Goal: Task Accomplishment & Management: Use online tool/utility

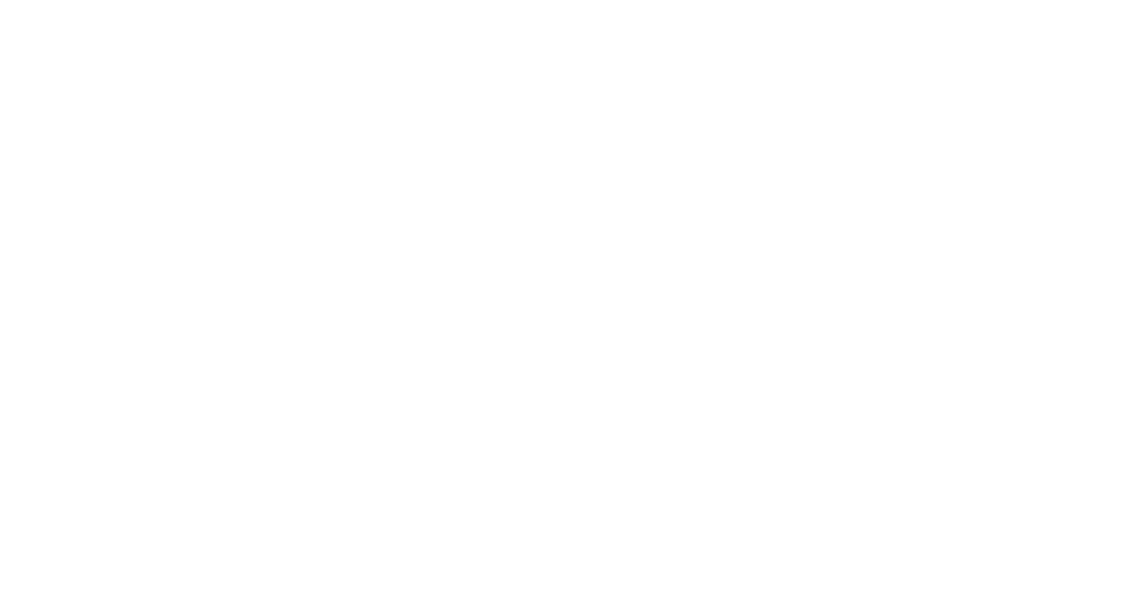
click at [1132, 208] on div at bounding box center [569, 303] width 1139 height 606
click at [1062, 305] on div at bounding box center [569, 303] width 1139 height 606
click at [1071, 174] on div at bounding box center [569, 303] width 1139 height 606
click at [592, 158] on div at bounding box center [569, 303] width 1139 height 606
click at [1087, 229] on div at bounding box center [569, 303] width 1139 height 606
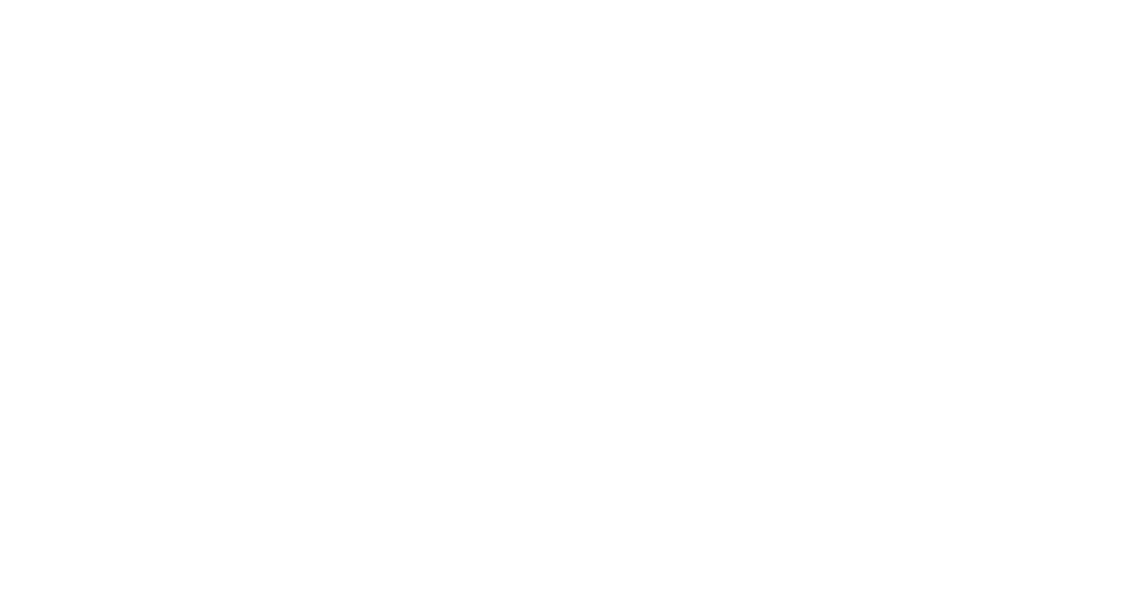
click at [1048, 181] on div at bounding box center [569, 303] width 1139 height 606
click at [1043, 263] on div at bounding box center [569, 303] width 1139 height 606
click at [1074, 444] on div at bounding box center [569, 303] width 1139 height 606
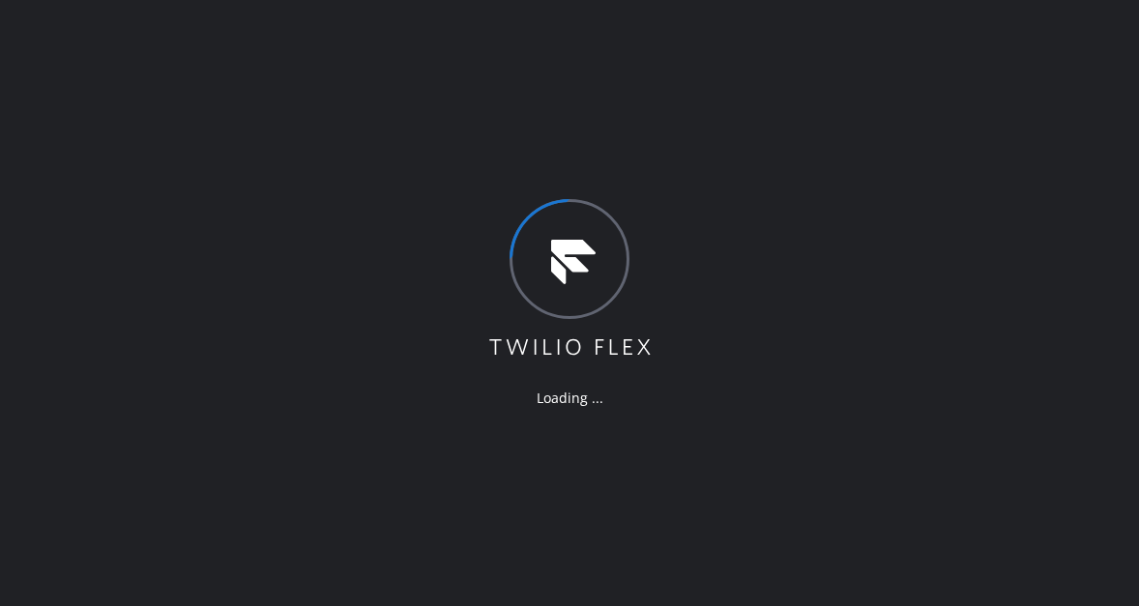
click at [268, 164] on div "Loading ..." at bounding box center [569, 303] width 1139 height 606
click at [1053, 240] on div "Loading ..." at bounding box center [569, 303] width 1139 height 606
click at [1035, 161] on div "Loading ..." at bounding box center [569, 303] width 1139 height 606
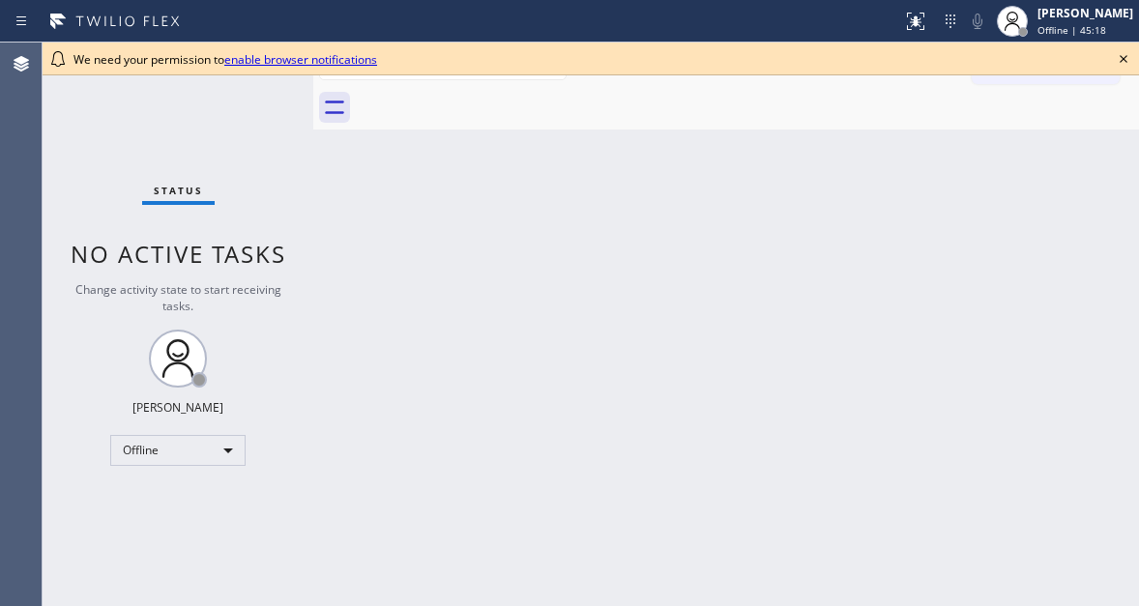
click at [1119, 58] on icon at bounding box center [1123, 58] width 23 height 23
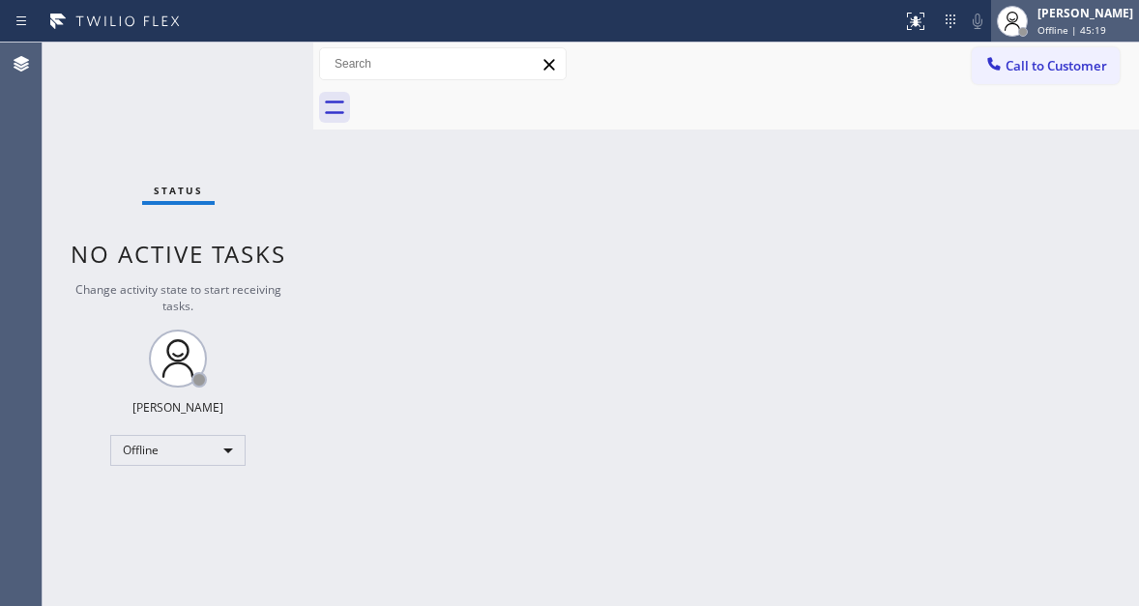
click at [1058, 22] on div "Esmael Jarina Offline | 45:19" at bounding box center [1085, 21] width 105 height 34
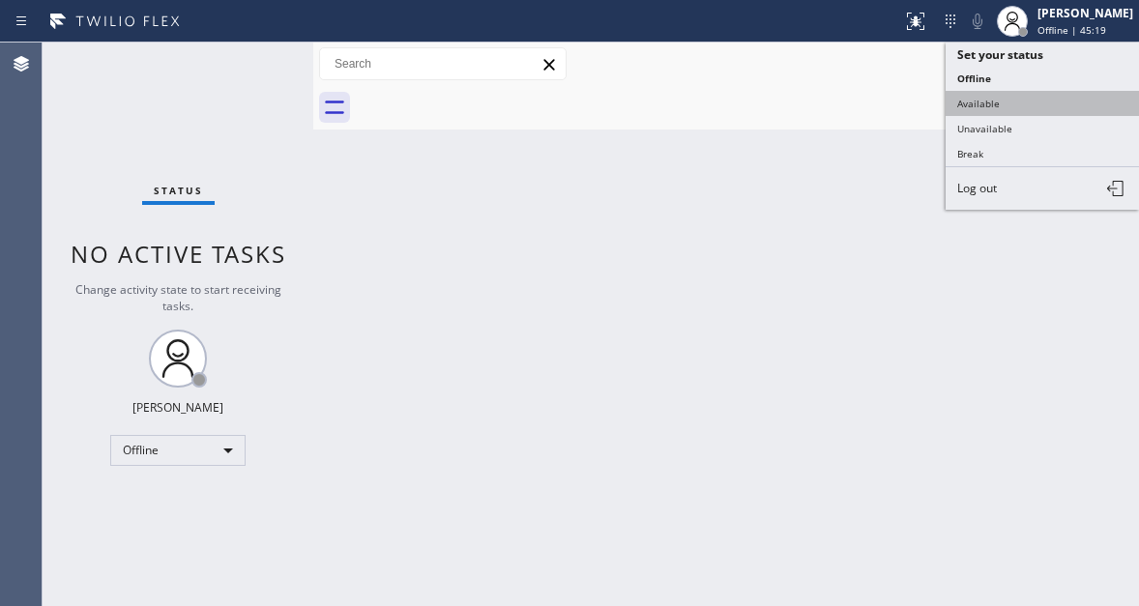
click at [1014, 100] on button "Available" at bounding box center [1041, 103] width 193 height 25
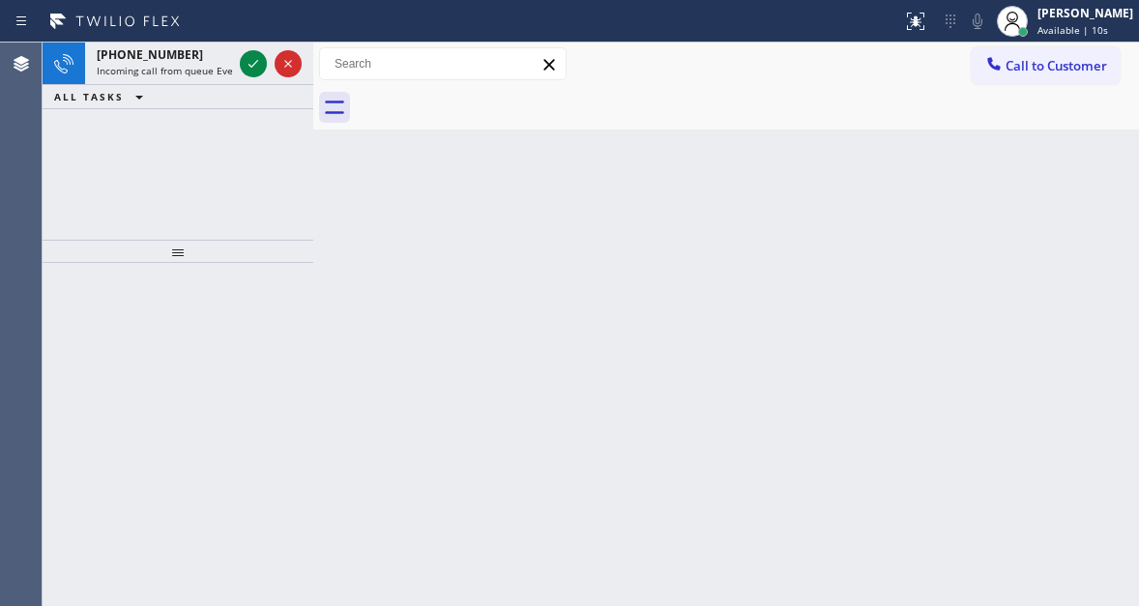
click at [1051, 193] on div "Back to Dashboard Change Sender ID Customers Technicians Select a contact Outbo…" at bounding box center [725, 324] width 825 height 563
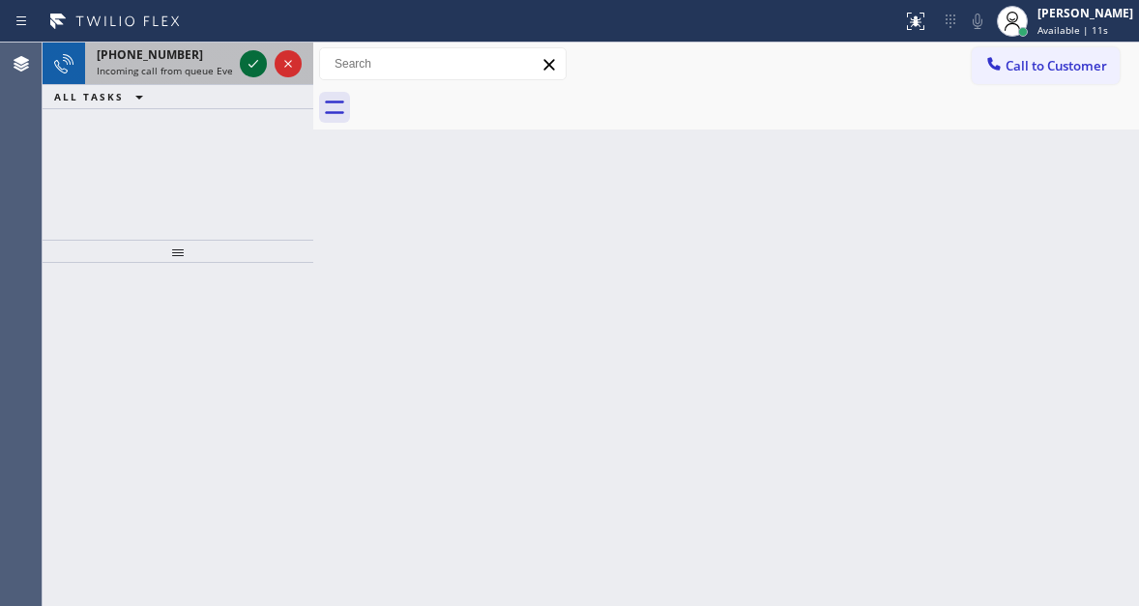
click at [250, 66] on icon at bounding box center [253, 64] width 10 height 8
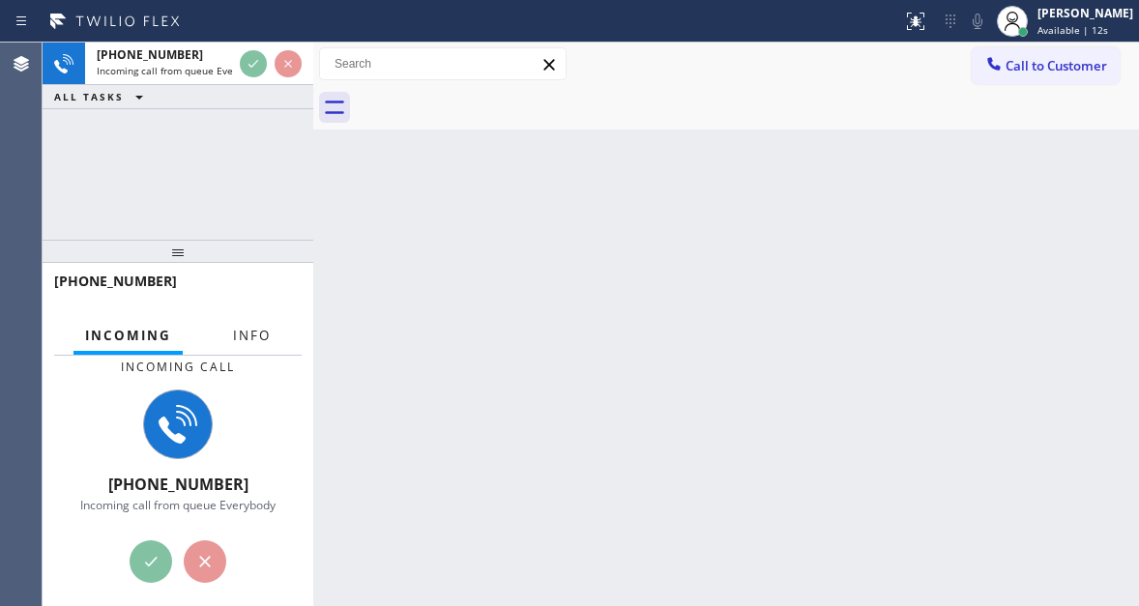
click at [245, 338] on span "Info" at bounding box center [252, 335] width 38 height 17
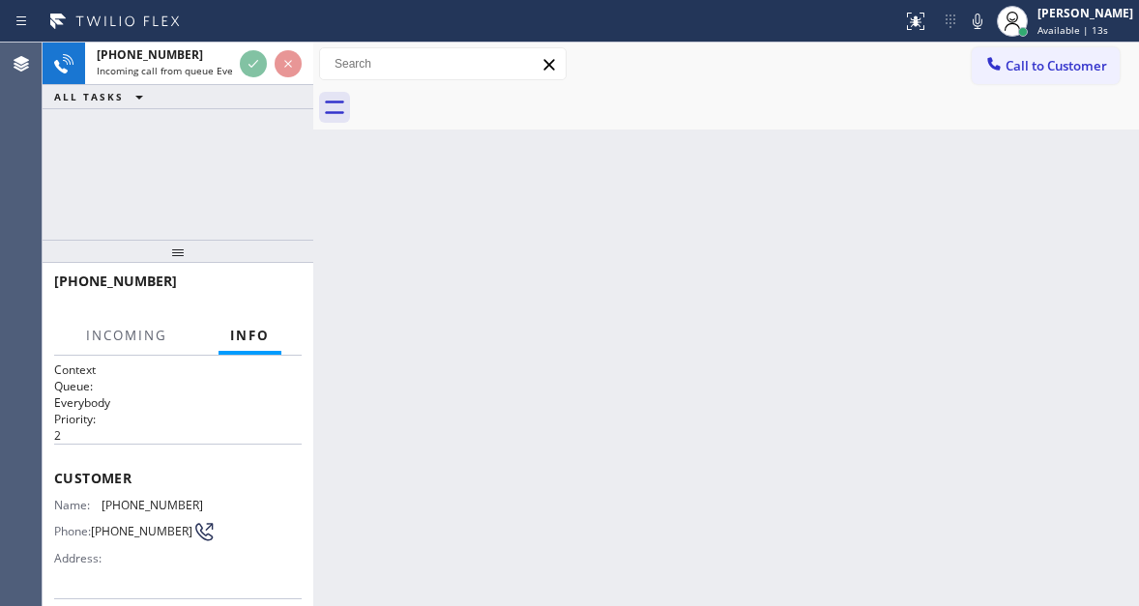
click at [134, 505] on span "(919) 717-8920" at bounding box center [151, 505] width 101 height 14
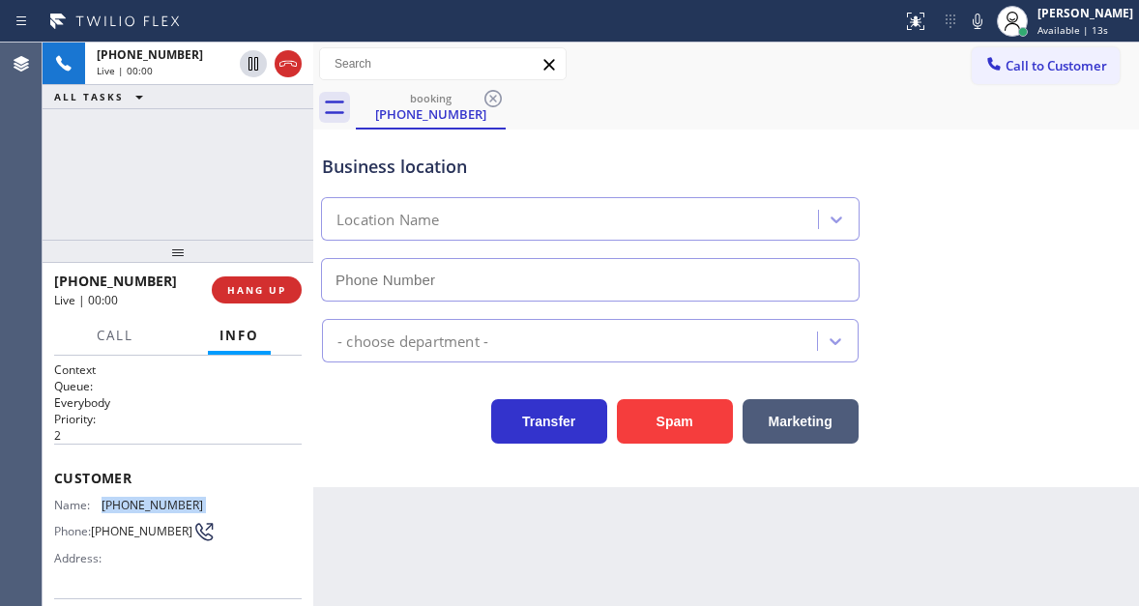
copy span "(919) 717-8920"
click at [420, 499] on div "Back to Dashboard Change Sender ID Customers Technicians Select a contact Outbo…" at bounding box center [725, 324] width 825 height 563
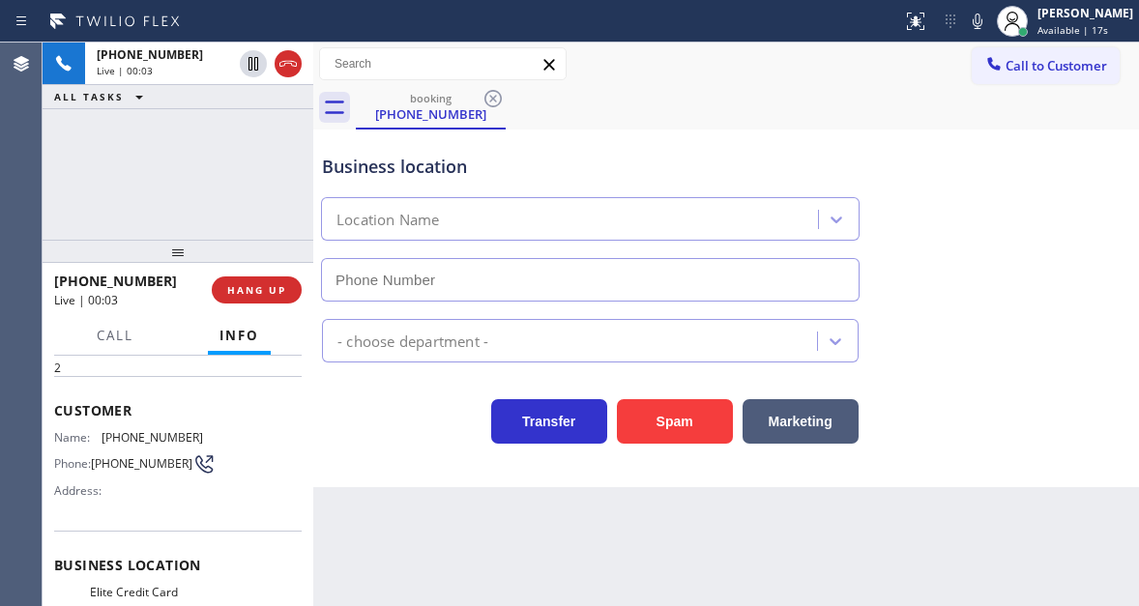
scroll to position [97, 0]
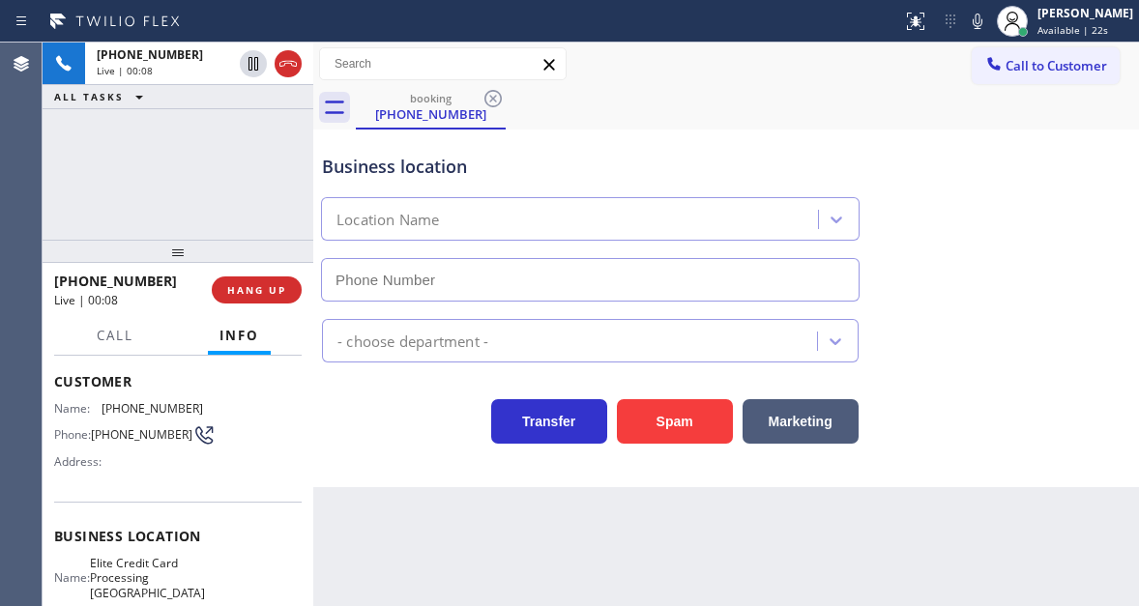
click at [170, 571] on span "Elite Credit Card Processing Raleigh" at bounding box center [147, 578] width 115 height 44
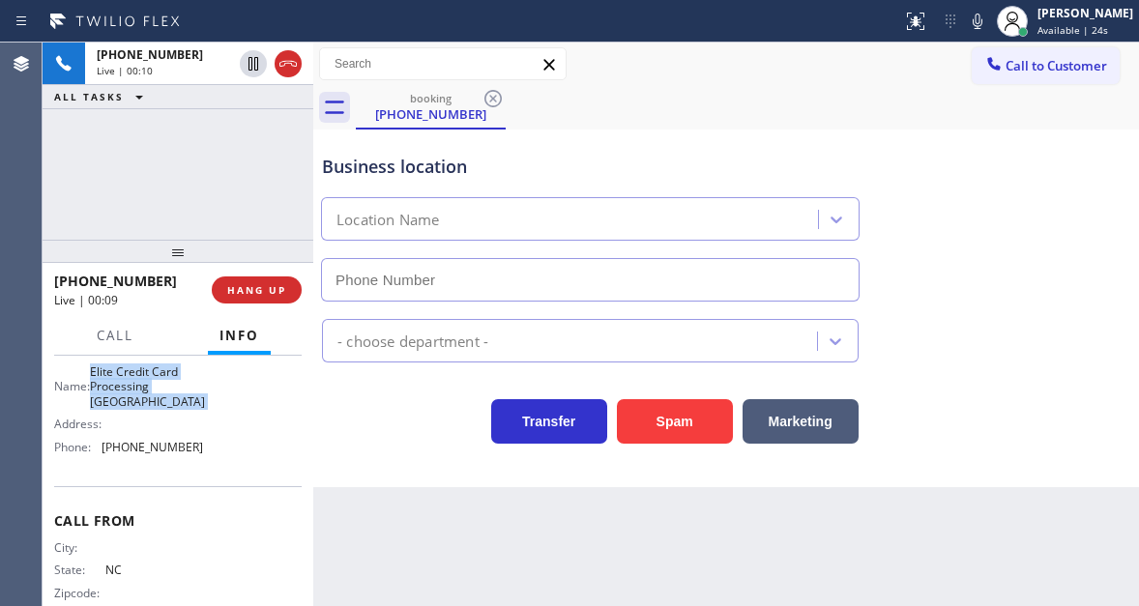
scroll to position [290, 0]
click at [1080, 307] on div "- choose department -" at bounding box center [726, 332] width 816 height 61
click at [281, 200] on div "+19197178920 Live | 00:15 ALL TASKS ALL TASKS ACTIVE TASKS TASKS IN WRAP UP" at bounding box center [178, 141] width 271 height 197
click at [288, 149] on div "+19197178920 Live | 00:17 ALL TASKS ALL TASKS ACTIVE TASKS TASKS IN WRAP UP" at bounding box center [178, 141] width 271 height 197
click at [145, 383] on span "Elite Credit Card Processing Raleigh" at bounding box center [147, 384] width 115 height 44
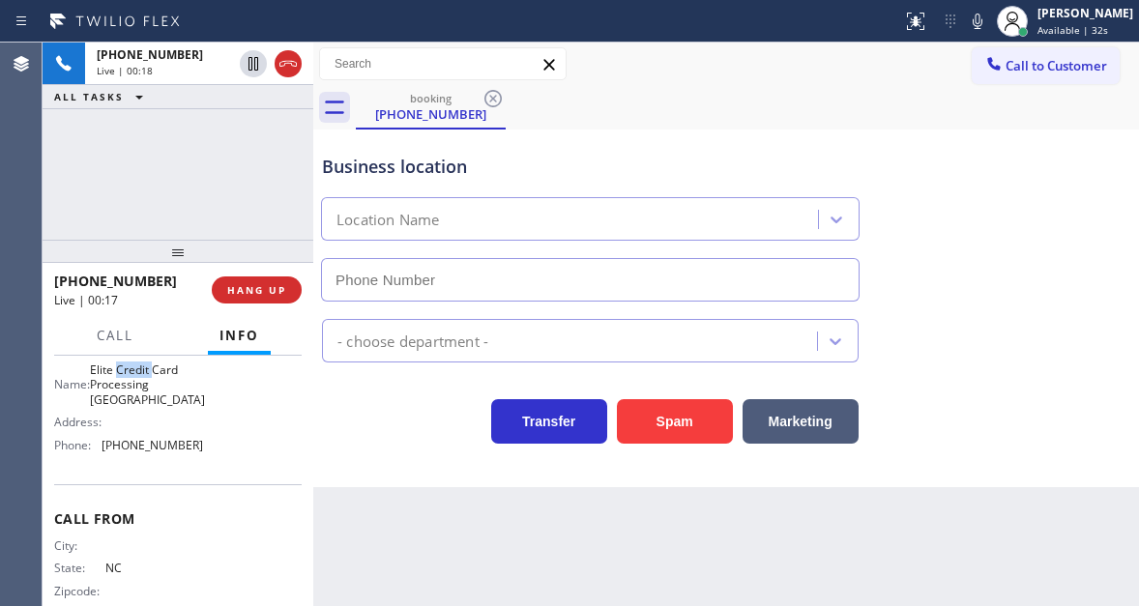
click at [145, 383] on span "Elite Credit Card Processing Raleigh" at bounding box center [147, 384] width 115 height 44
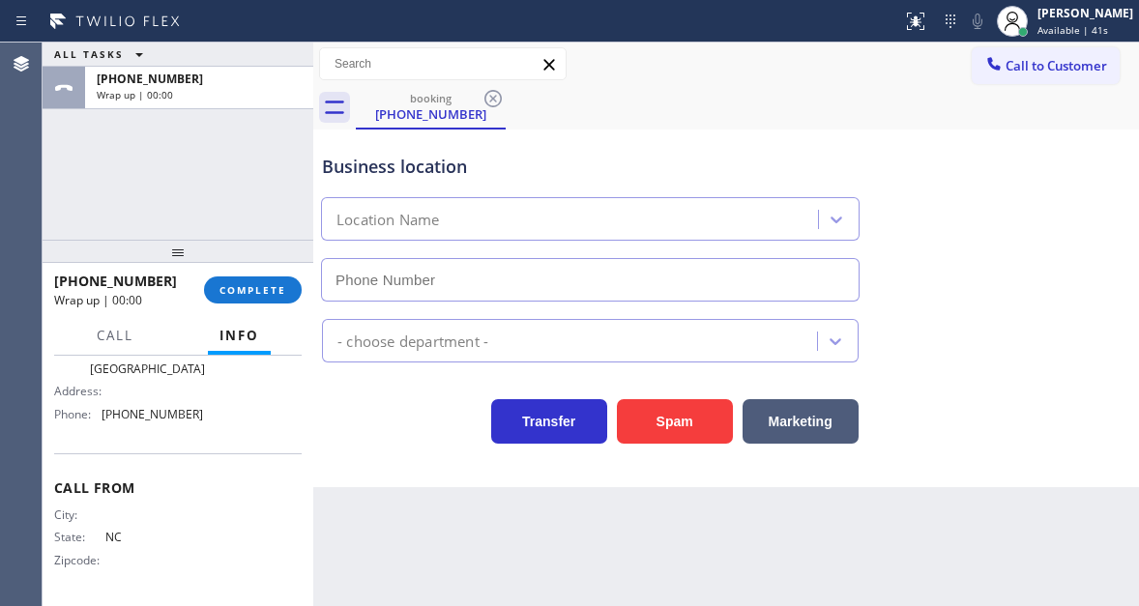
click at [1095, 223] on div "Business location Location Name" at bounding box center [726, 214] width 816 height 175
click at [282, 293] on span "COMPLETE" at bounding box center [252, 290] width 67 height 14
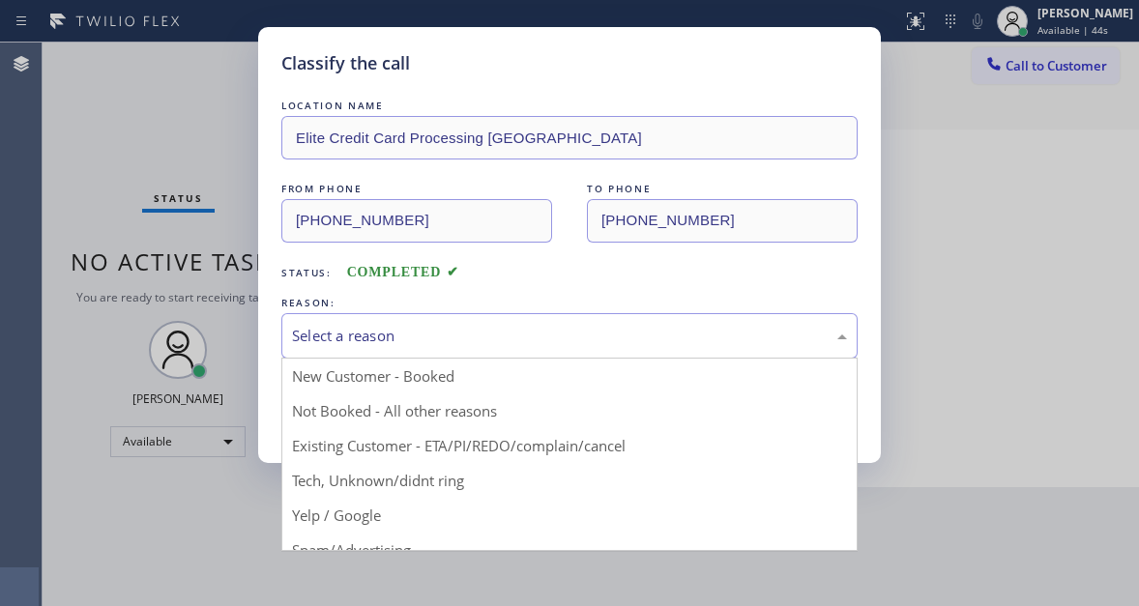
click at [429, 323] on div "Select a reason" at bounding box center [569, 335] width 576 height 45
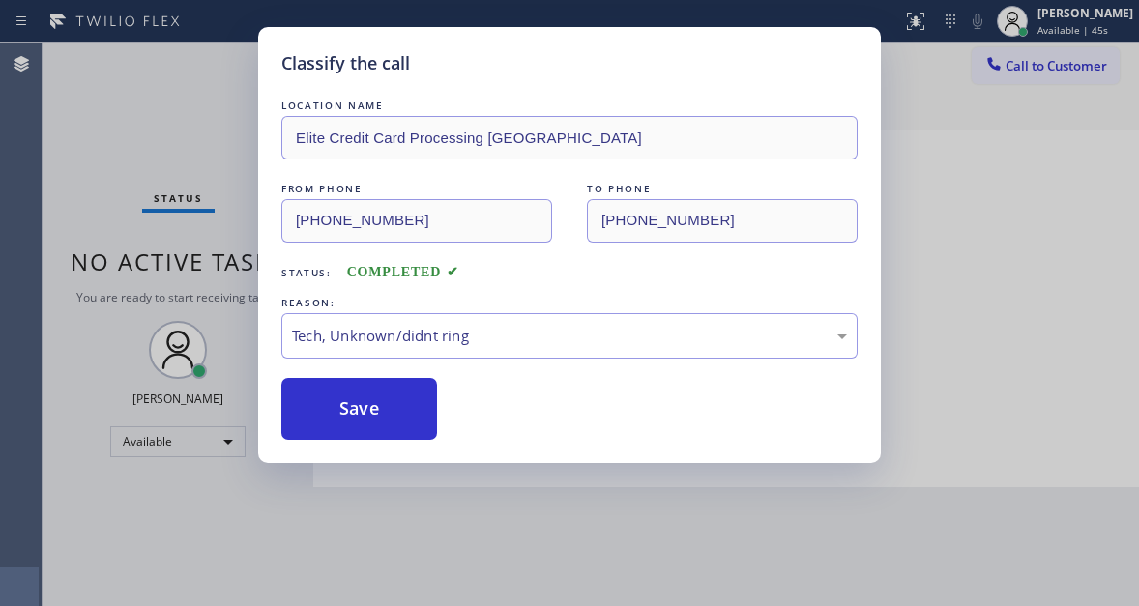
click at [419, 440] on div "Classify the call LOCATION NAME Elite Credit Card Processing Raleigh FROM PHONE…" at bounding box center [569, 245] width 622 height 436
click at [416, 430] on button "Save" at bounding box center [359, 409] width 156 height 62
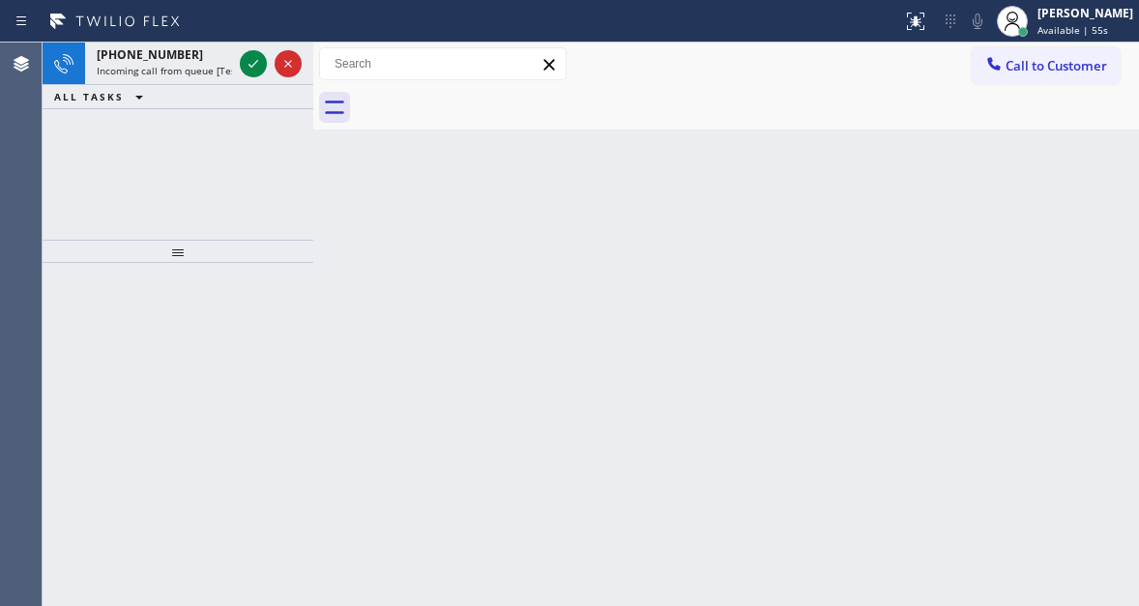
click at [1063, 241] on div "Back to Dashboard Change Sender ID Customers Technicians Select a contact Outbo…" at bounding box center [725, 324] width 825 height 563
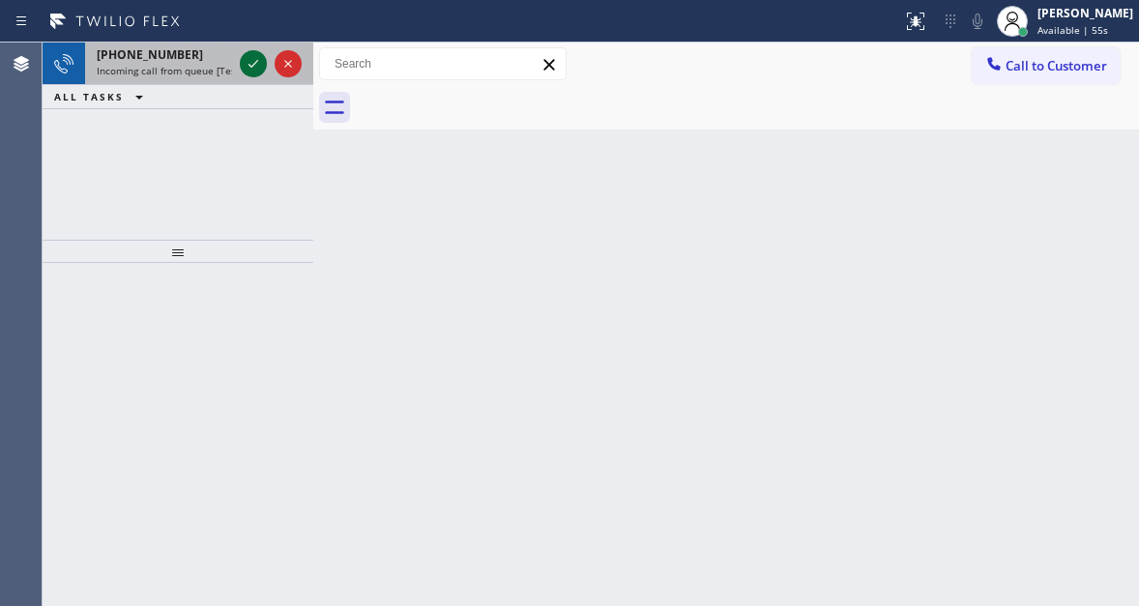
click at [251, 68] on icon at bounding box center [253, 63] width 23 height 23
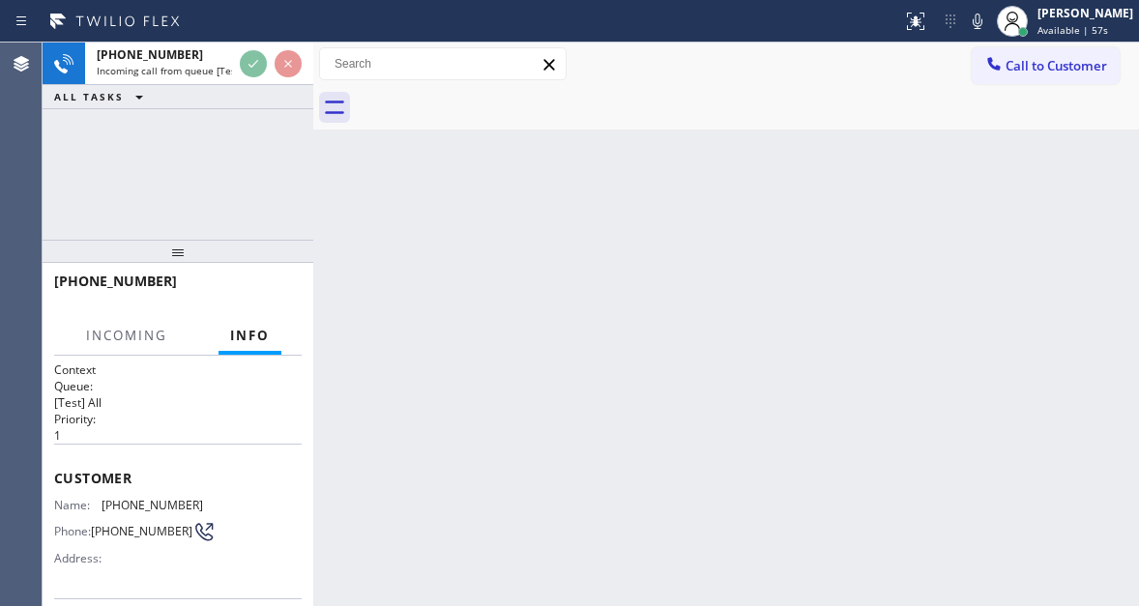
scroll to position [97, 0]
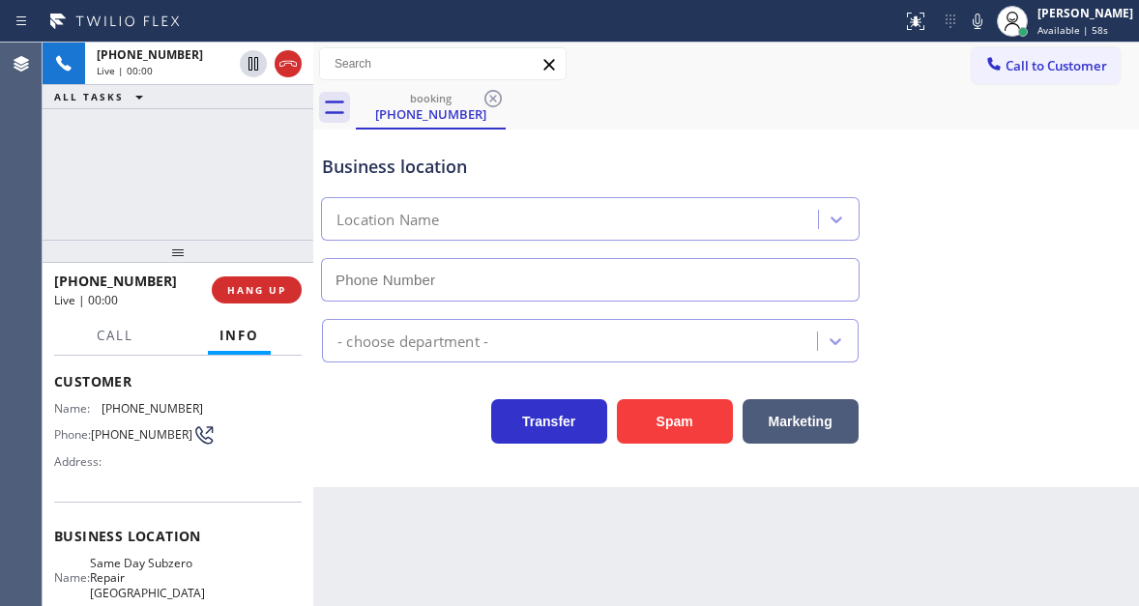
click at [130, 406] on span "(717) 940-4570" at bounding box center [151, 408] width 101 height 14
copy span "(717) 940-4570"
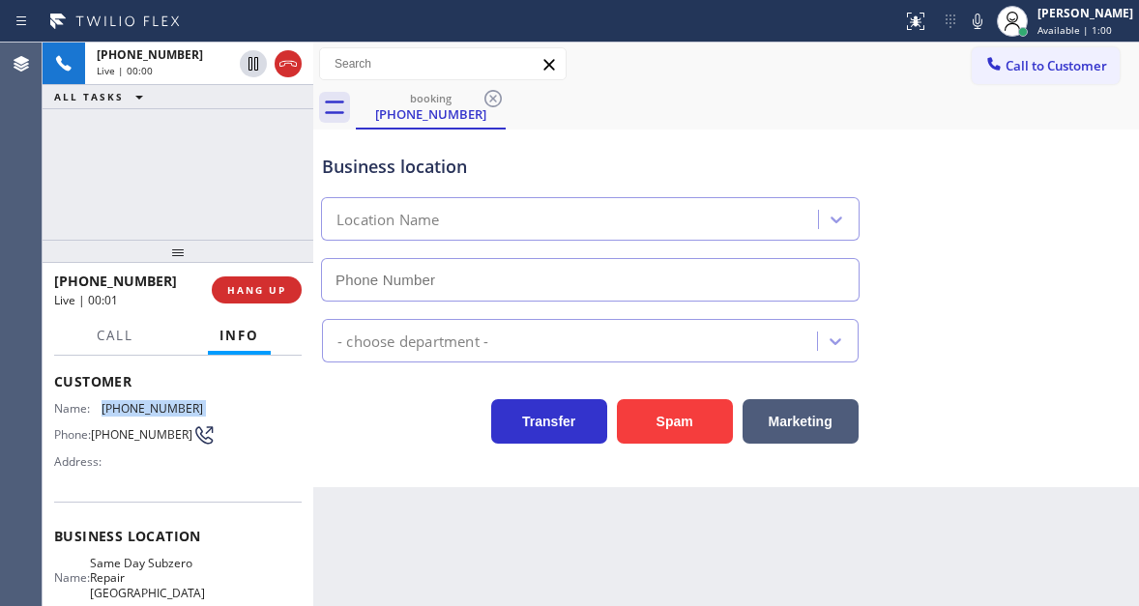
scroll to position [193, 0]
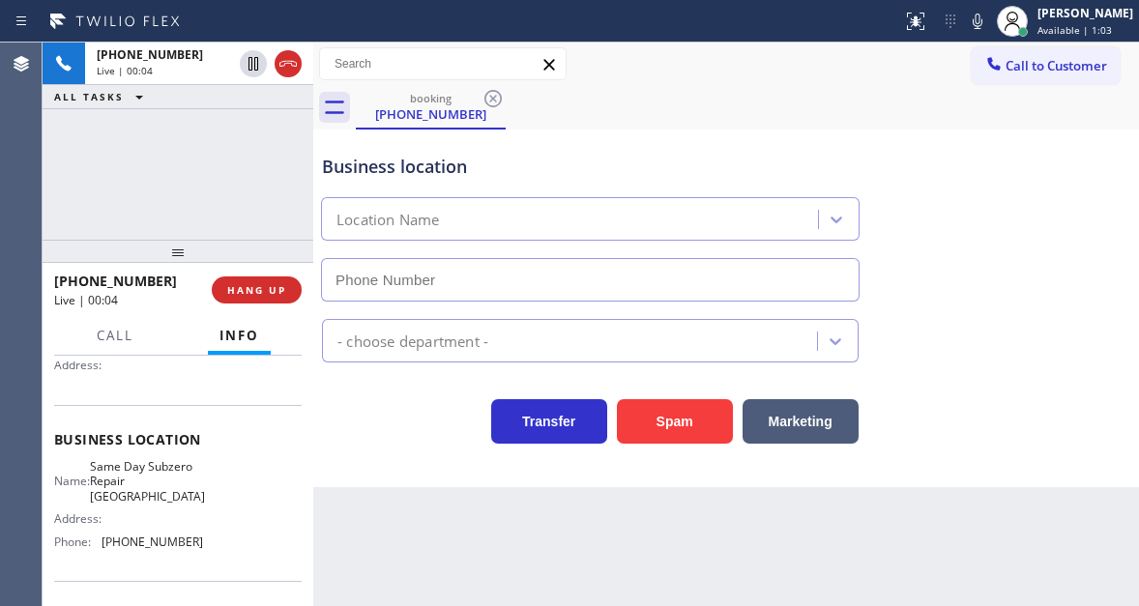
click at [303, 494] on div "Context Queue: [Test] All Priority: 1 Customer Name: (717) 940-4570 Phone: (717…" at bounding box center [178, 481] width 271 height 250
click at [127, 494] on span "Same Day Subzero Repair Lakewood" at bounding box center [147, 481] width 115 height 44
copy span "Same Day Subzero Repair Lakewood"
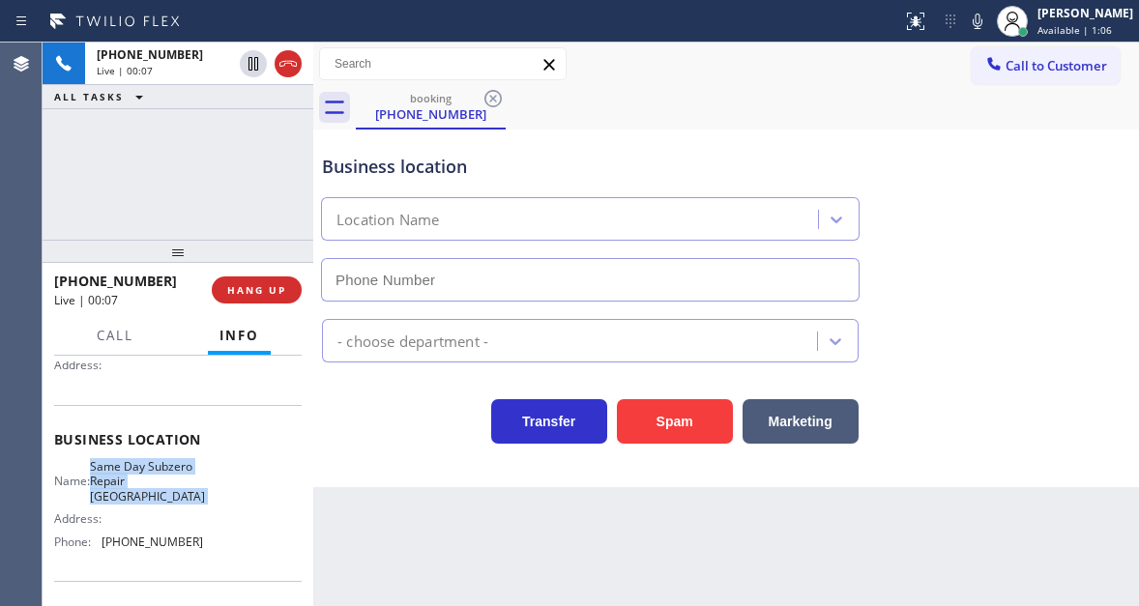
click at [302, 479] on div "Context Queue: [Test] All Priority: 1 Customer Name: (717) 940-4570 Phone: (717…" at bounding box center [178, 481] width 271 height 250
click at [162, 542] on span "(720) 741-7377" at bounding box center [151, 541] width 101 height 14
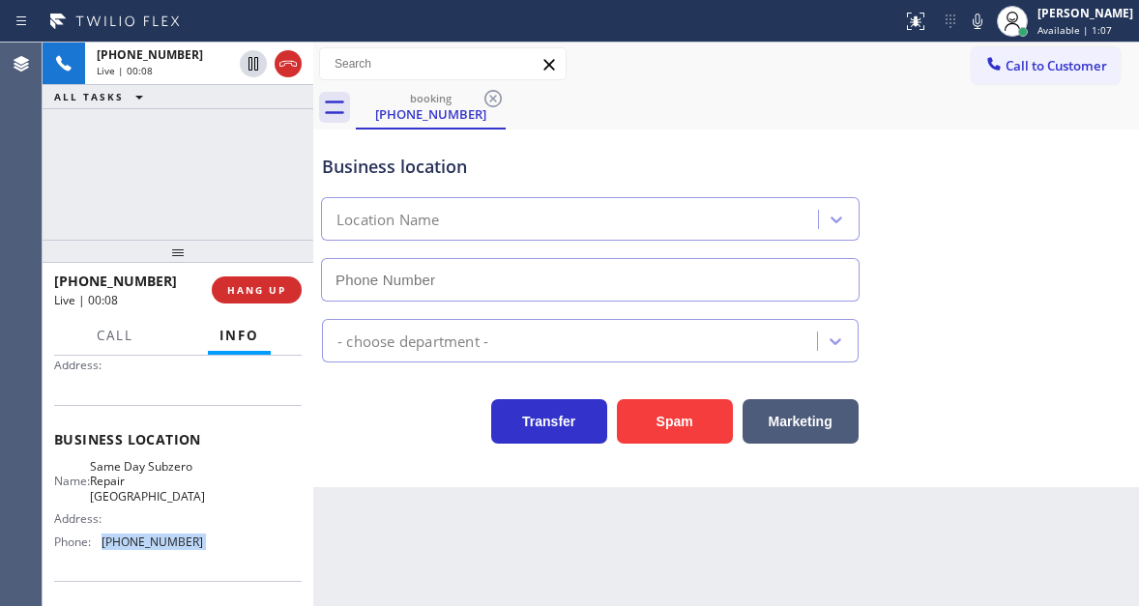
click at [162, 542] on span "(720) 741-7377" at bounding box center [151, 541] width 101 height 14
copy span "(720) 741-7377"
click at [263, 175] on div "+17179404570 Live | 01:44 ALL TASKS ALL TASKS ACTIVE TASKS TASKS IN WRAP UP" at bounding box center [178, 141] width 271 height 197
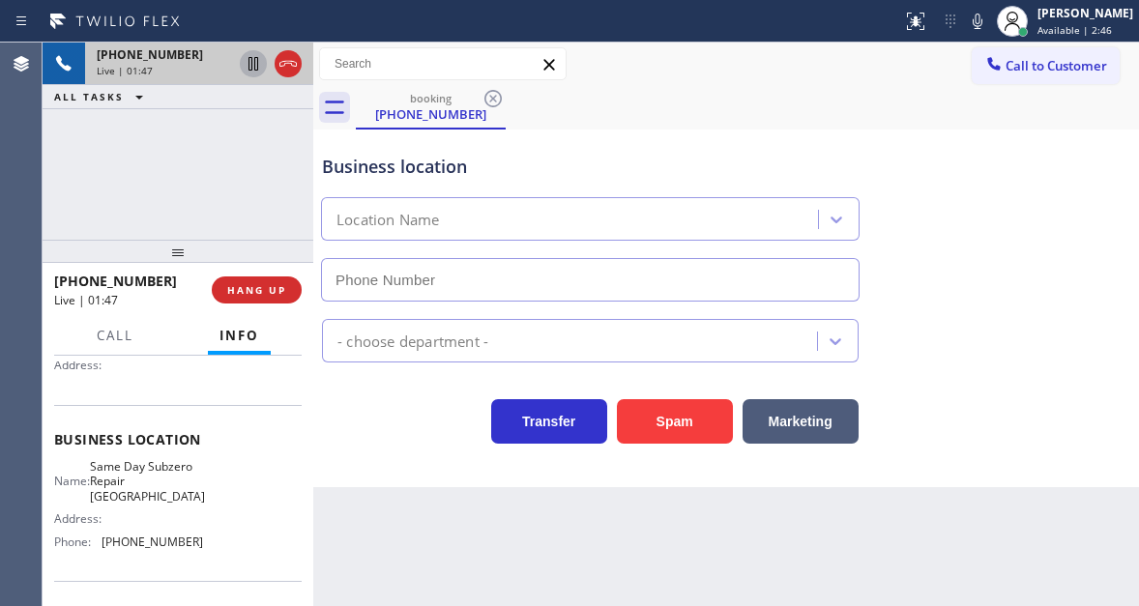
click at [250, 66] on icon at bounding box center [253, 63] width 23 height 23
click at [246, 66] on icon at bounding box center [253, 63] width 23 height 23
click at [361, 172] on div "Business location" at bounding box center [590, 167] width 536 height 26
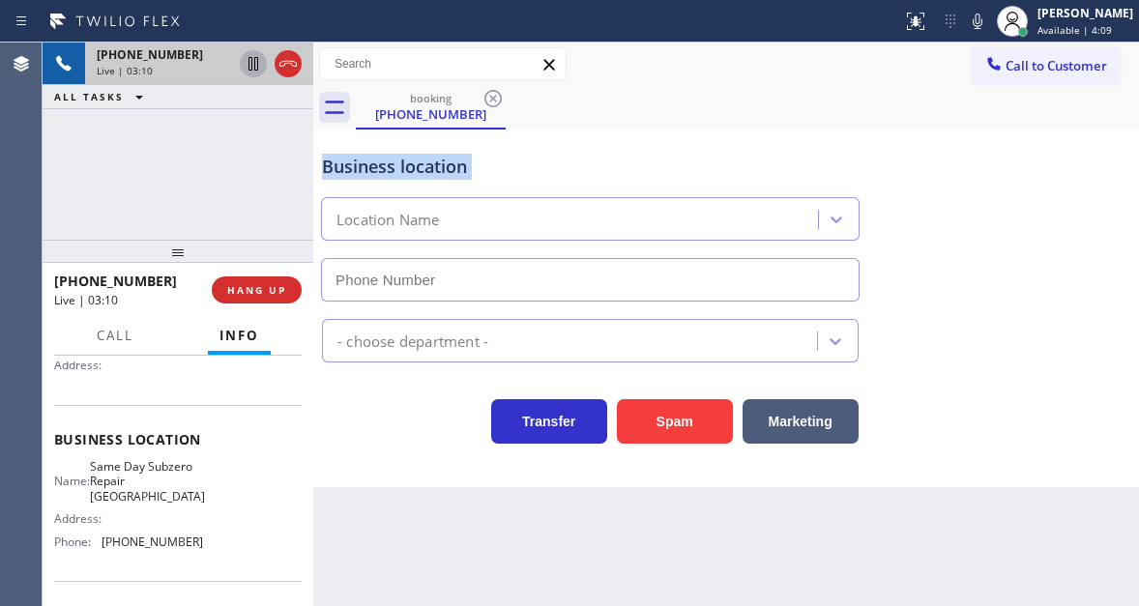
click at [361, 172] on div "Business location" at bounding box center [590, 167] width 536 height 26
click at [175, 162] on div "+17179404570 Live | 03:16 ALL TASKS ALL TASKS ACTIVE TASKS TASKS IN WRAP UP" at bounding box center [178, 141] width 271 height 197
click at [327, 172] on div "Business location" at bounding box center [590, 167] width 536 height 26
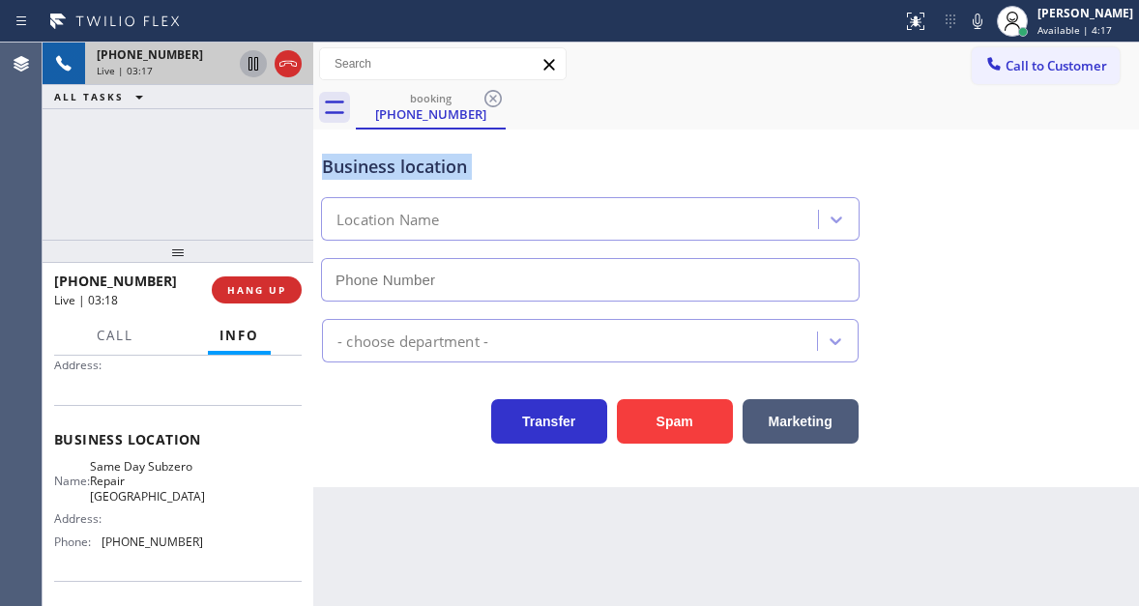
click at [327, 172] on div "Business location" at bounding box center [590, 167] width 536 height 26
click at [205, 177] on div "+17179404570 Live | 03:20 ALL TASKS ALL TASKS ACTIVE TASKS TASKS IN WRAP UP" at bounding box center [178, 141] width 271 height 197
click at [274, 283] on span "HANG UP" at bounding box center [256, 290] width 59 height 14
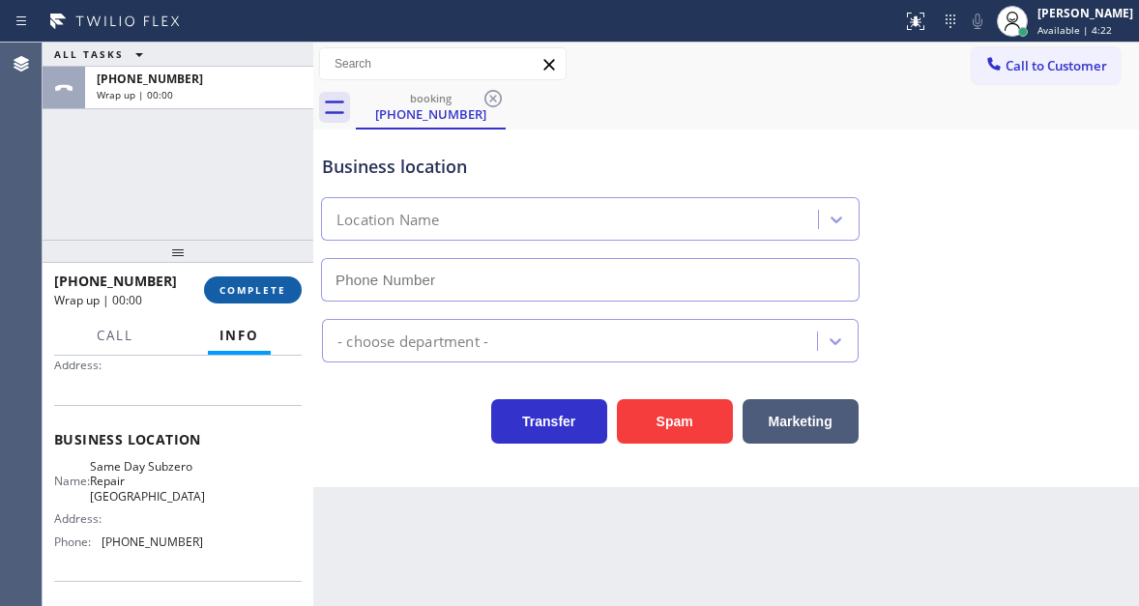
click at [274, 283] on span "COMPLETE" at bounding box center [252, 290] width 67 height 14
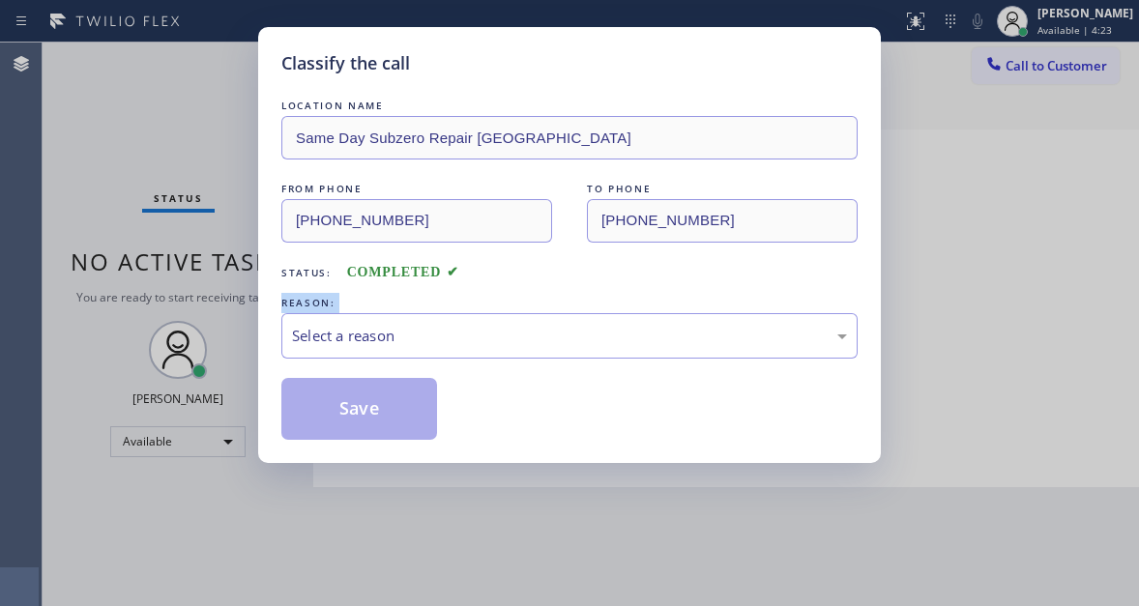
click at [274, 283] on div "Classify the call LOCATION NAME Same Day Subzero Repair Lakewood FROM PHONE (71…" at bounding box center [569, 245] width 622 height 436
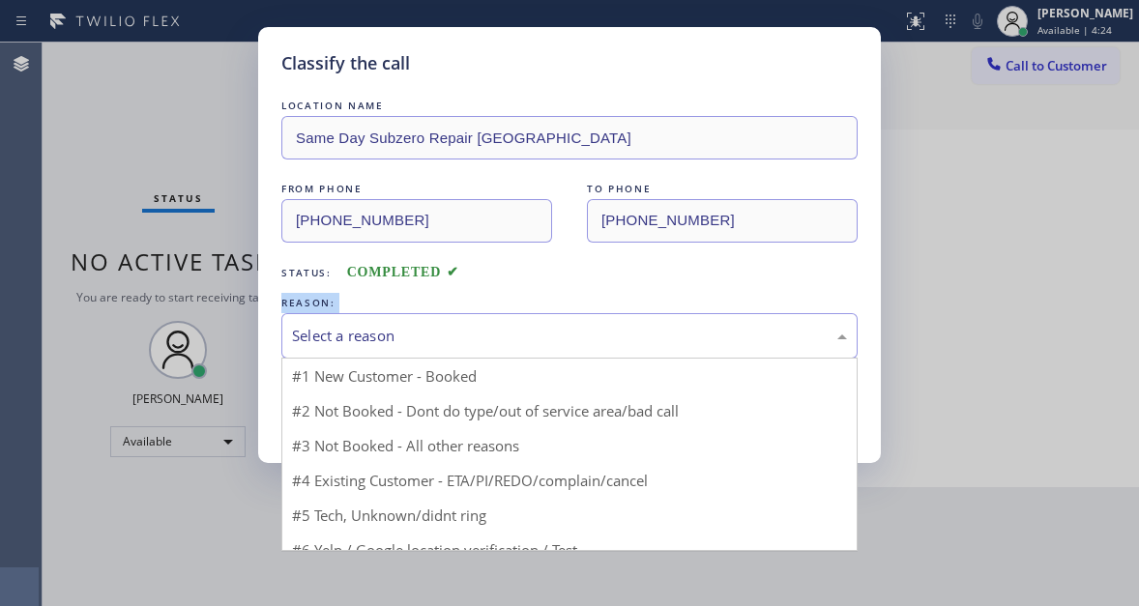
click at [367, 327] on div "Select a reason" at bounding box center [569, 336] width 555 height 22
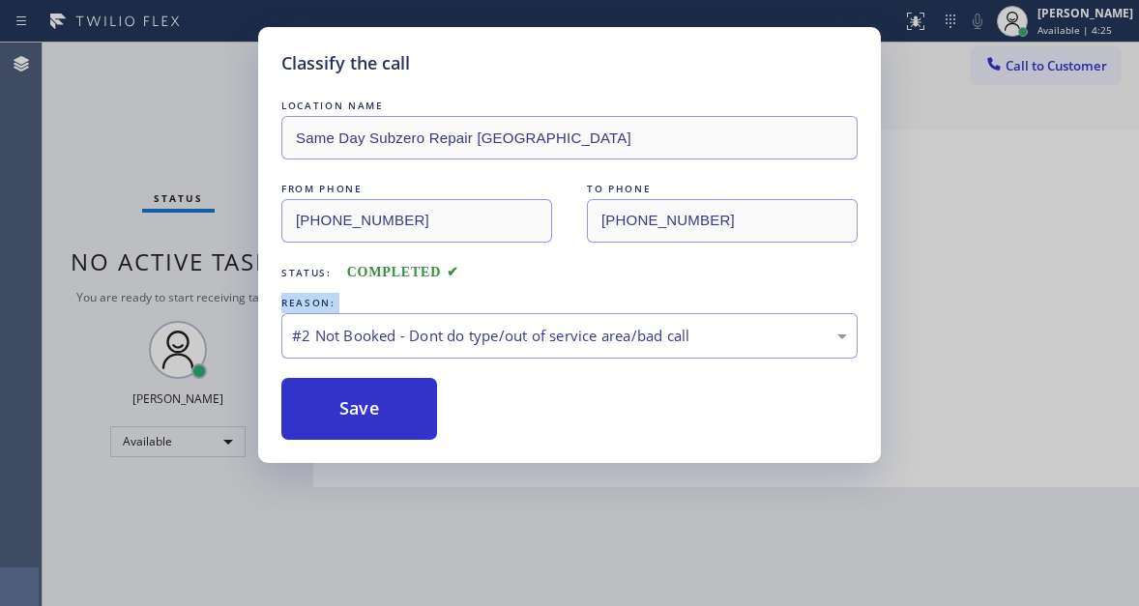
click at [354, 406] on button "Save" at bounding box center [359, 409] width 156 height 62
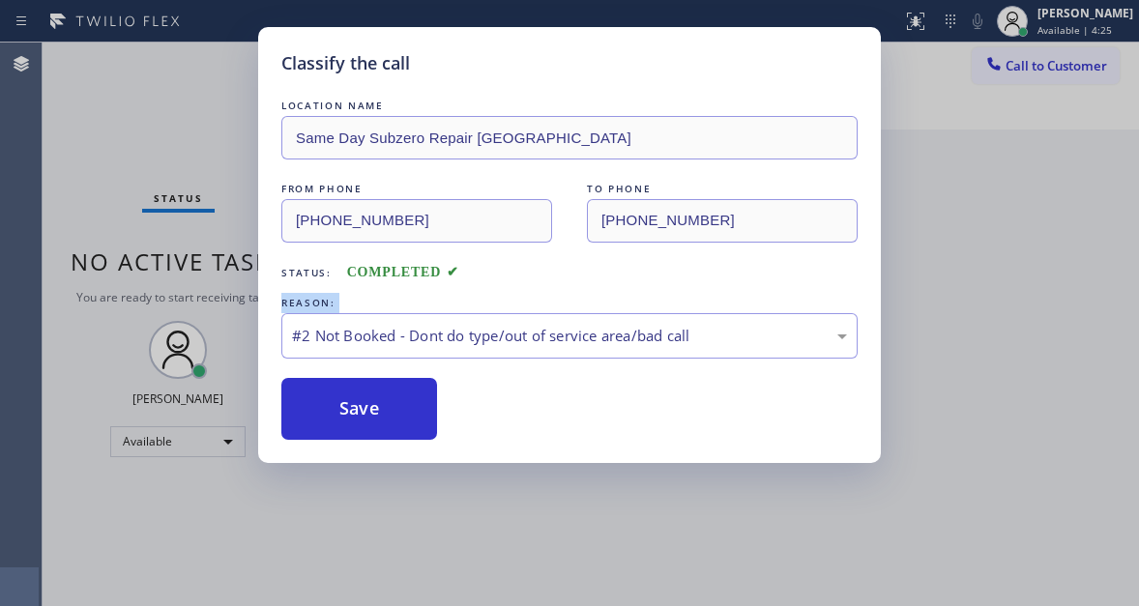
click at [354, 406] on button "Save" at bounding box center [359, 409] width 156 height 62
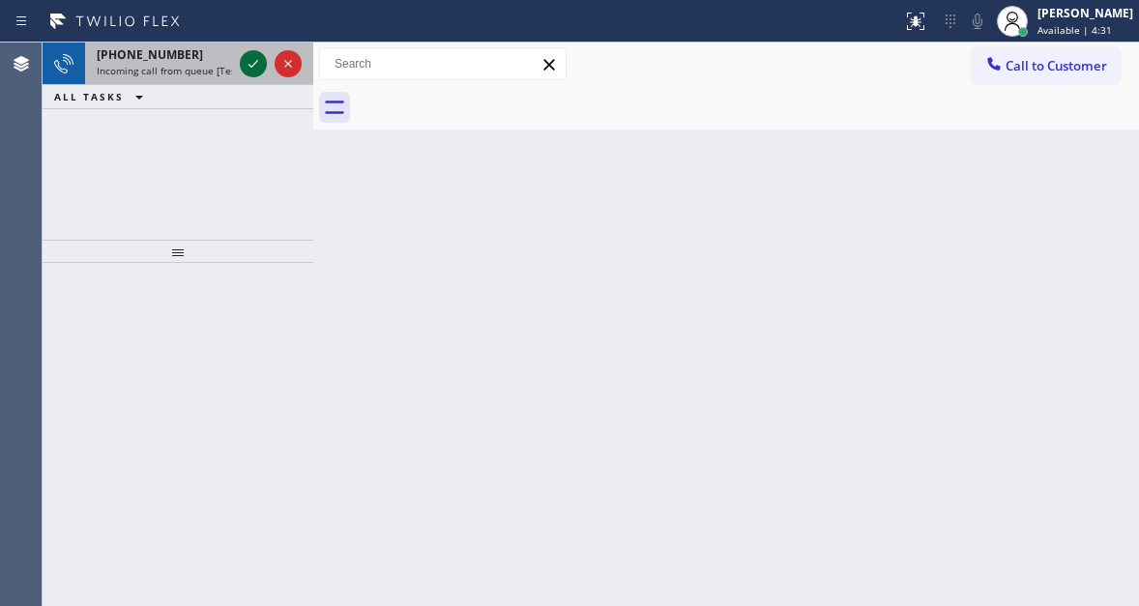
click at [245, 63] on icon at bounding box center [253, 63] width 23 height 23
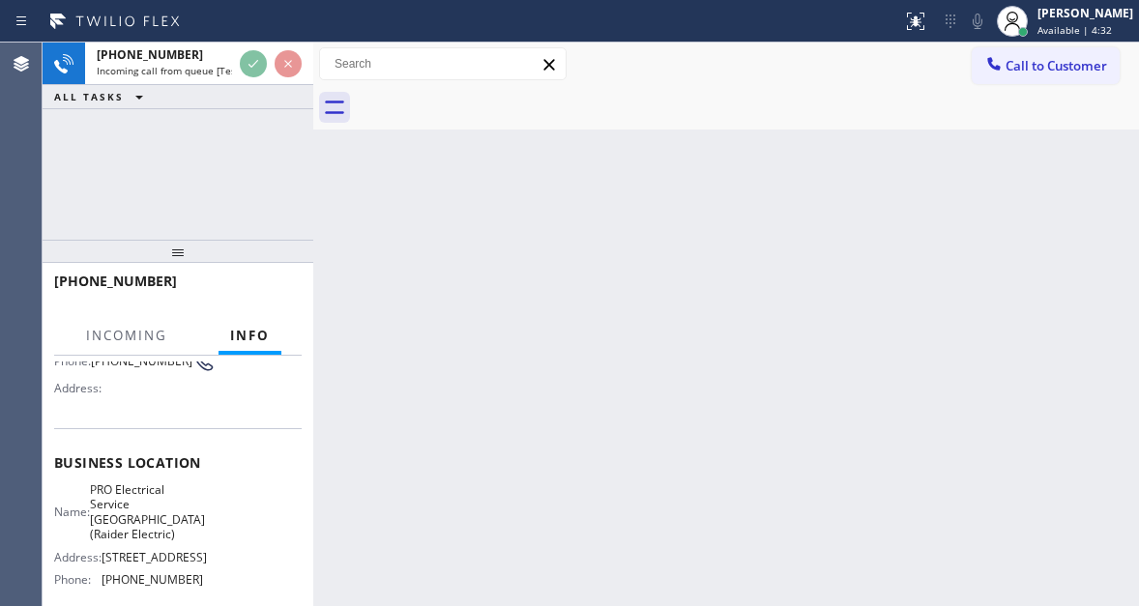
scroll to position [193, 0]
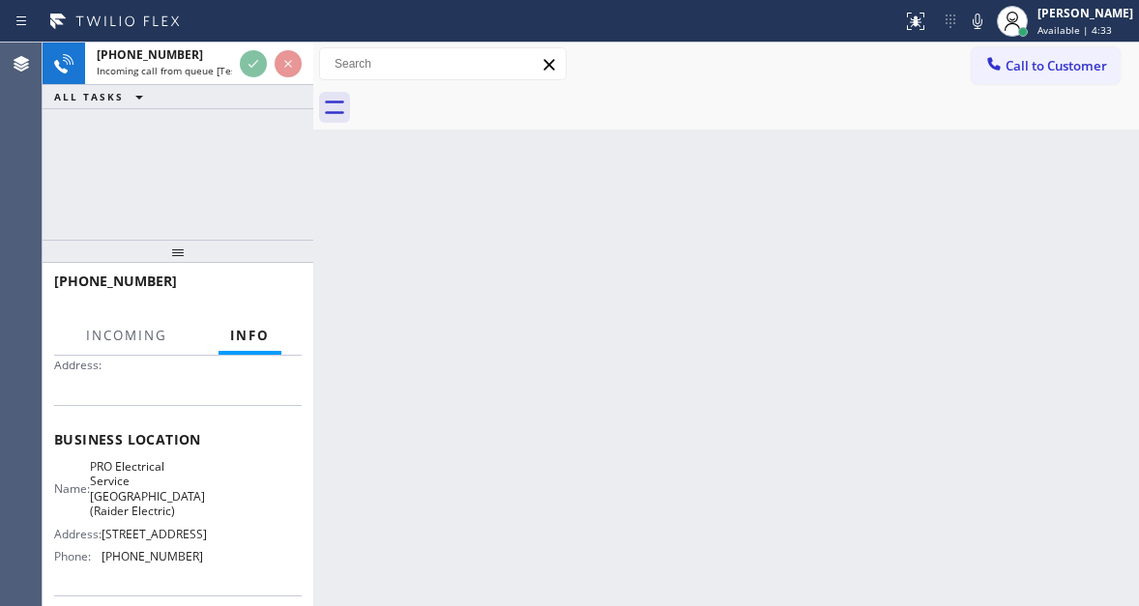
click at [150, 484] on span "PRO Electrical Service Scotch Plains(Raider Electric)" at bounding box center [147, 489] width 115 height 60
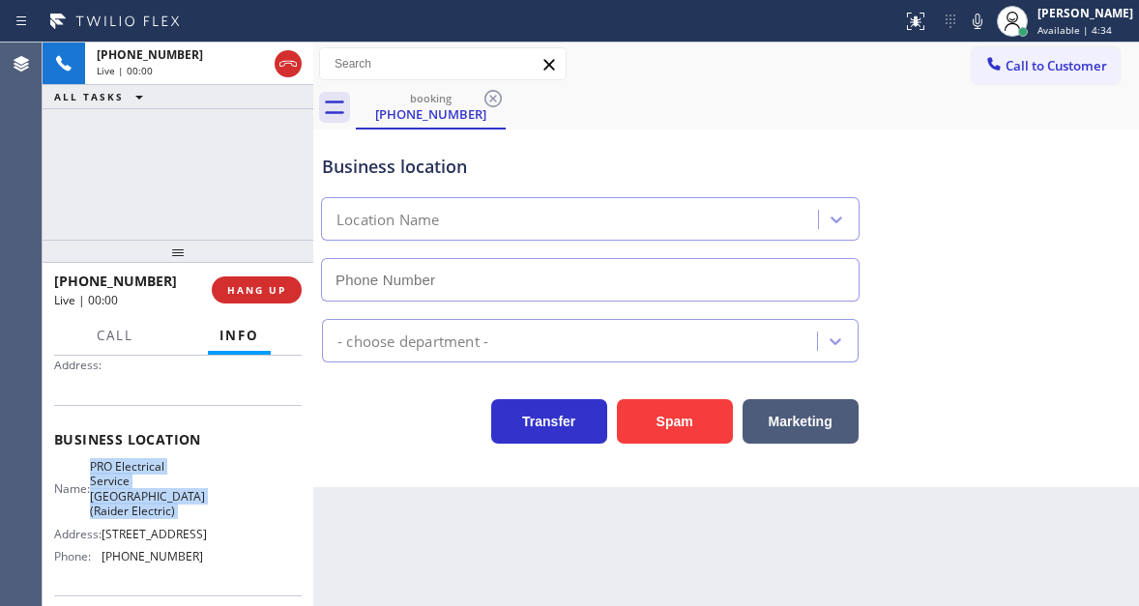
click at [150, 484] on span "PRO Electrical Service Scotch Plains(Raider Electric)" at bounding box center [147, 489] width 115 height 60
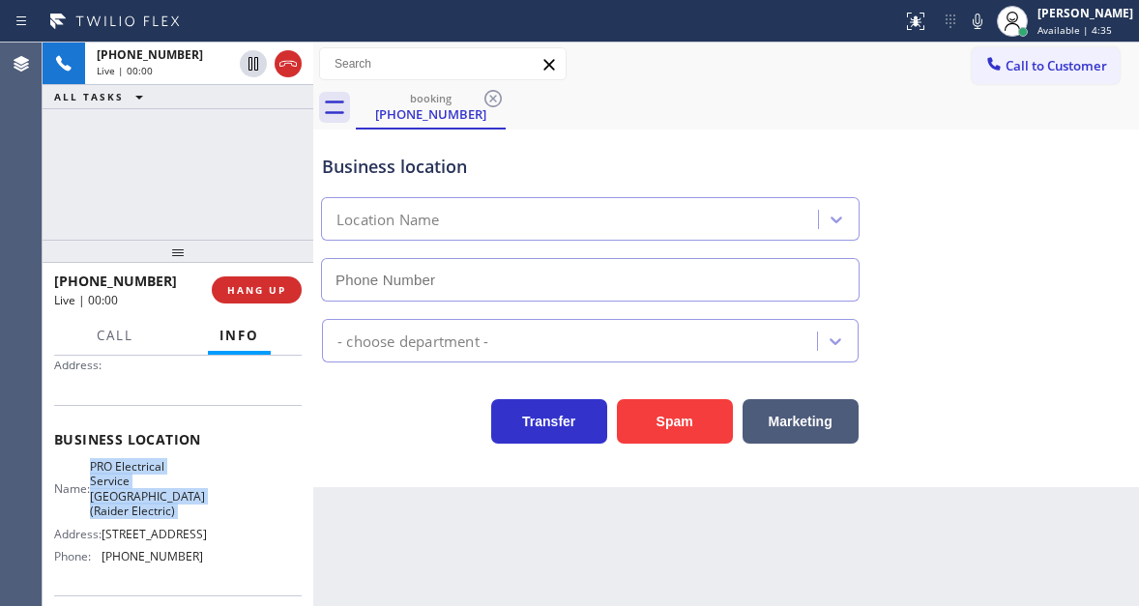
click at [150, 484] on span "PRO Electrical Service Scotch Plains(Raider Electric)" at bounding box center [147, 489] width 115 height 60
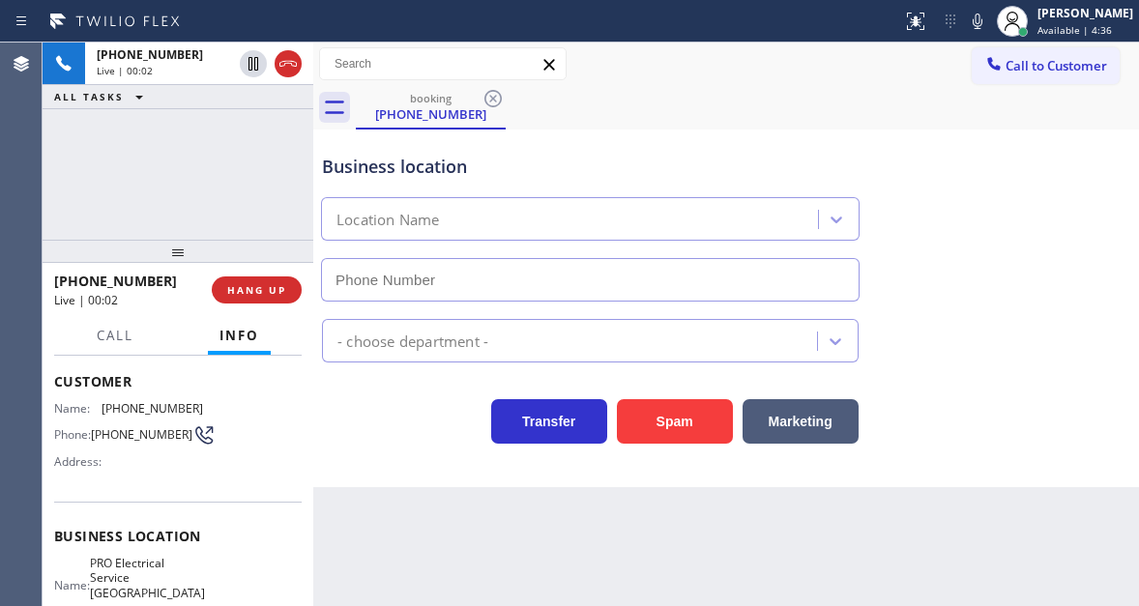
click at [139, 436] on span "(908) 548-5206" at bounding box center [141, 434] width 101 height 14
copy div "(908) 548-5206"
click at [306, 534] on div "Context Queue: [Test] All Priority: 2 Customer Name: (908) 548-5206 Phone: (908…" at bounding box center [178, 481] width 271 height 250
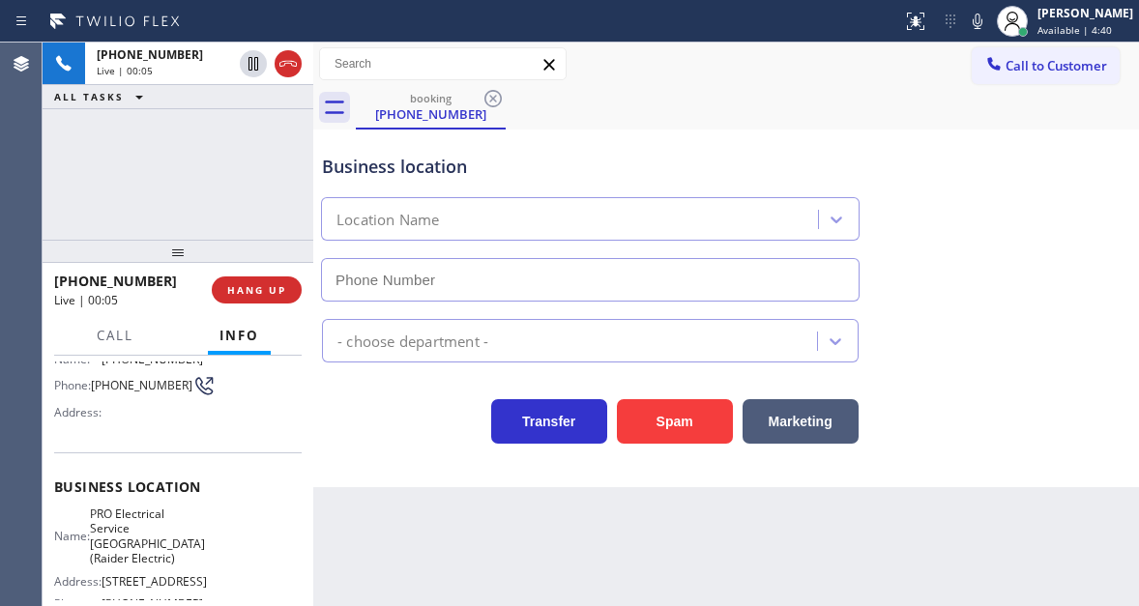
scroll to position [193, 0]
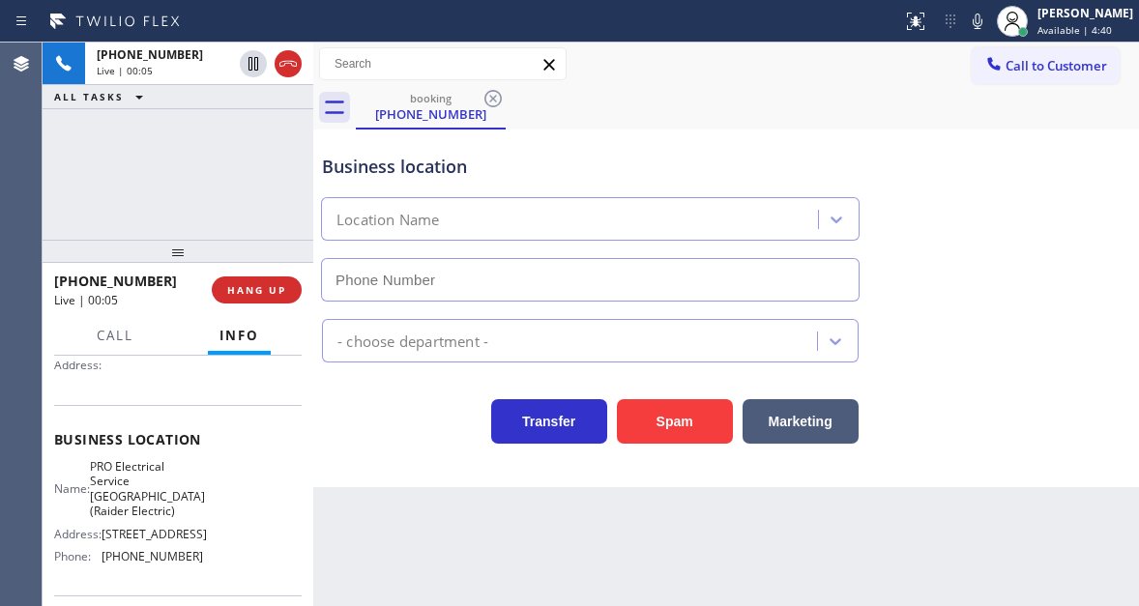
click at [149, 470] on span "PRO Electrical Service Scotch Plains(Raider Electric)" at bounding box center [147, 489] width 115 height 60
copy span "PRO Electrical Service Scotch Plains(Raider Electric)"
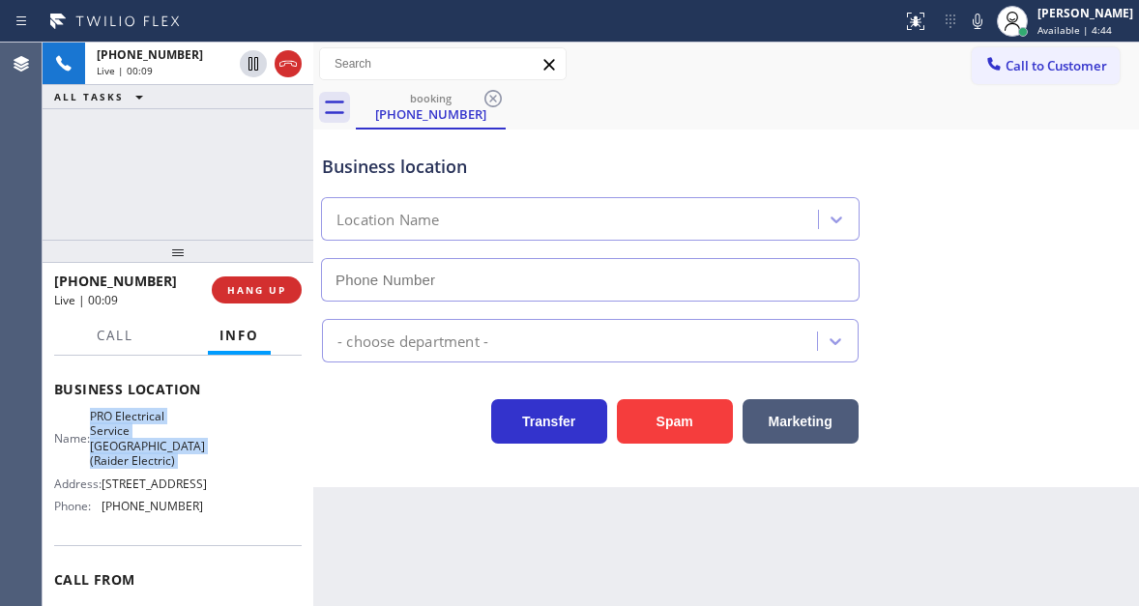
scroll to position [290, 0]
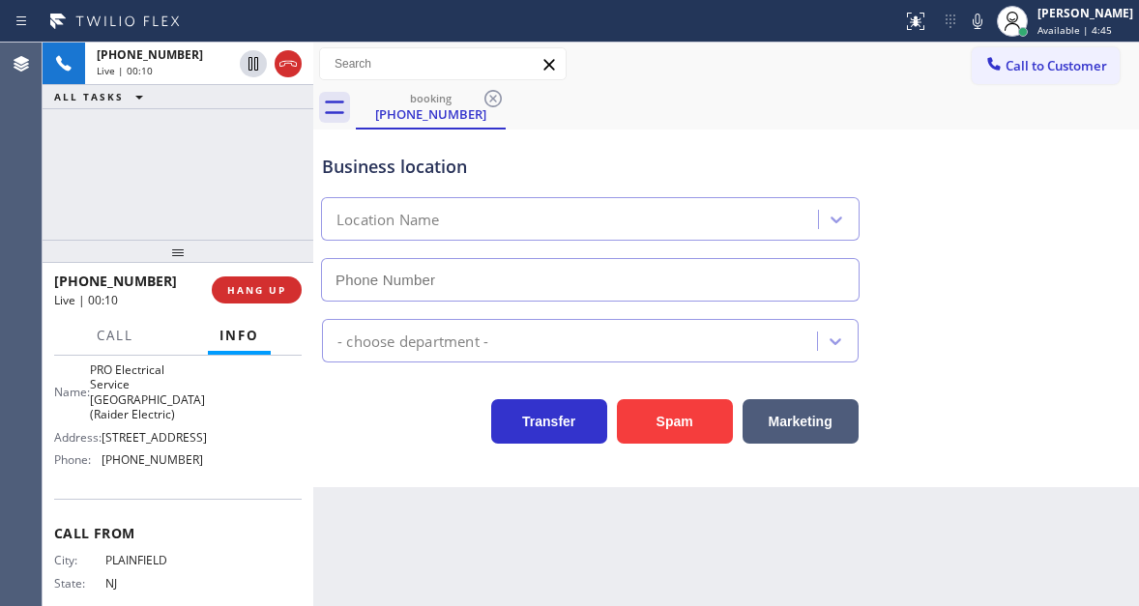
click at [172, 467] on span "(908) 520-2065" at bounding box center [151, 459] width 101 height 14
copy span "(908) 520-2065"
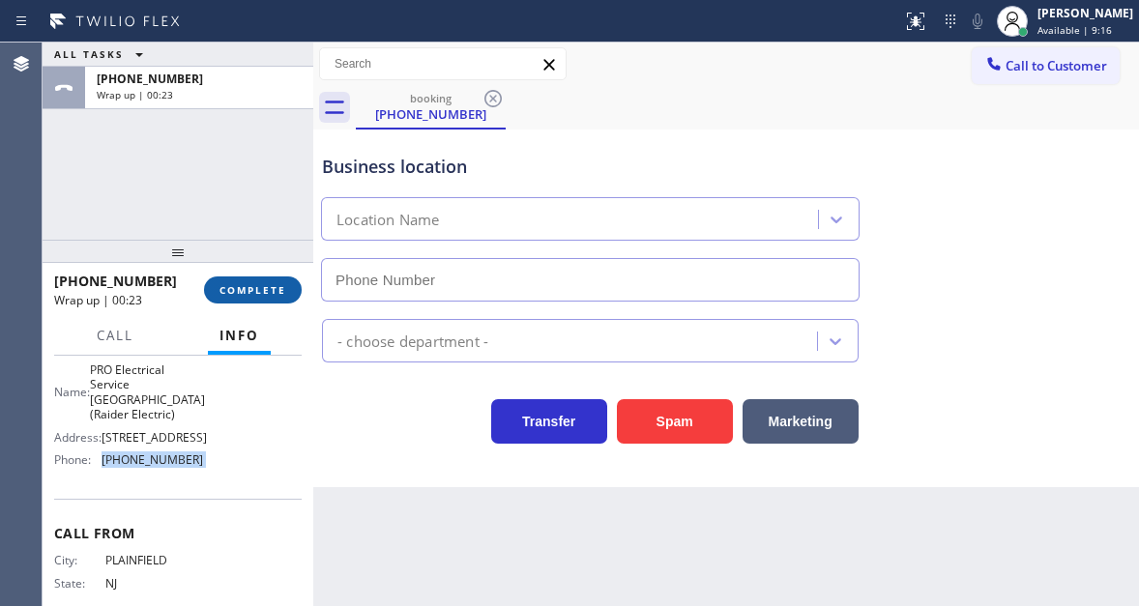
click at [255, 291] on span "COMPLETE" at bounding box center [252, 290] width 67 height 14
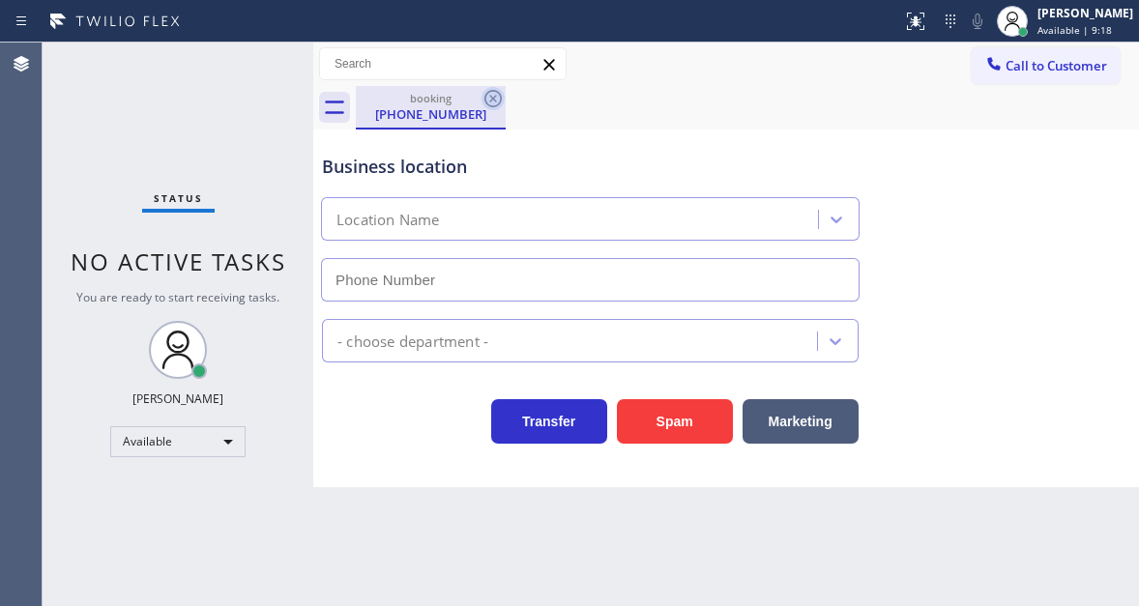
click at [493, 92] on icon at bounding box center [492, 98] width 23 height 23
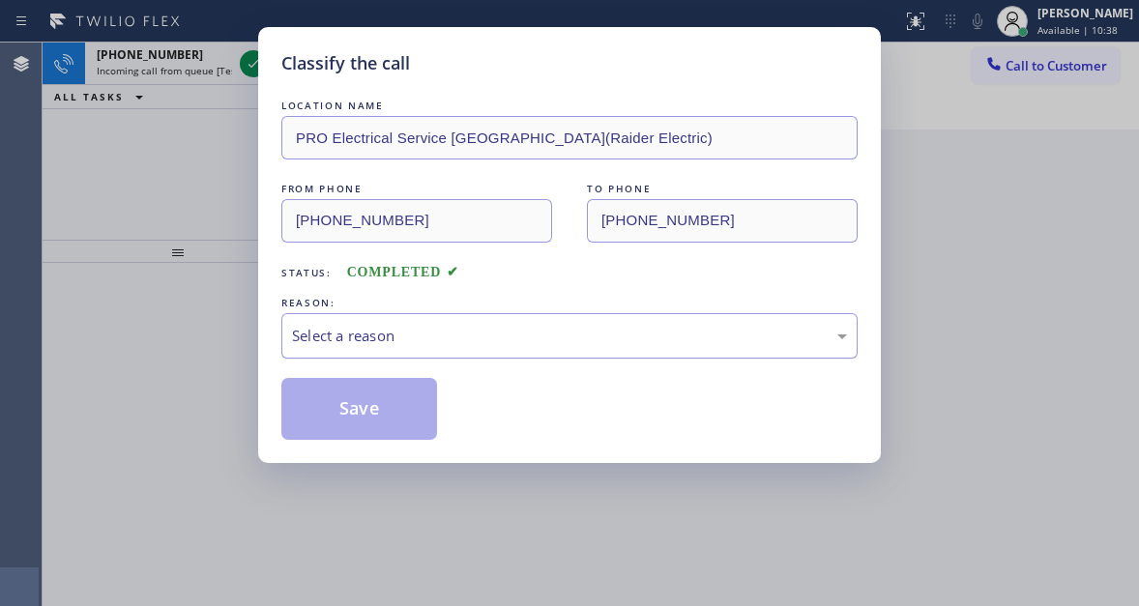
click at [398, 340] on div "Select a reason" at bounding box center [569, 336] width 555 height 22
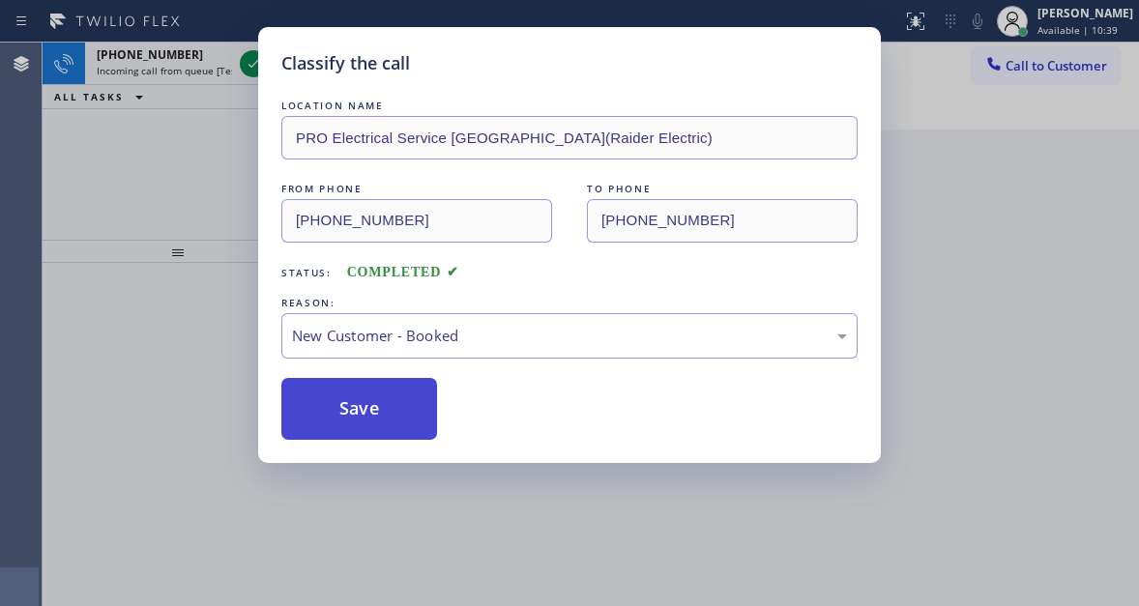
click at [386, 393] on button "Save" at bounding box center [359, 409] width 156 height 62
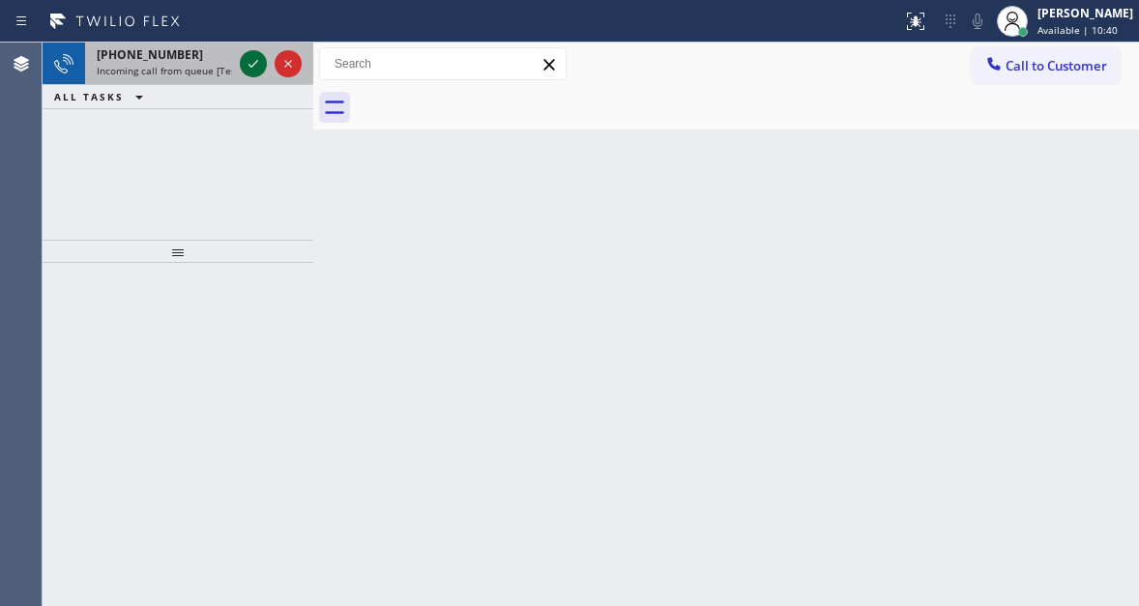
click at [251, 68] on icon at bounding box center [253, 63] width 23 height 23
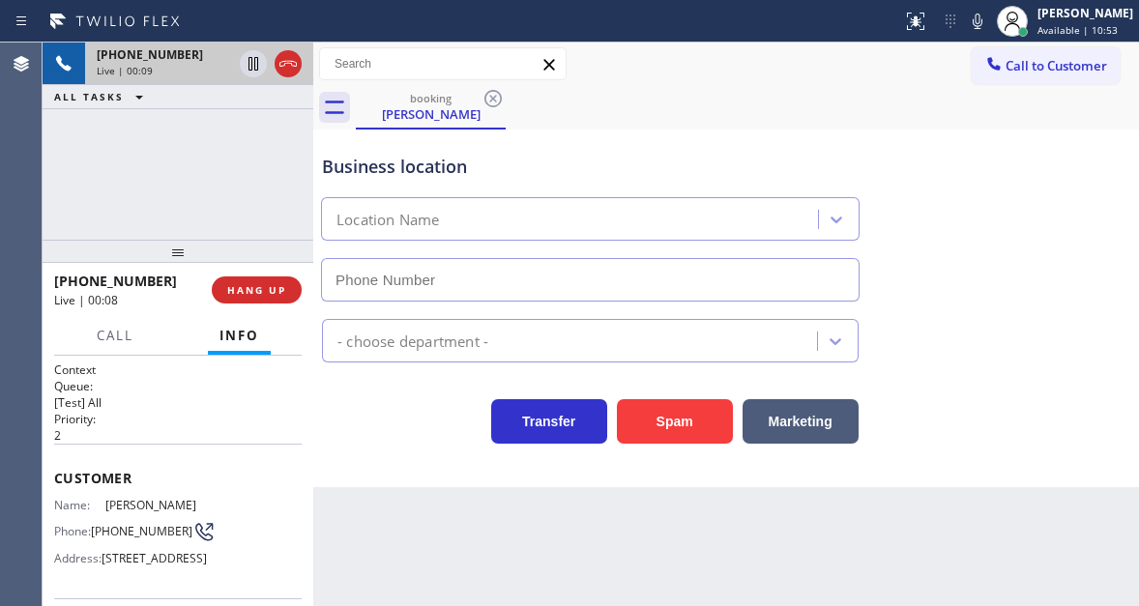
click at [119, 530] on span "(805) 915-8902" at bounding box center [141, 531] width 101 height 14
copy div "(805) 915-8902"
click at [328, 485] on div "Business location Location Name - choose department - Transfer Spam Marketing" at bounding box center [725, 309] width 825 height 358
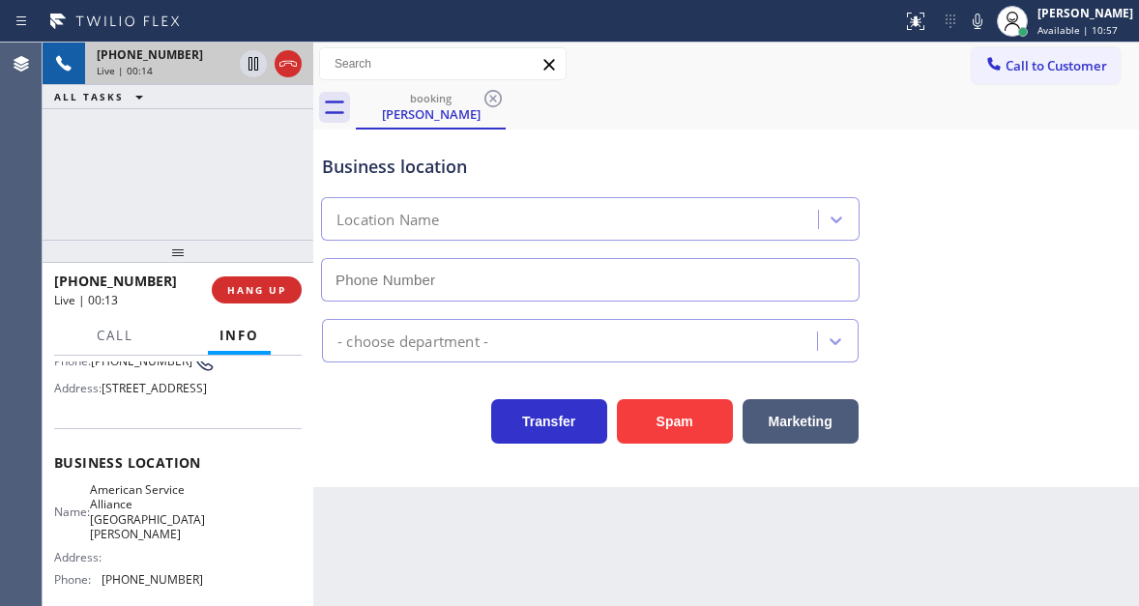
scroll to position [193, 0]
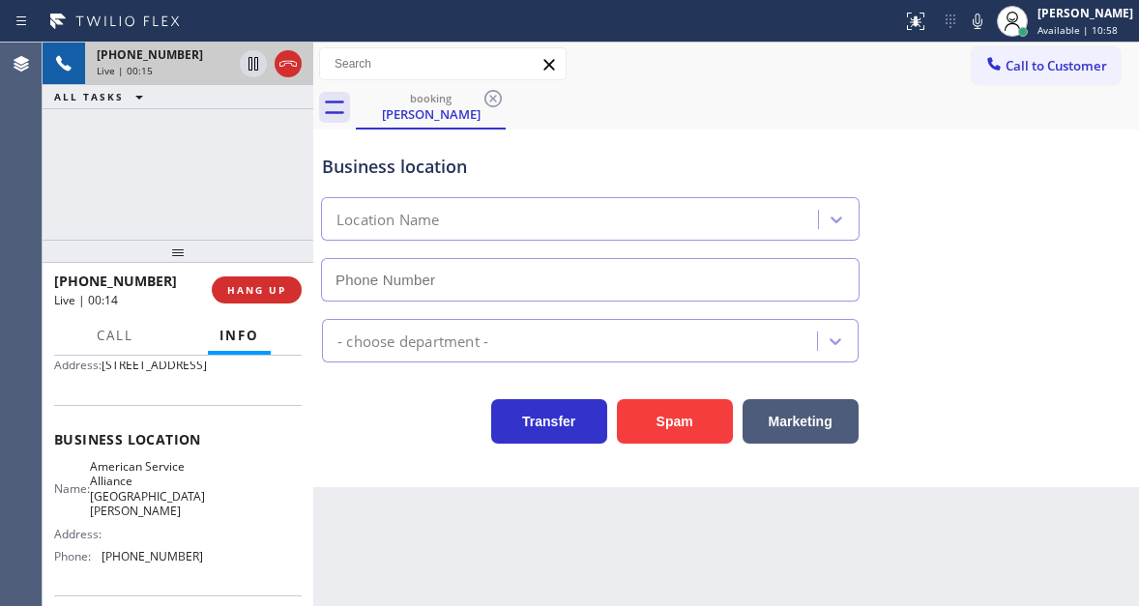
click at [136, 510] on span "American Service Alliance Santa Barbara" at bounding box center [147, 489] width 115 height 60
copy span "American Service Alliance Santa Barbara"
click at [989, 21] on icon at bounding box center [977, 21] width 23 height 23
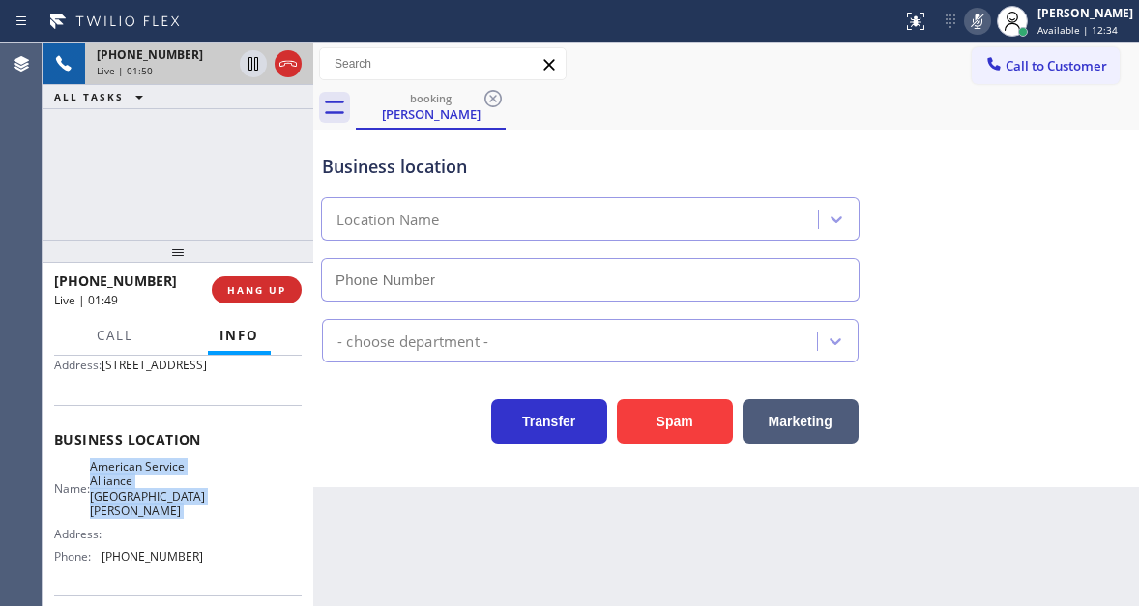
click at [989, 22] on icon at bounding box center [977, 21] width 23 height 23
click at [223, 183] on div "+18059158902 Live | 03:14 ALL TASKS ALL TASKS ACTIVE TASKS TASKS IN WRAP UP" at bounding box center [178, 141] width 271 height 197
click at [251, 68] on icon at bounding box center [253, 64] width 10 height 14
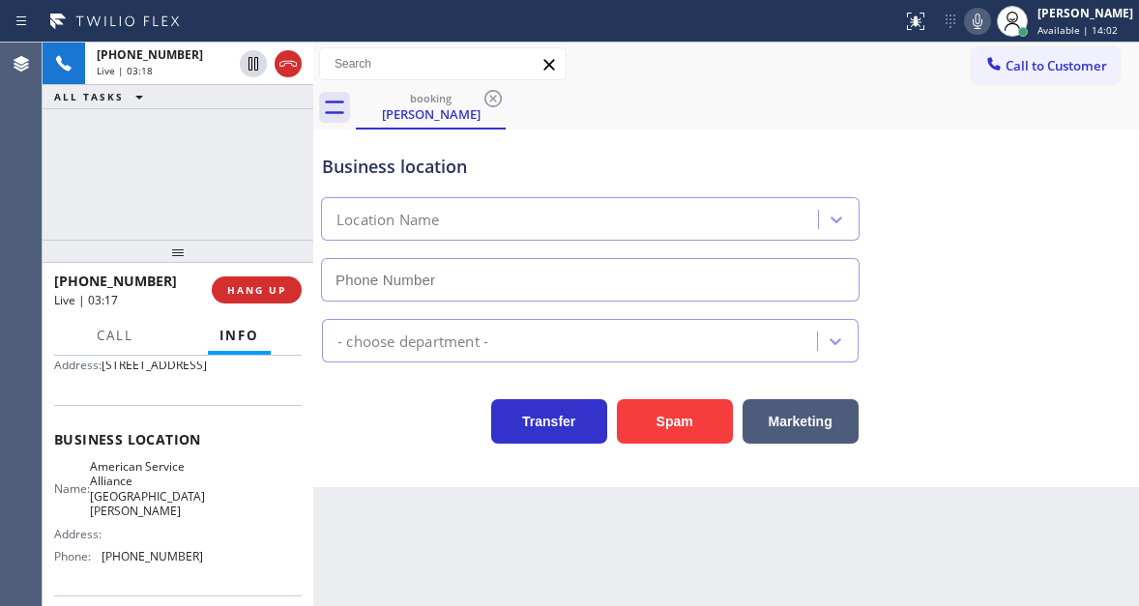
click at [989, 25] on icon at bounding box center [977, 21] width 23 height 23
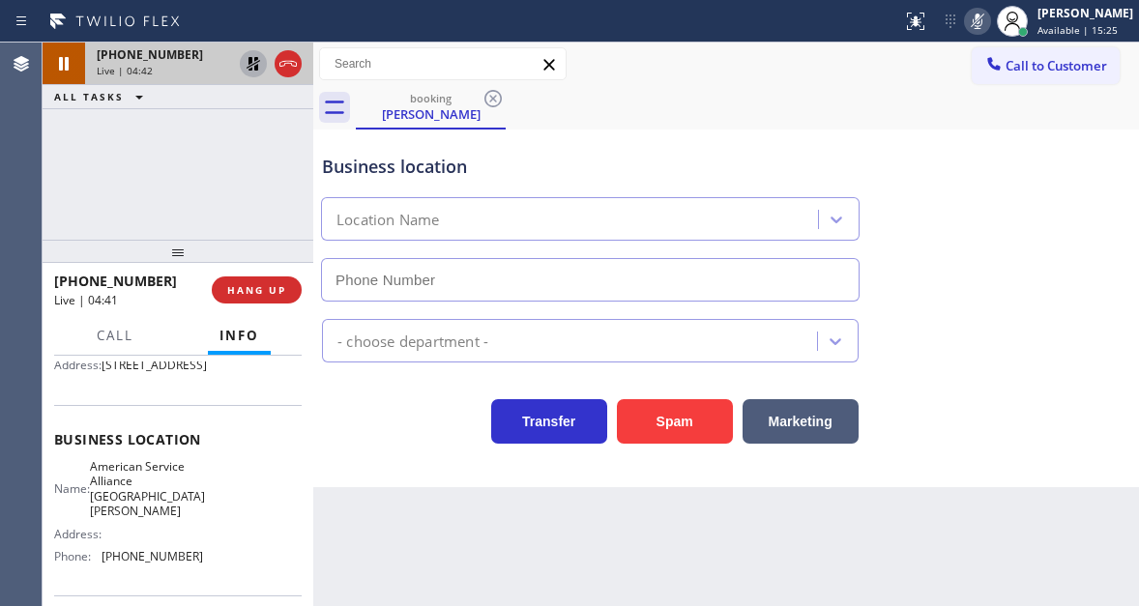
click at [252, 66] on icon at bounding box center [253, 63] width 23 height 23
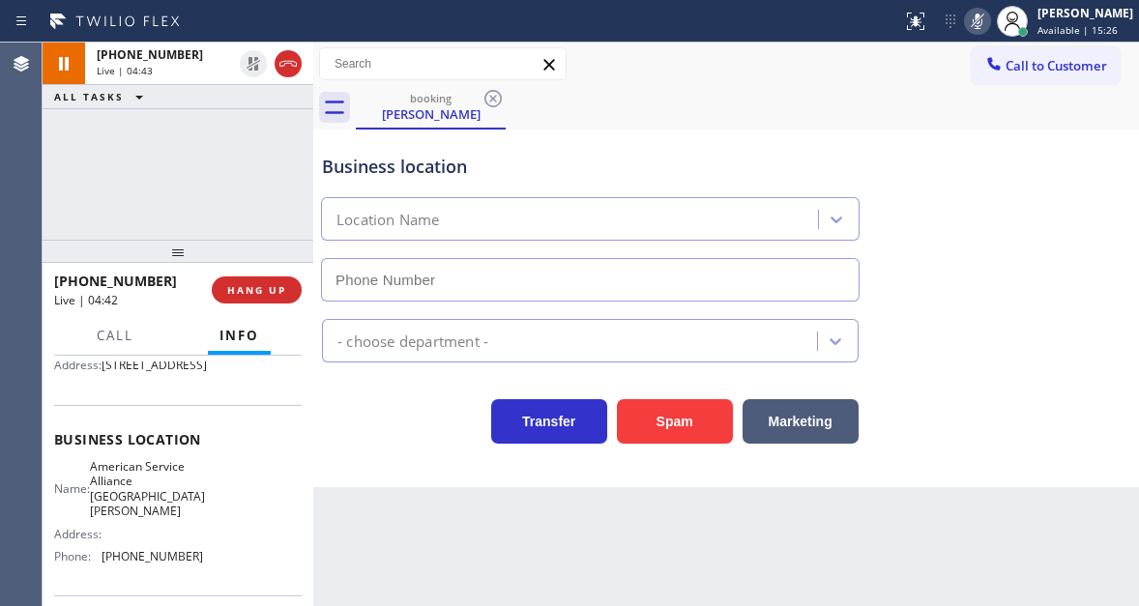
click at [985, 25] on icon at bounding box center [977, 21] width 23 height 23
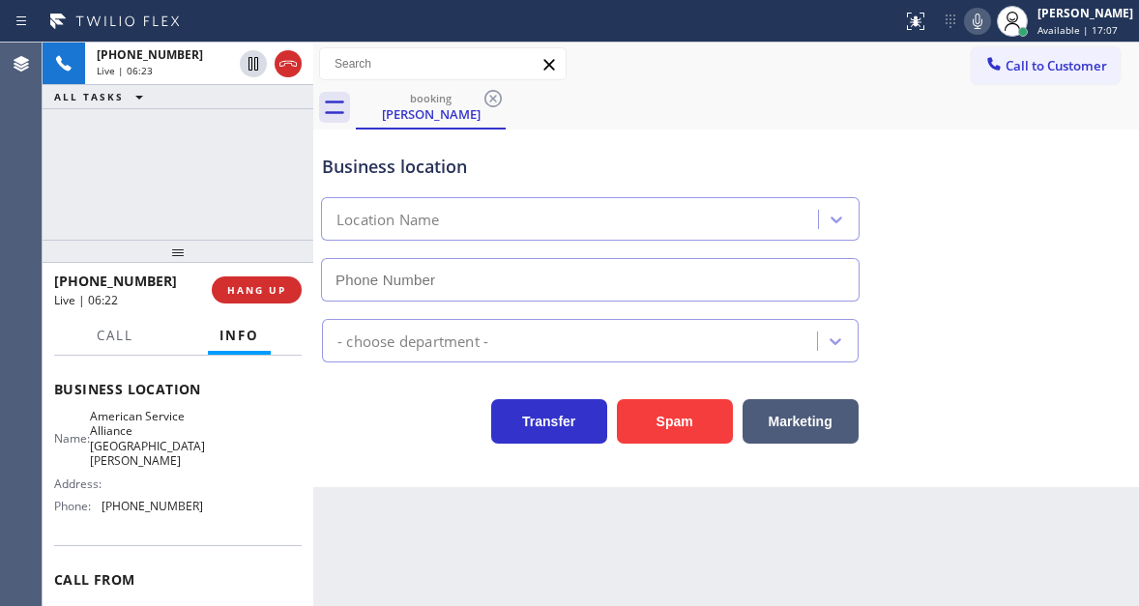
scroll to position [290, 0]
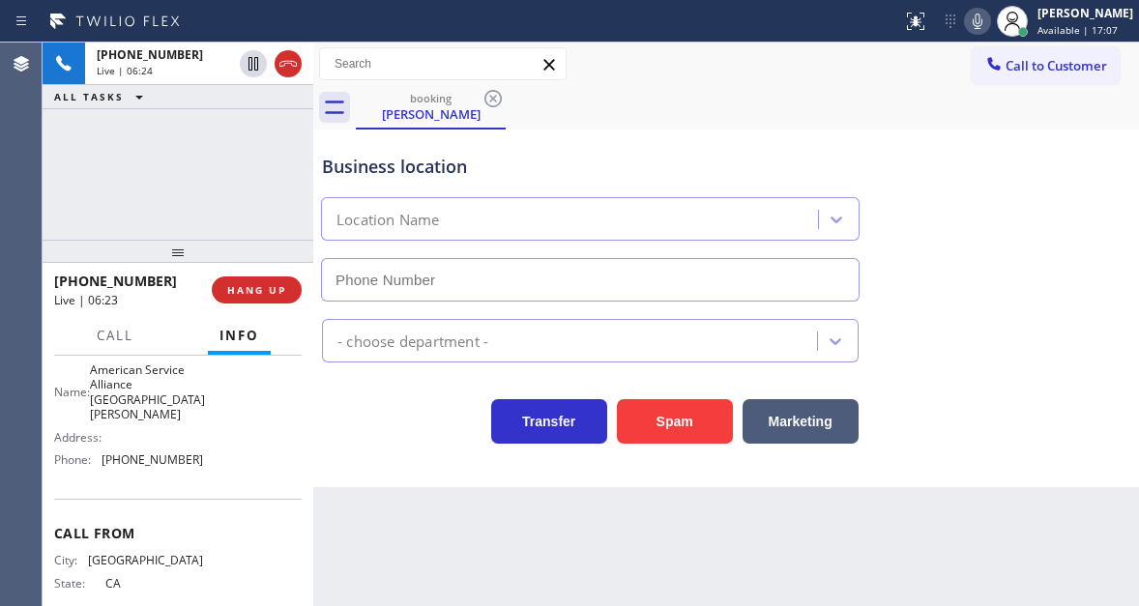
click at [169, 467] on span "(805) 420-7474" at bounding box center [151, 459] width 101 height 14
copy span "(805) 420-7474"
click at [192, 195] on div "+18059158902 Live | 07:14 ALL TASKS ALL TASKS ACTIVE TASKS TASKS IN WRAP UP" at bounding box center [178, 141] width 271 height 197
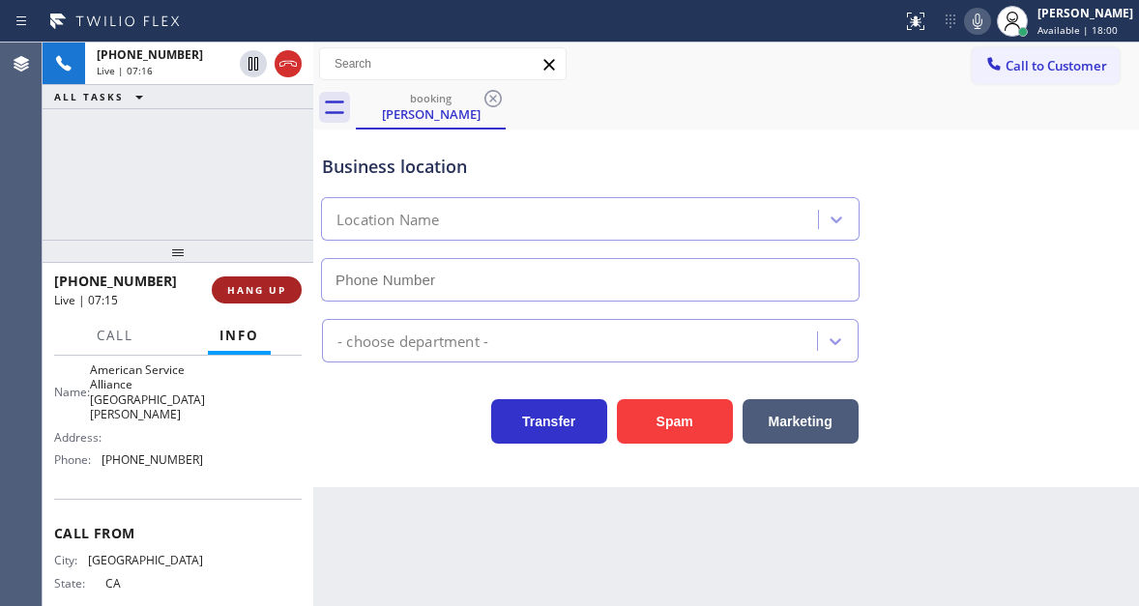
click at [266, 285] on span "HANG UP" at bounding box center [256, 290] width 59 height 14
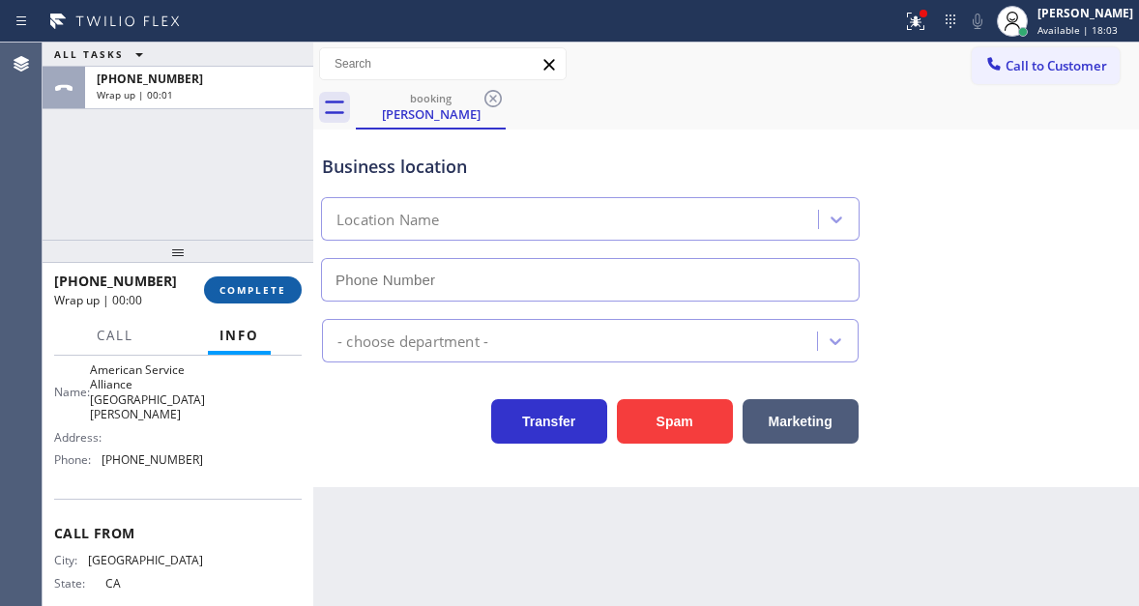
click at [288, 296] on button "COMPLETE" at bounding box center [253, 289] width 98 height 27
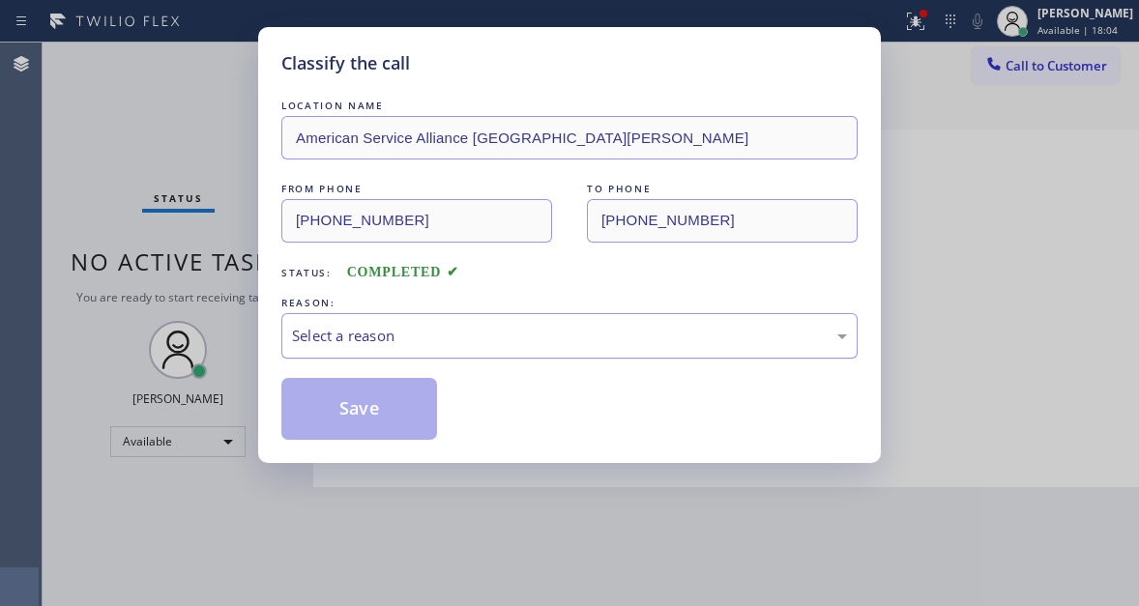
click at [415, 319] on div "Select a reason" at bounding box center [569, 335] width 576 height 45
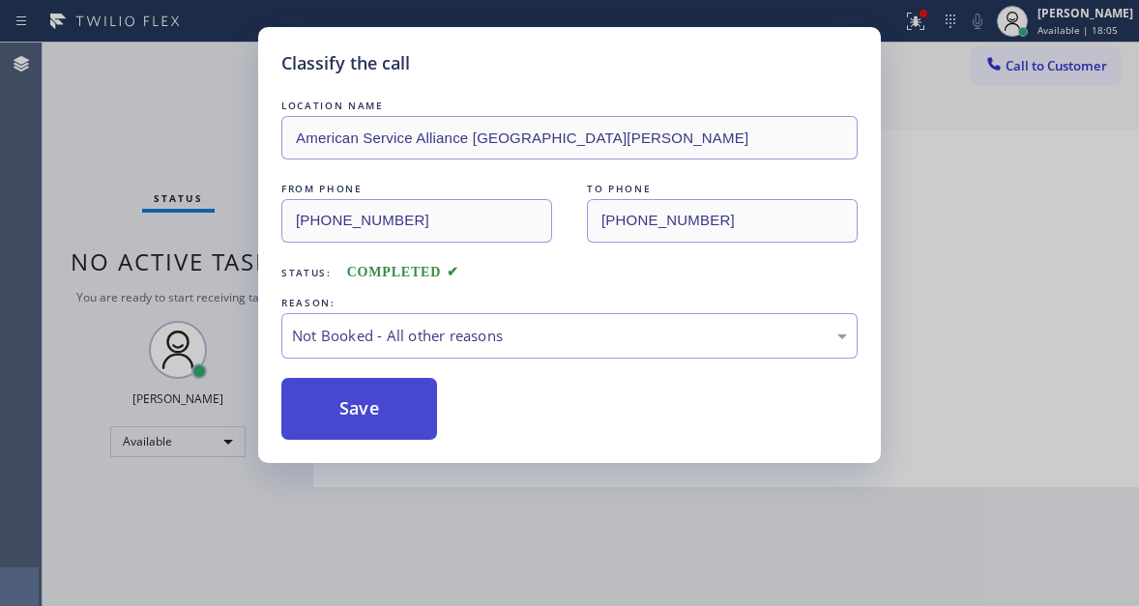
click at [419, 408] on button "Save" at bounding box center [359, 409] width 156 height 62
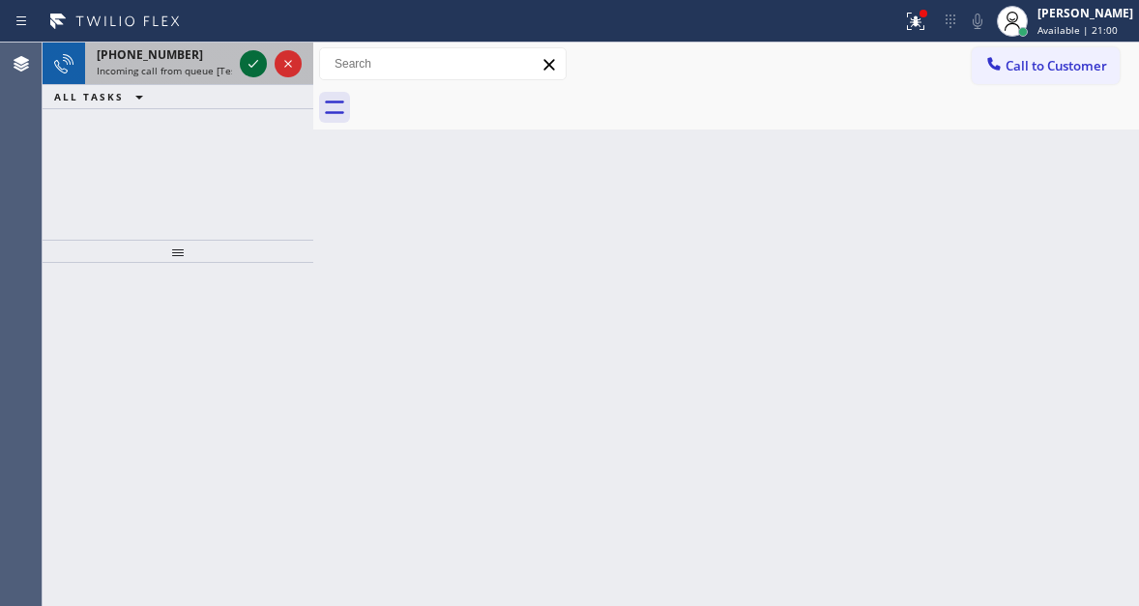
click at [250, 69] on icon at bounding box center [253, 63] width 23 height 23
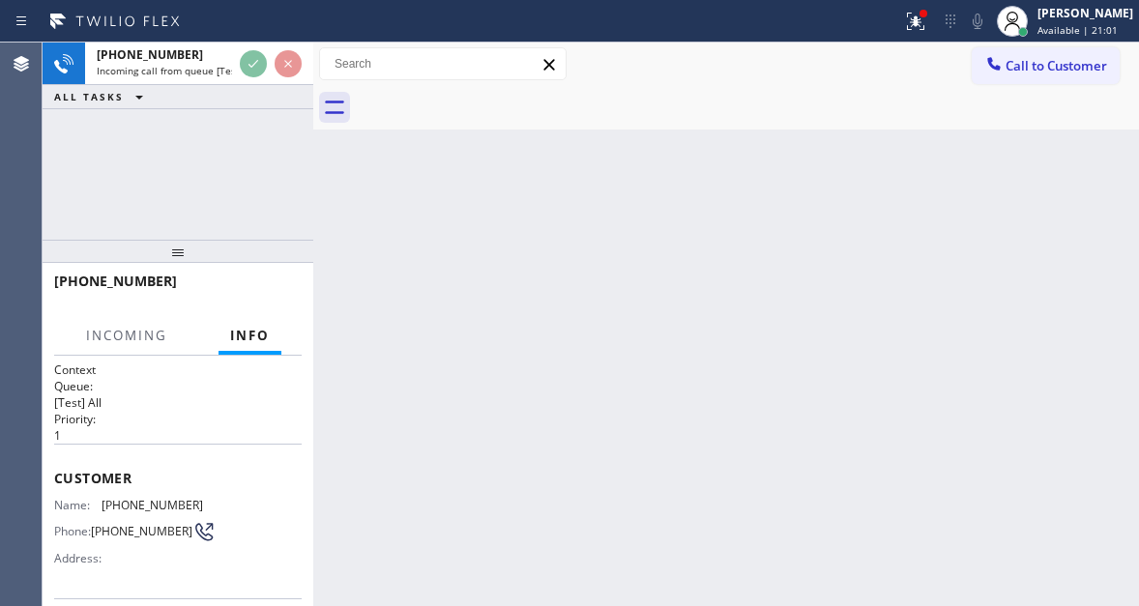
scroll to position [97, 0]
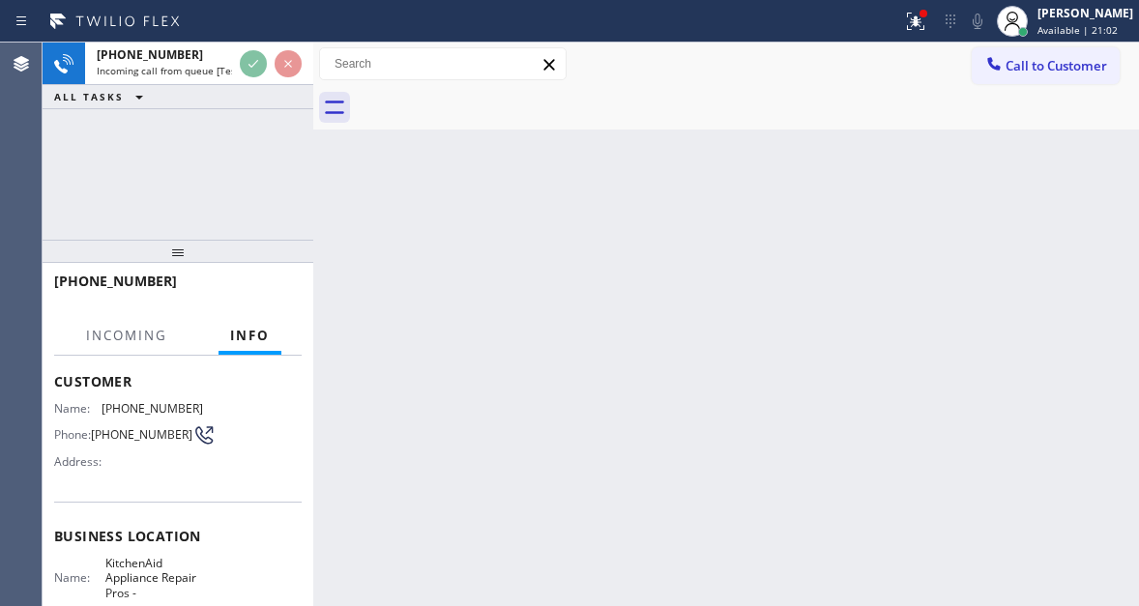
click at [157, 568] on span "KitchenAid Appliance Repair Pros -" at bounding box center [153, 578] width 97 height 44
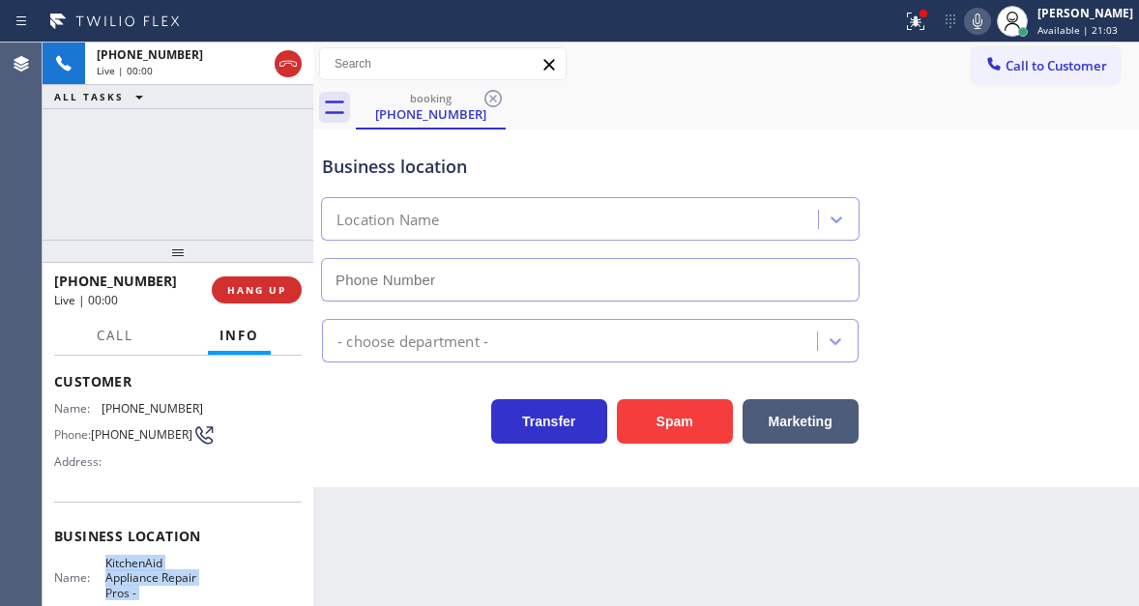
scroll to position [193, 0]
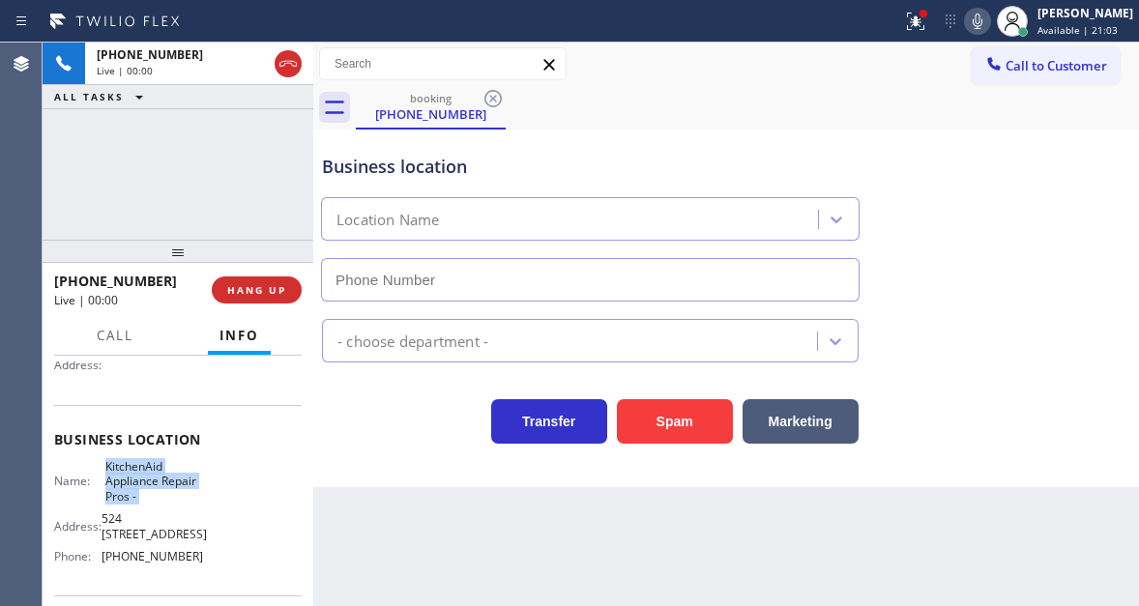
click at [139, 497] on span "KitchenAid Appliance Repair Pros -" at bounding box center [153, 481] width 97 height 44
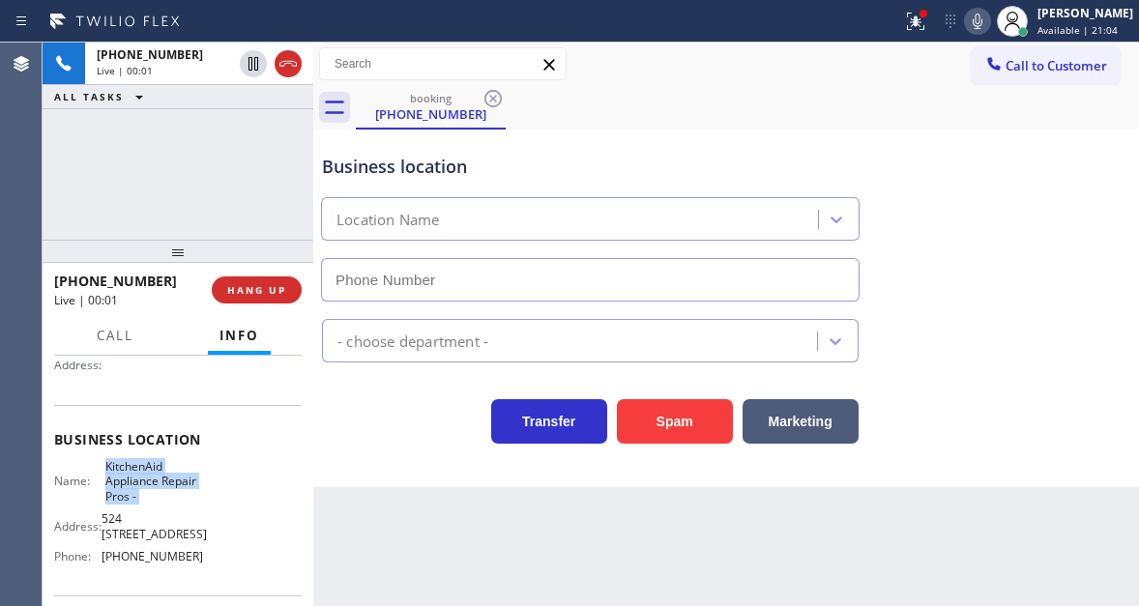
click at [139, 497] on span "KitchenAid Appliance Repair Pros -" at bounding box center [153, 481] width 97 height 44
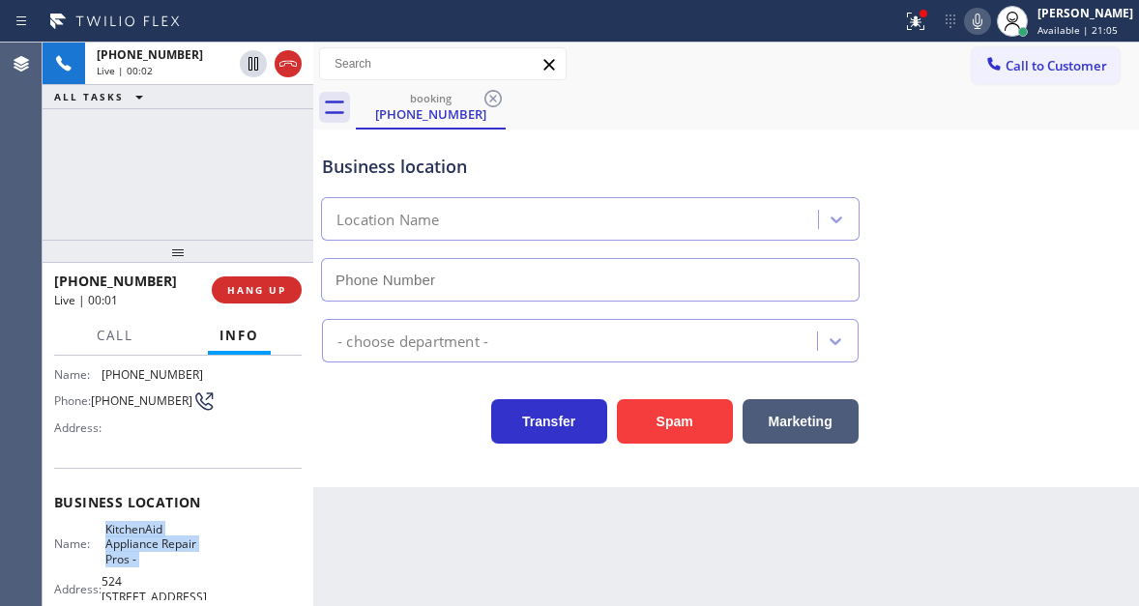
scroll to position [97, 0]
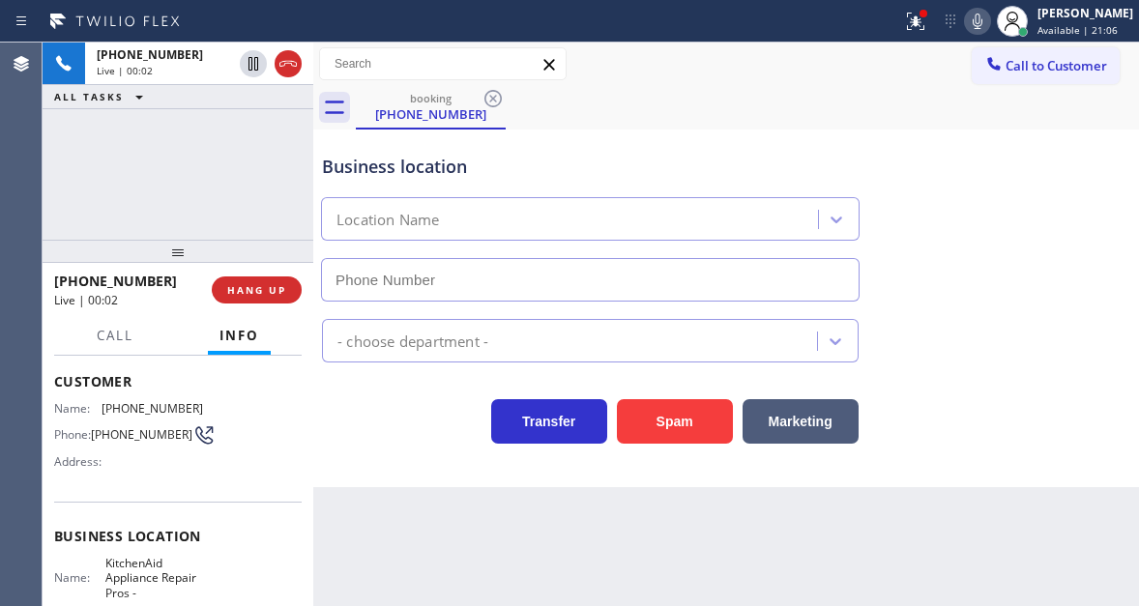
click at [111, 439] on span "(516) 456-2202" at bounding box center [141, 434] width 101 height 14
click at [422, 549] on div "Back to Dashboard Change Sender ID Customers Technicians Select a contact Outbo…" at bounding box center [725, 324] width 825 height 563
click at [130, 583] on span "KitchenAid Appliance Repair Pros -" at bounding box center [153, 578] width 97 height 44
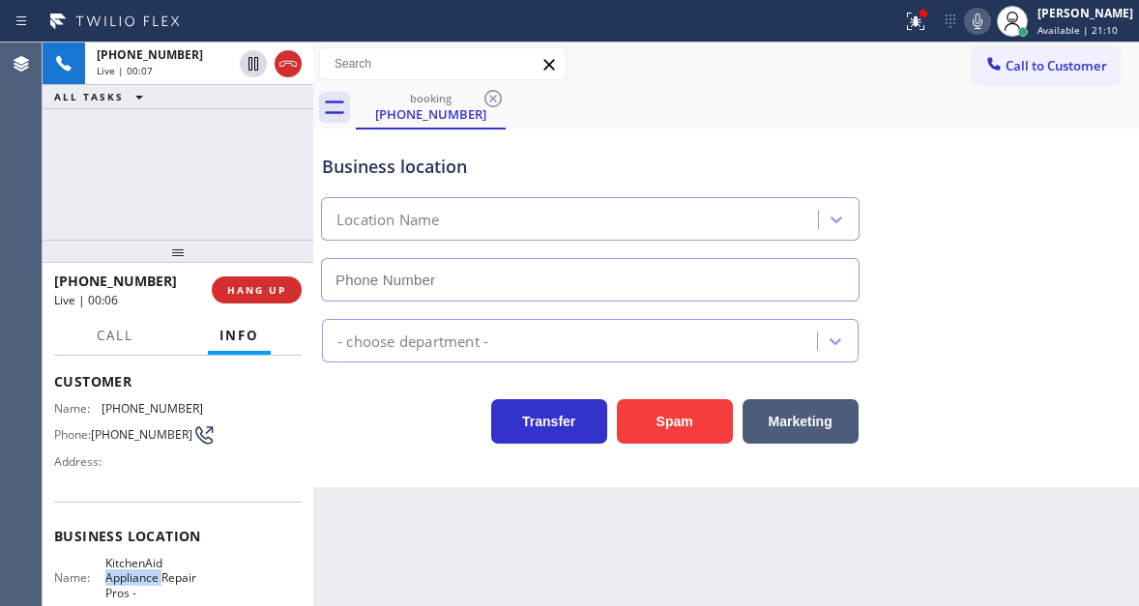
click at [130, 583] on span "KitchenAid Appliance Repair Pros -" at bounding box center [153, 578] width 97 height 44
click at [393, 505] on div "Back to Dashboard Change Sender ID Customers Technicians Select a contact Outbo…" at bounding box center [725, 324] width 825 height 563
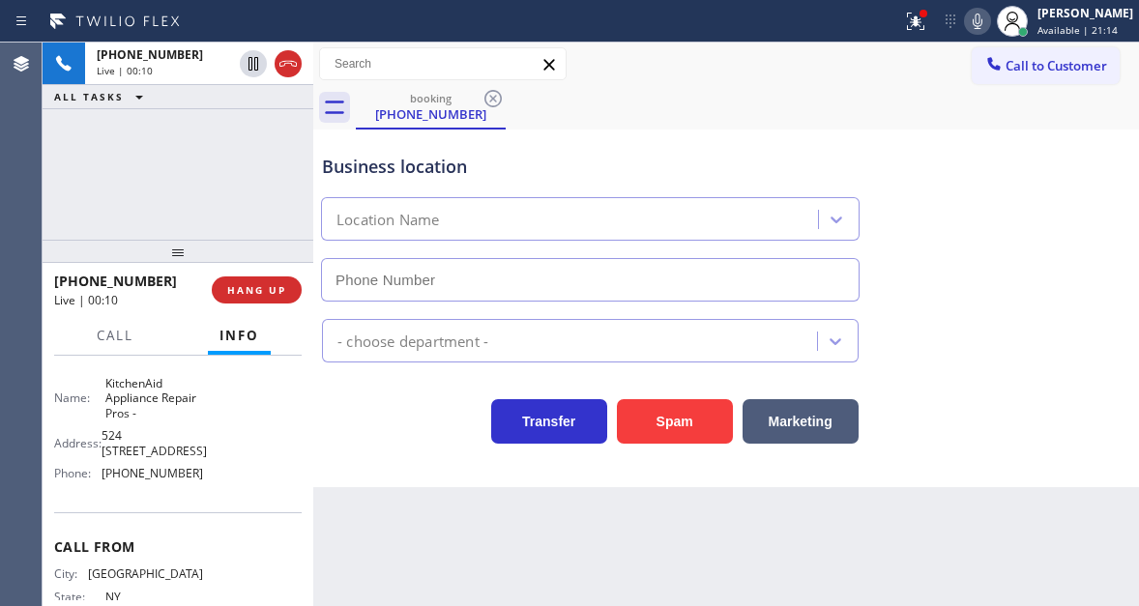
scroll to position [290, 0]
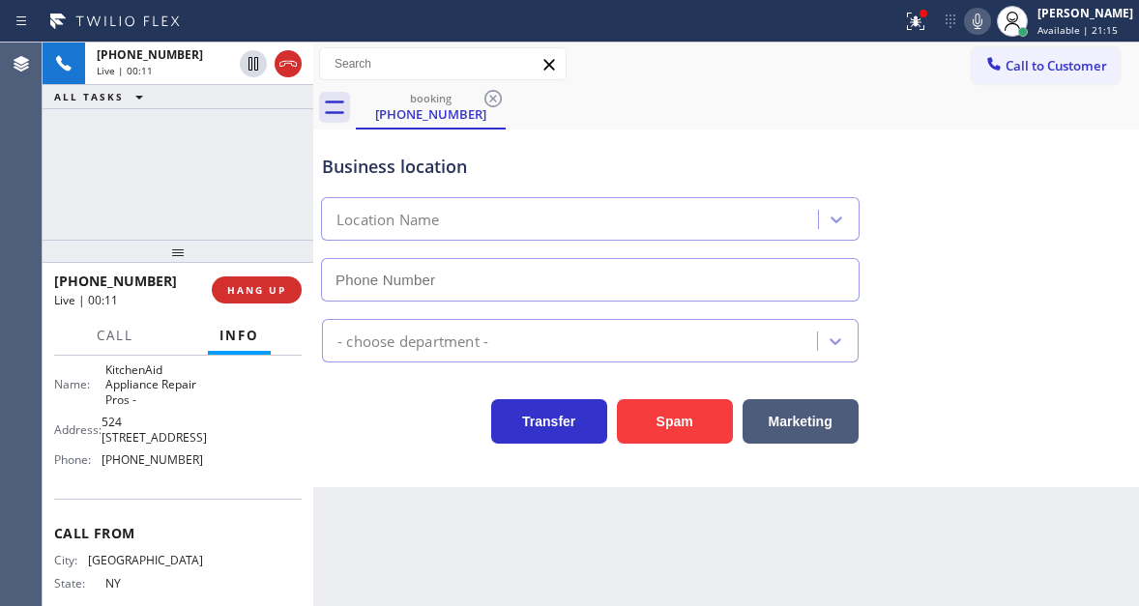
click at [142, 467] on span "(855) 213-9318" at bounding box center [151, 459] width 101 height 14
click at [686, 108] on div "booking (516) 456-2202" at bounding box center [747, 107] width 783 height 43
click at [927, 29] on icon at bounding box center [915, 21] width 23 height 23
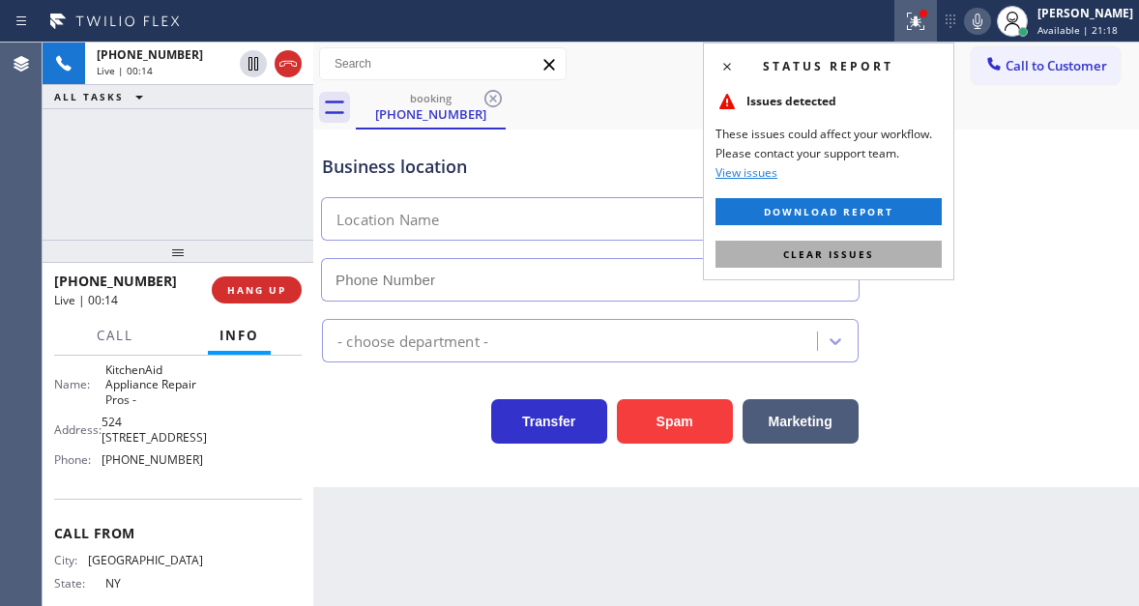
click at [931, 253] on button "Clear issues" at bounding box center [828, 254] width 226 height 27
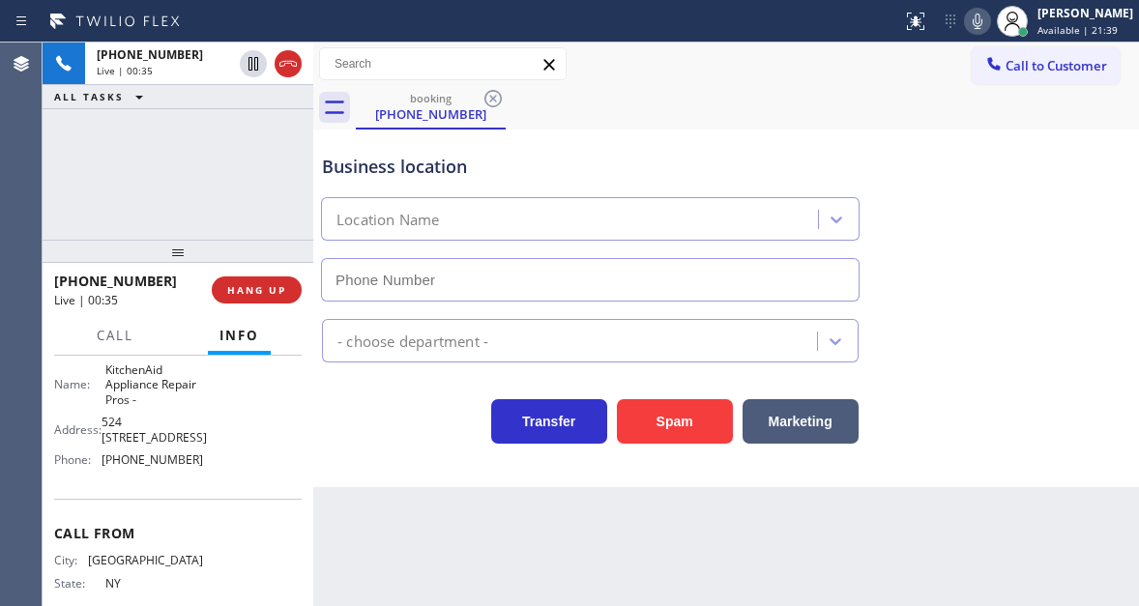
click at [322, 171] on div "Business location" at bounding box center [590, 167] width 536 height 26
click at [410, 171] on div "Business location" at bounding box center [590, 167] width 536 height 26
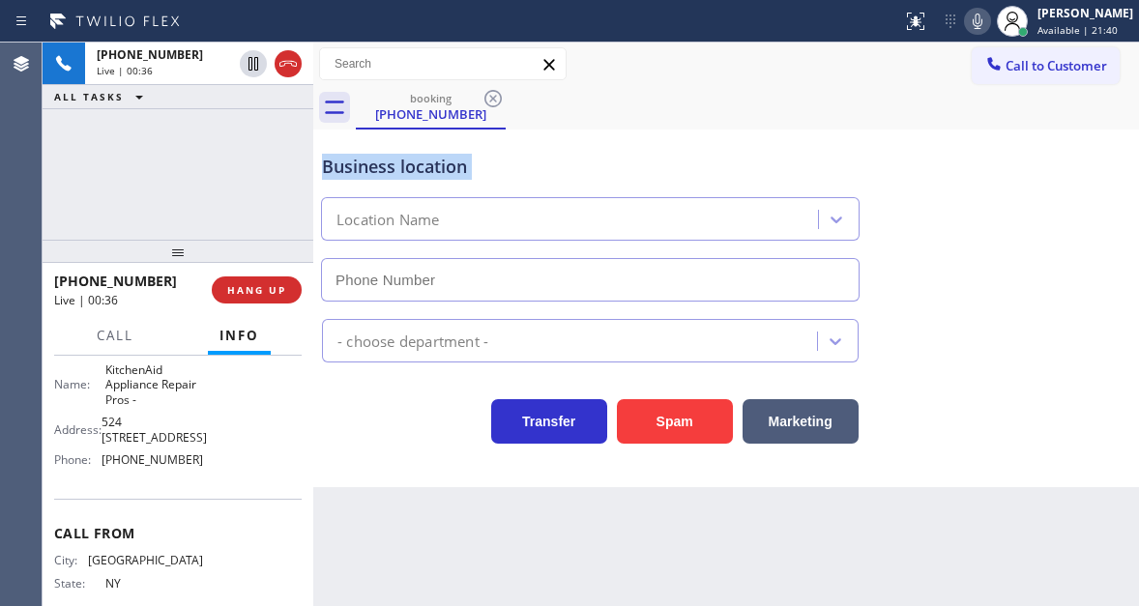
click at [410, 171] on div "Business location" at bounding box center [590, 167] width 536 height 26
click at [265, 165] on div "+15164562202 Live | 00:37 ALL TASKS ALL TASKS ACTIVE TASKS TASKS IN WRAP UP" at bounding box center [178, 141] width 271 height 197
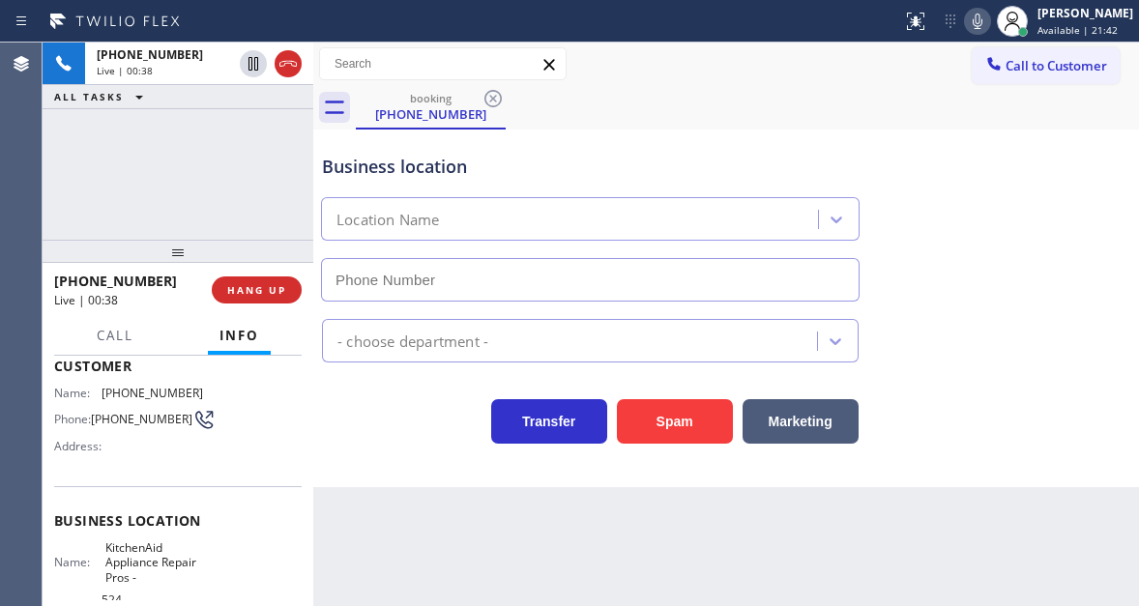
scroll to position [0, 0]
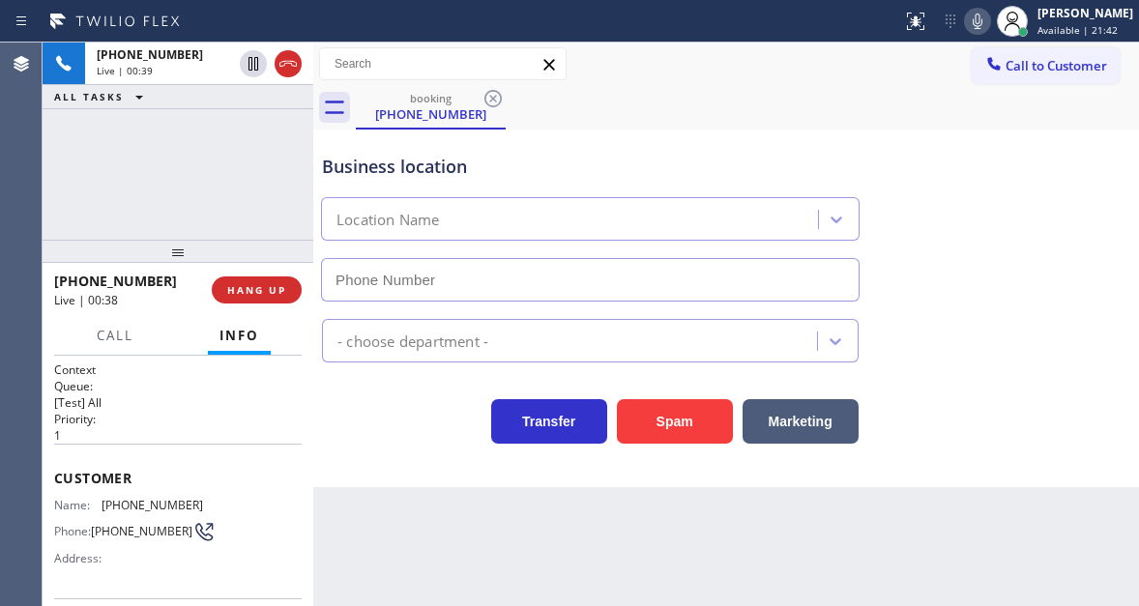
click at [269, 173] on div "+15164562202 Live | 00:39 ALL TASKS ALL TASKS ACTIVE TASKS TASKS IN WRAP UP" at bounding box center [178, 141] width 271 height 197
click at [321, 170] on div "Business location Location Name" at bounding box center [590, 217] width 544 height 167
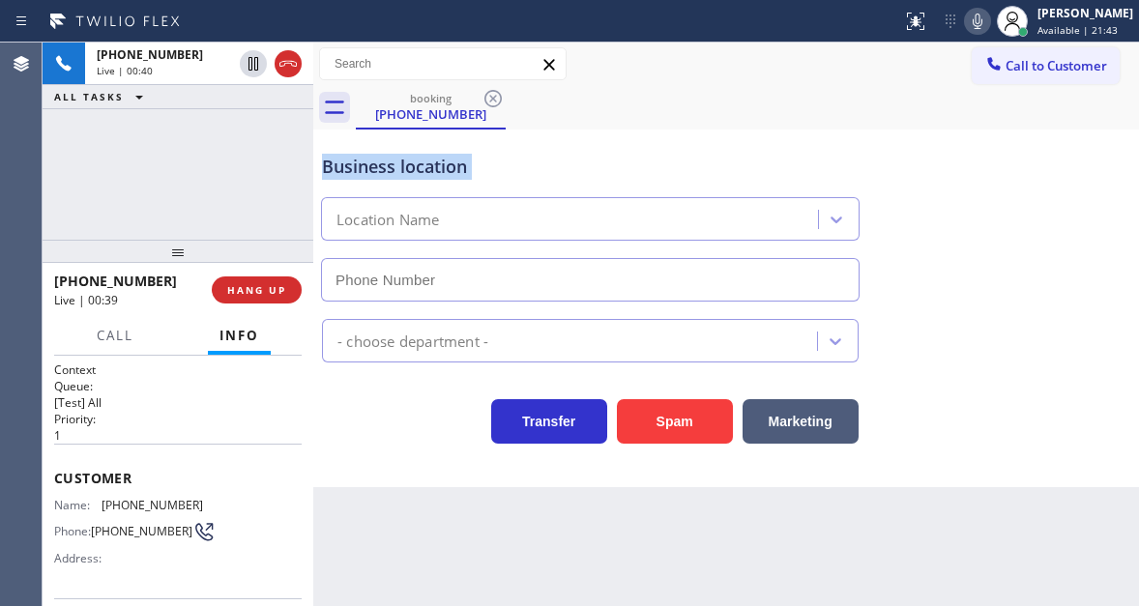
click at [321, 170] on div "Business location Location Name" at bounding box center [590, 217] width 544 height 167
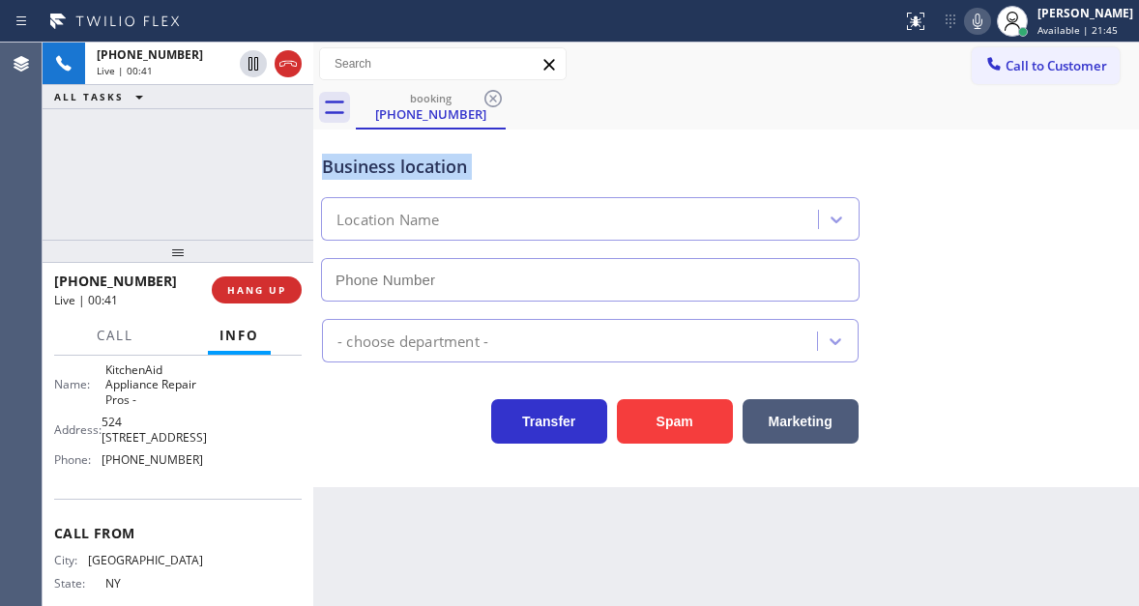
scroll to position [342, 0]
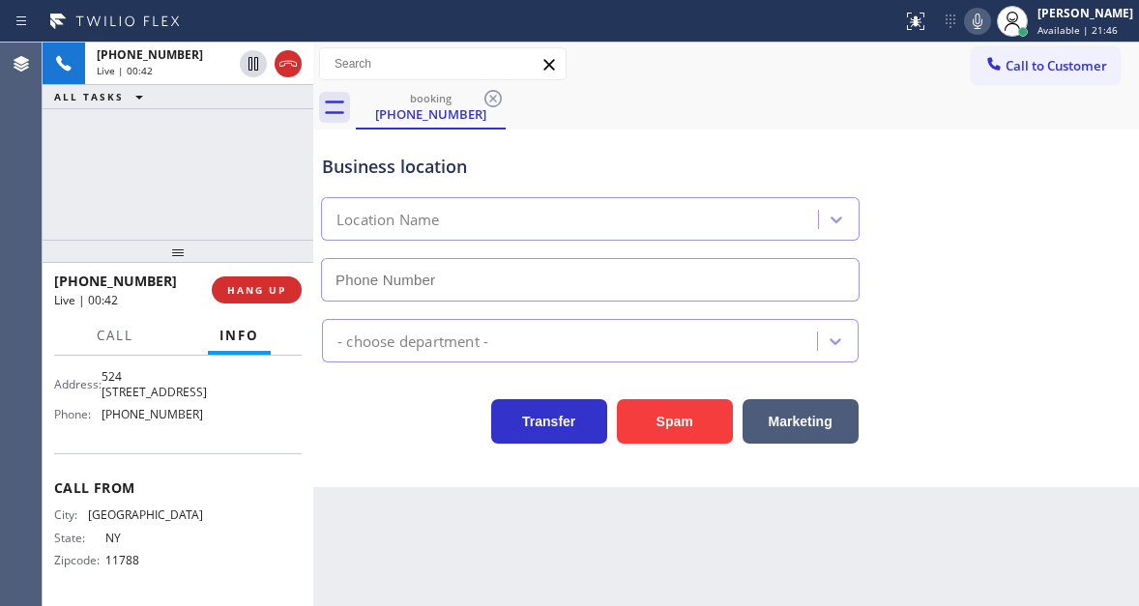
click at [117, 410] on span "(855) 213-9318" at bounding box center [151, 414] width 101 height 14
click at [127, 383] on span "524 1/2 N La Brea Ave," at bounding box center [153, 384] width 105 height 30
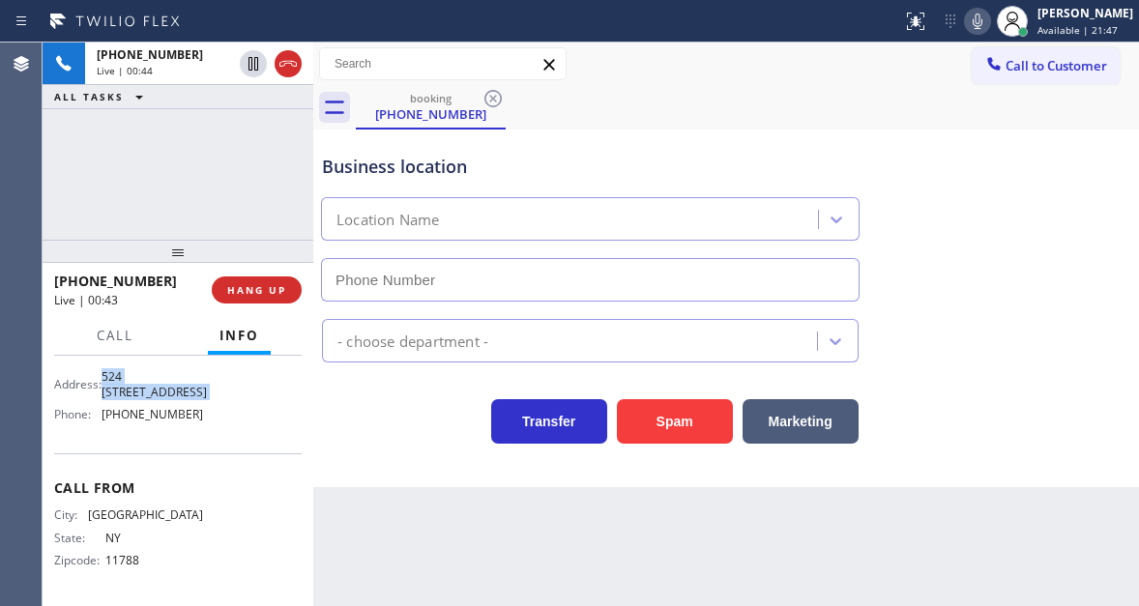
click at [127, 383] on span "524 1/2 N La Brea Ave," at bounding box center [153, 384] width 105 height 30
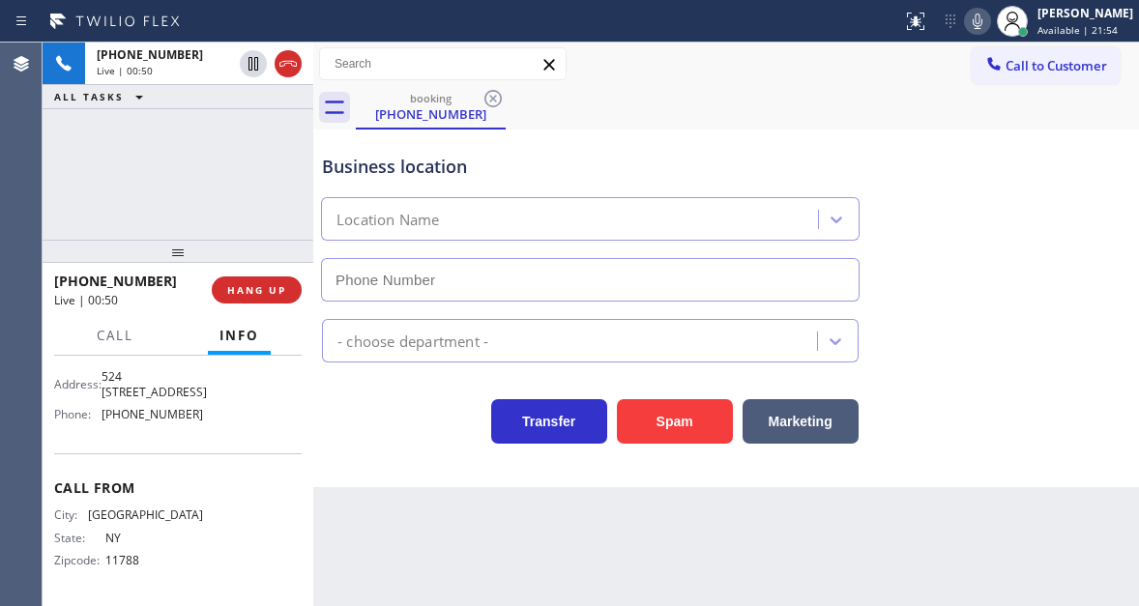
click at [192, 145] on div "+15164562202 Live | 00:50 ALL TASKS ALL TASKS ACTIVE TASKS TASKS IN WRAP UP" at bounding box center [178, 141] width 271 height 197
click at [375, 150] on div "Business location Location Name" at bounding box center [590, 217] width 544 height 167
click at [388, 174] on div "Business location" at bounding box center [590, 167] width 536 height 26
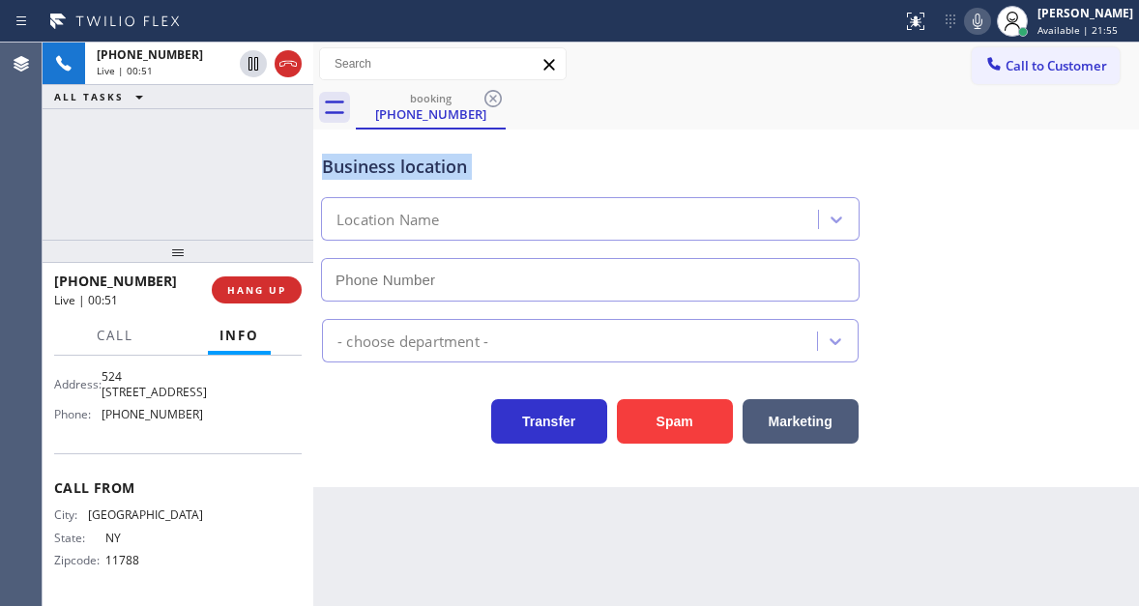
click at [388, 174] on div "Business location" at bounding box center [590, 167] width 536 height 26
click at [427, 159] on div "Business location" at bounding box center [590, 167] width 536 height 26
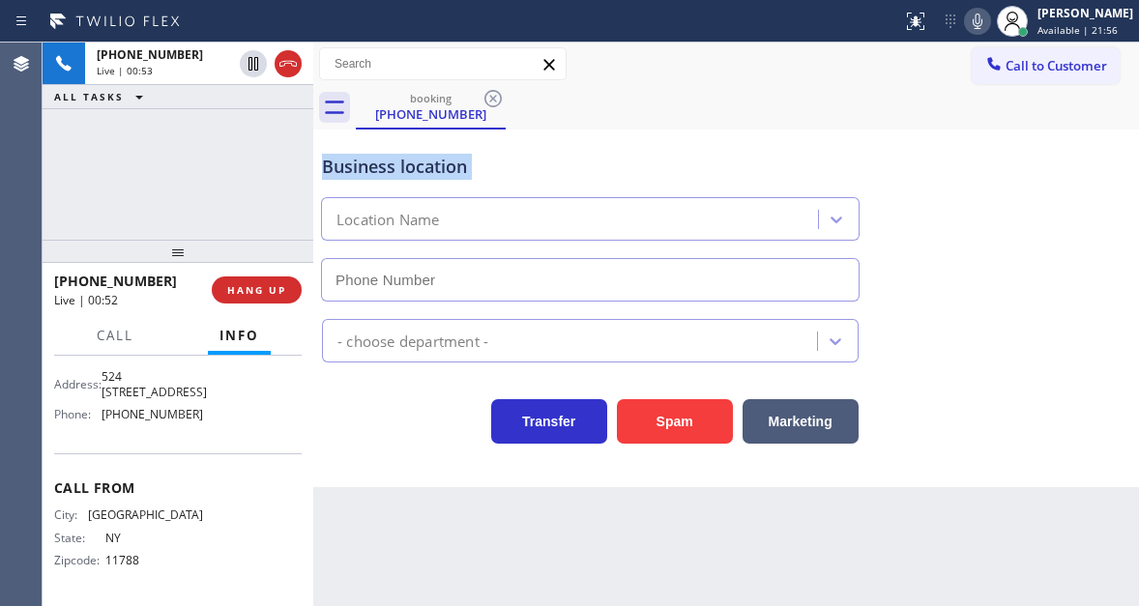
click at [427, 159] on div "Business location" at bounding box center [590, 167] width 536 height 26
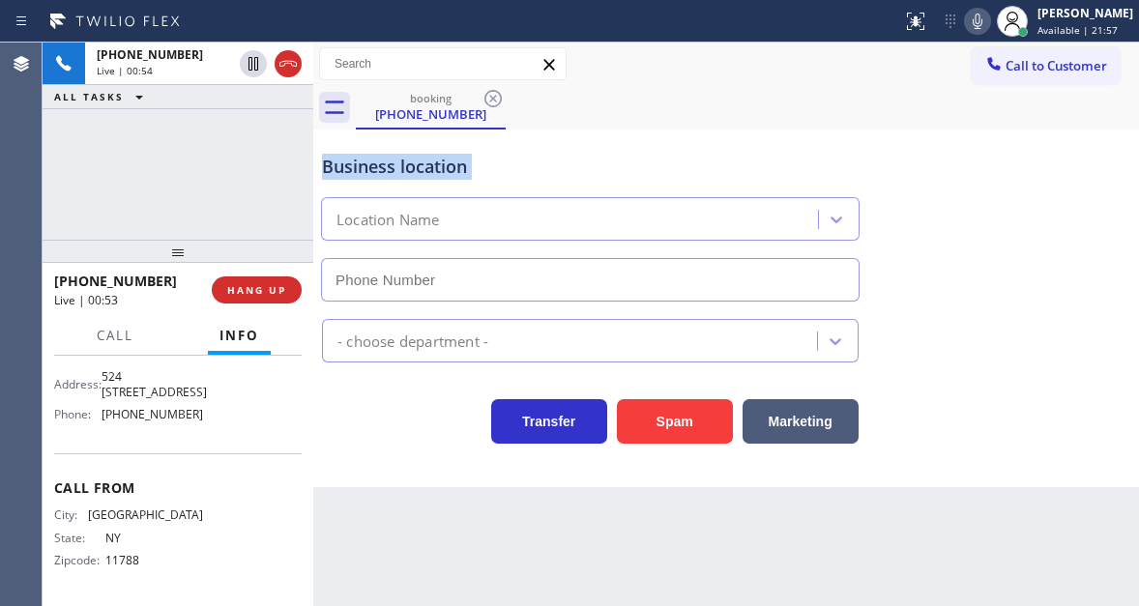
click at [427, 159] on div "Business location" at bounding box center [590, 167] width 536 height 26
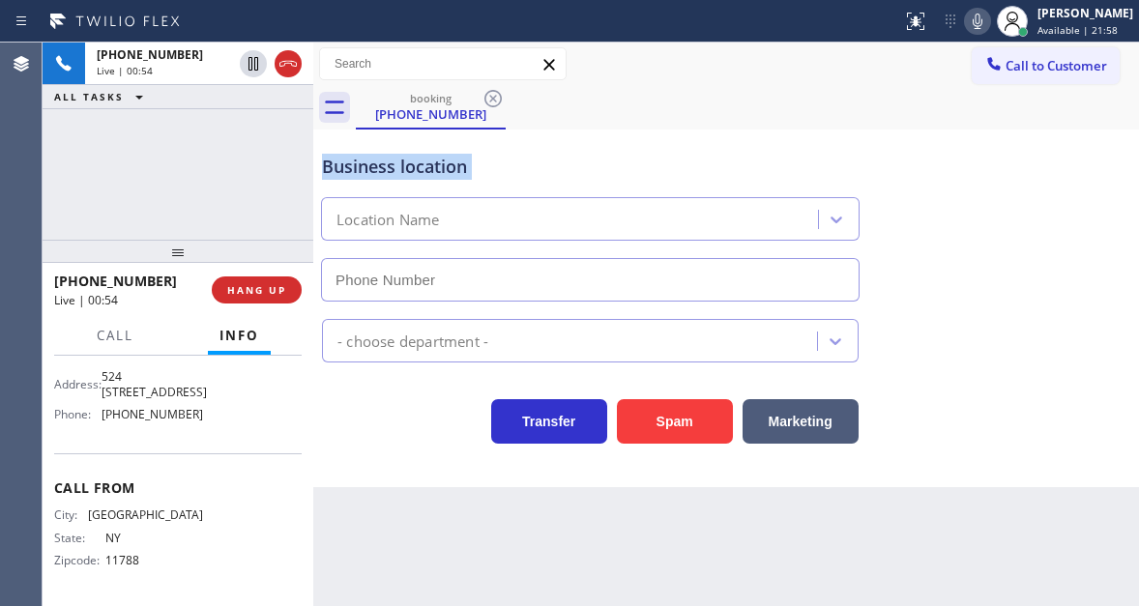
click at [427, 159] on div "Business location" at bounding box center [590, 167] width 536 height 26
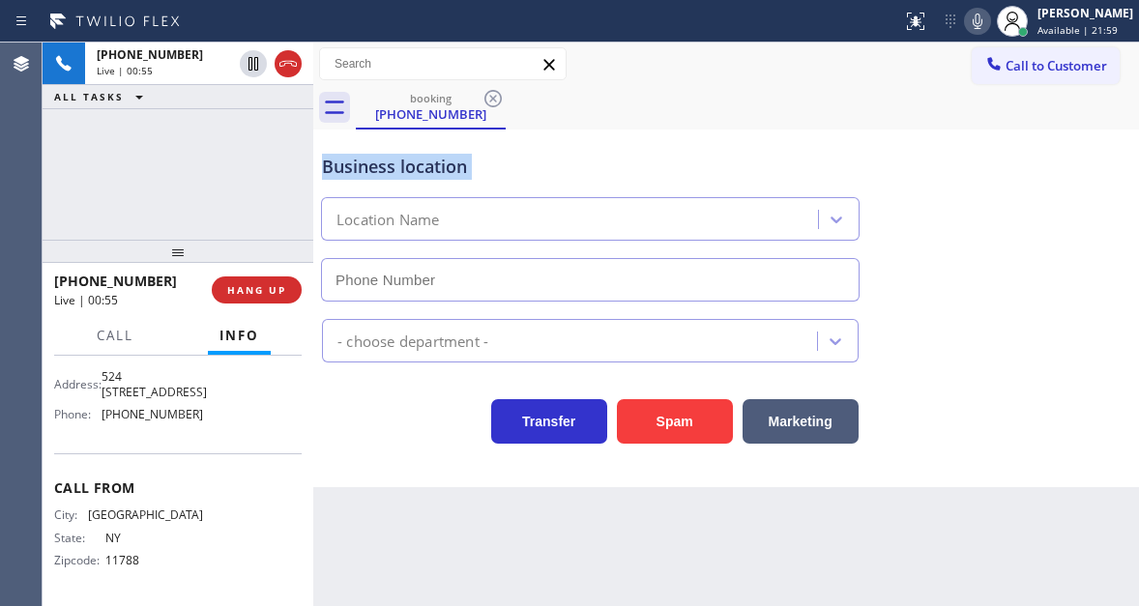
click at [427, 159] on div "Business location" at bounding box center [590, 167] width 536 height 26
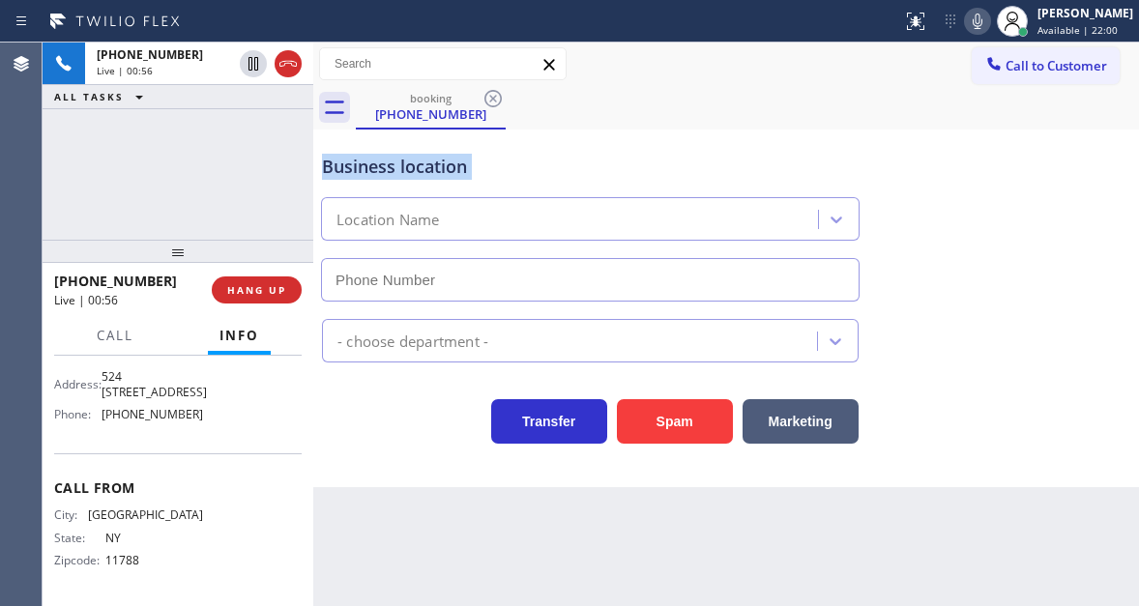
click at [427, 159] on div "Business location" at bounding box center [590, 167] width 536 height 26
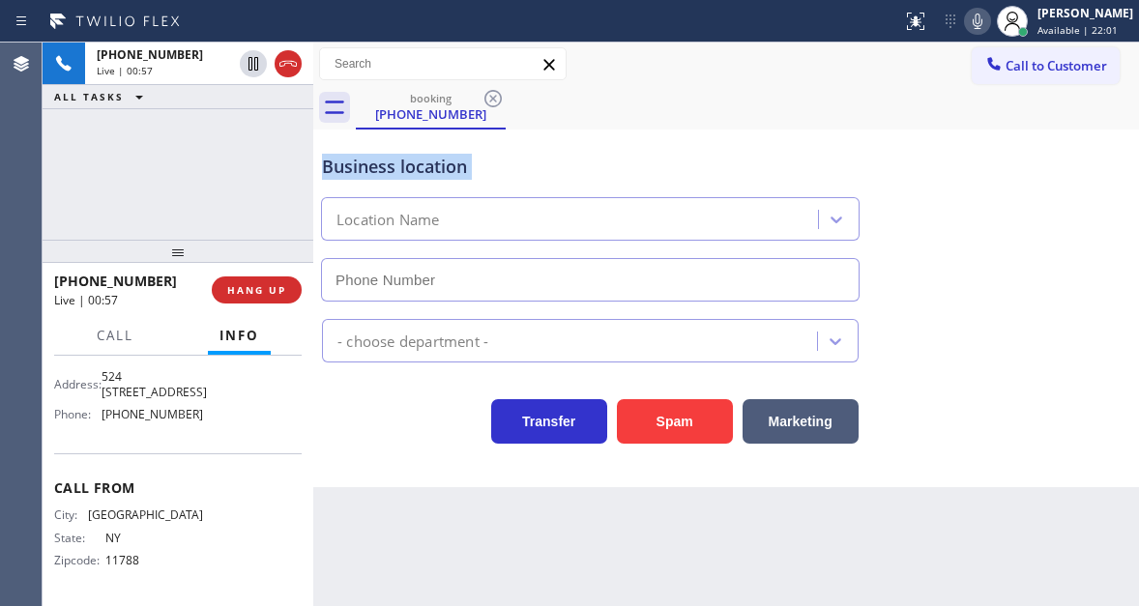
click at [427, 159] on div "Business location" at bounding box center [590, 167] width 536 height 26
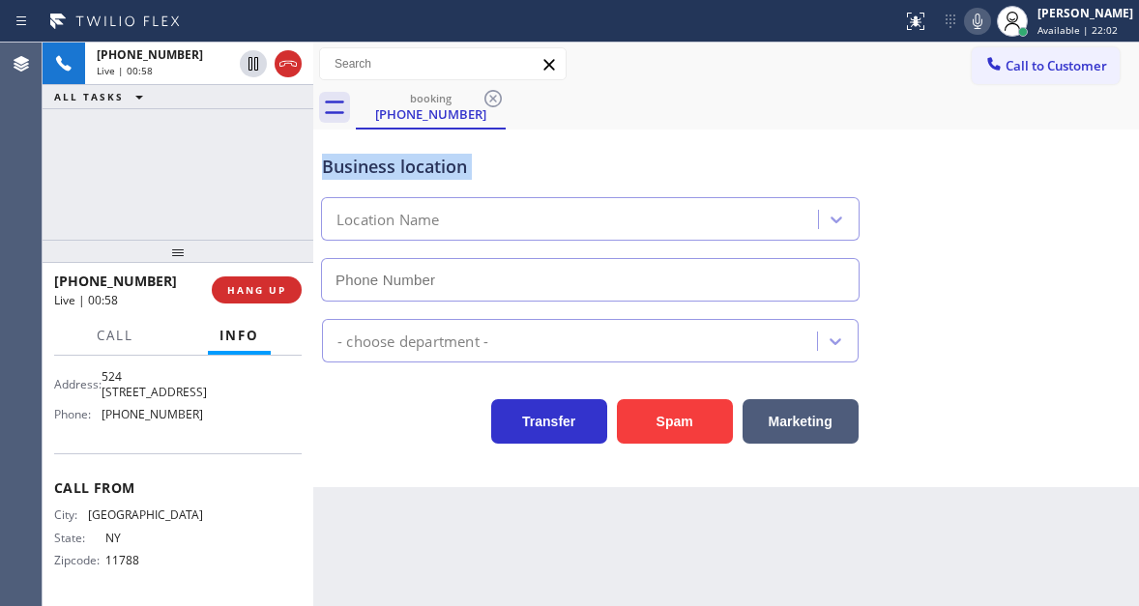
click at [427, 159] on div "Business location" at bounding box center [590, 167] width 536 height 26
click at [112, 343] on span "Call" at bounding box center [115, 335] width 37 height 17
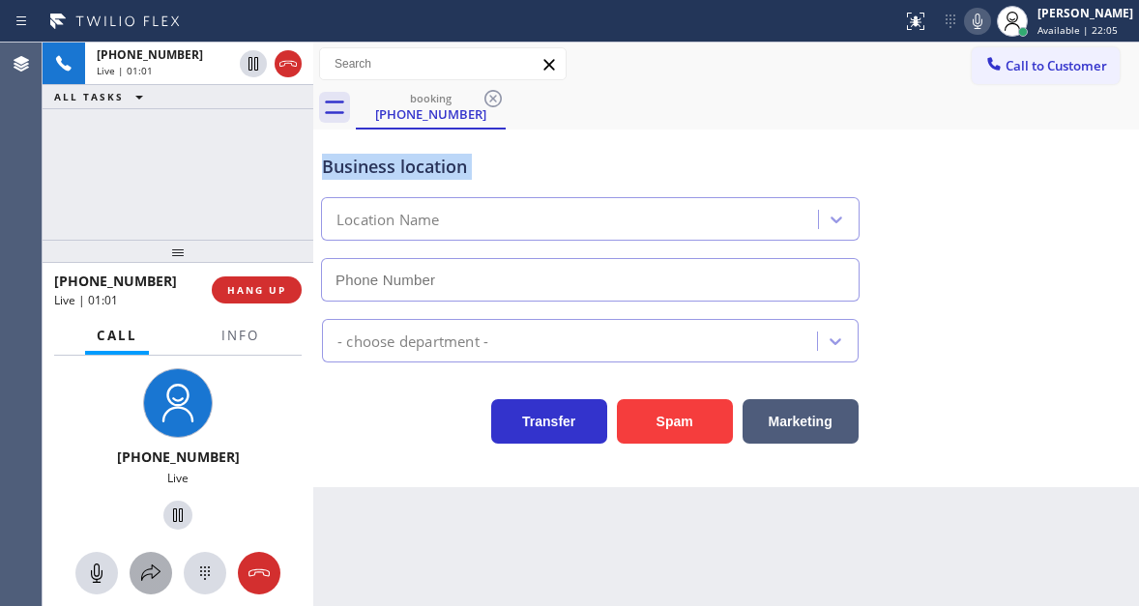
click at [159, 571] on icon at bounding box center [150, 573] width 23 height 23
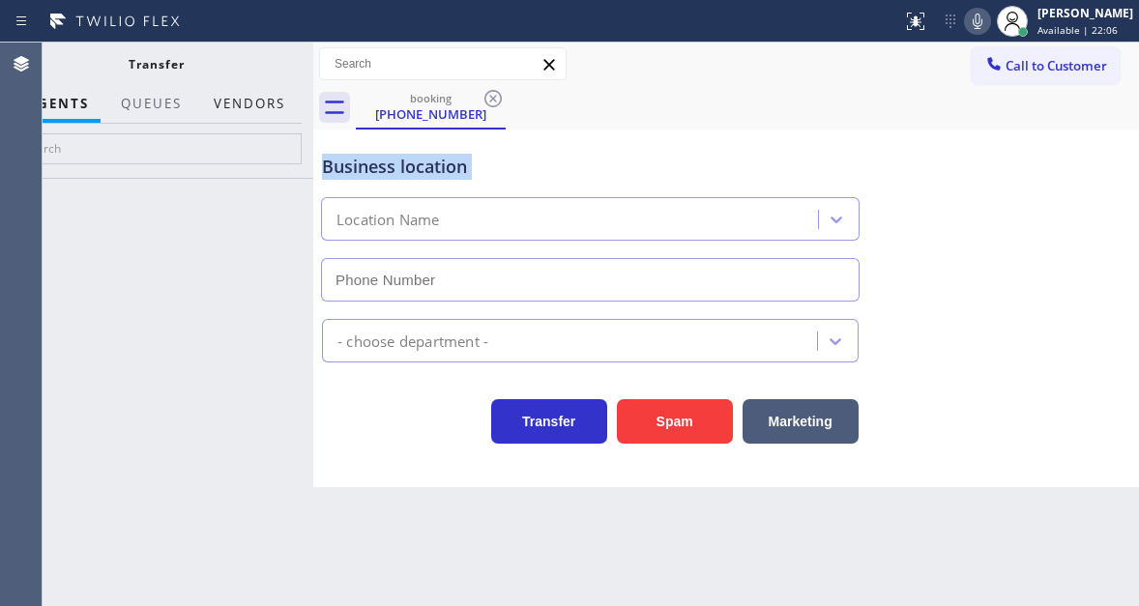
click at [251, 111] on button "Vendors" at bounding box center [249, 104] width 95 height 38
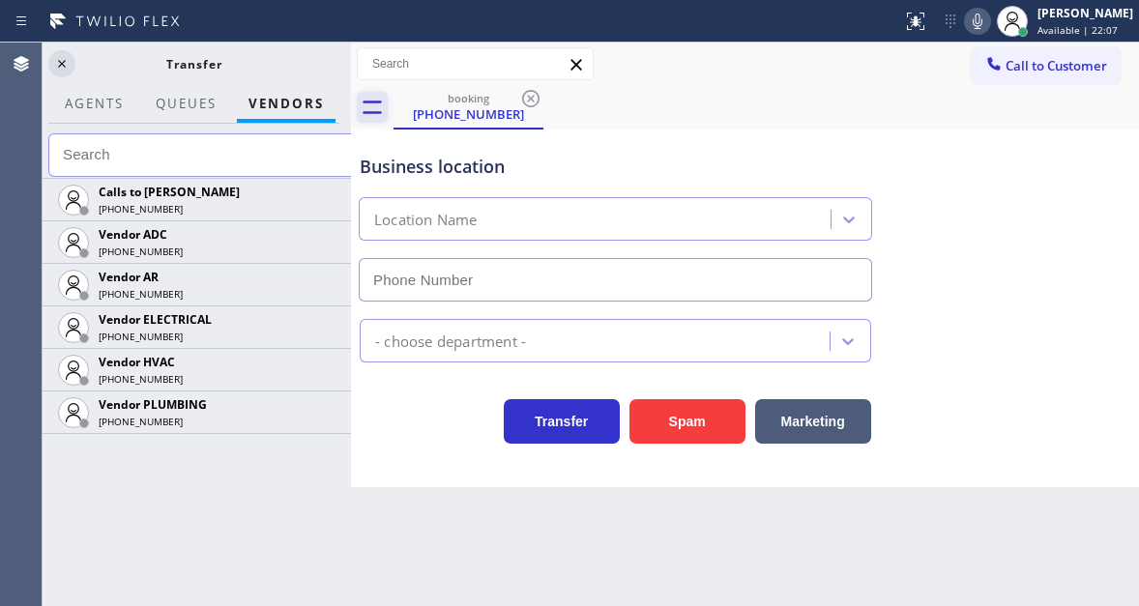
drag, startPoint x: 316, startPoint y: 101, endPoint x: 368, endPoint y: 101, distance: 52.2
click at [351, 101] on div at bounding box center [351, 324] width 0 height 563
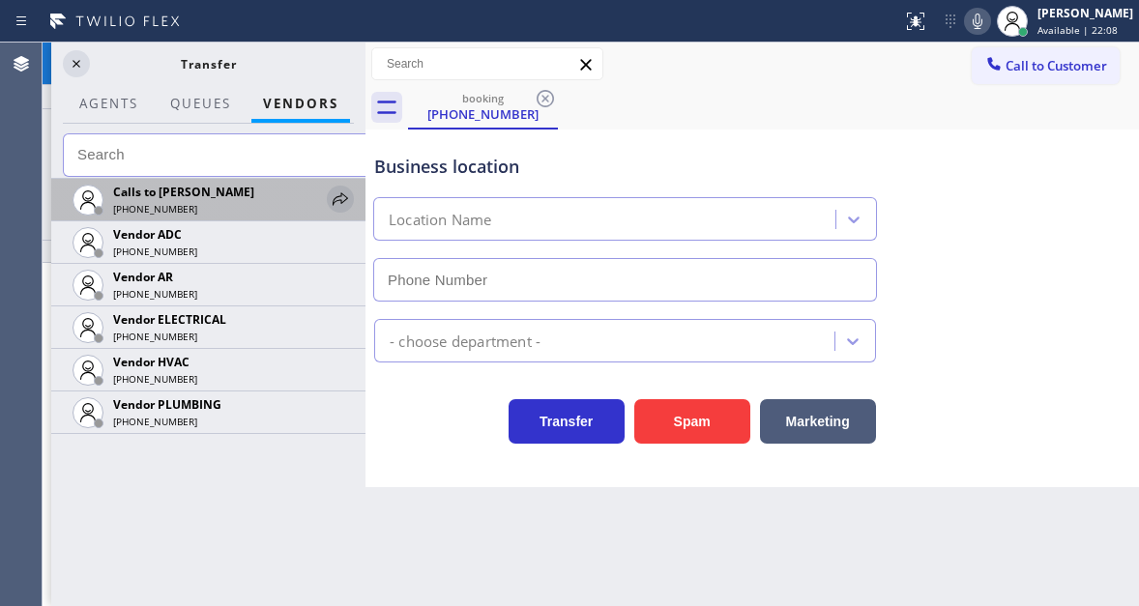
scroll to position [335, 0]
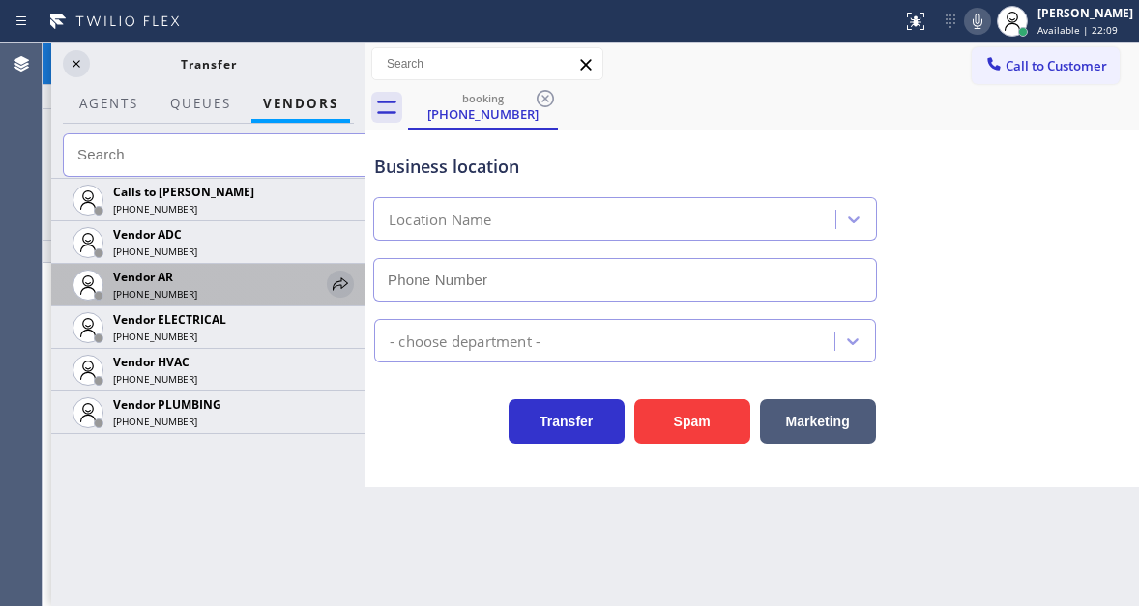
click at [330, 282] on icon at bounding box center [340, 284] width 23 height 23
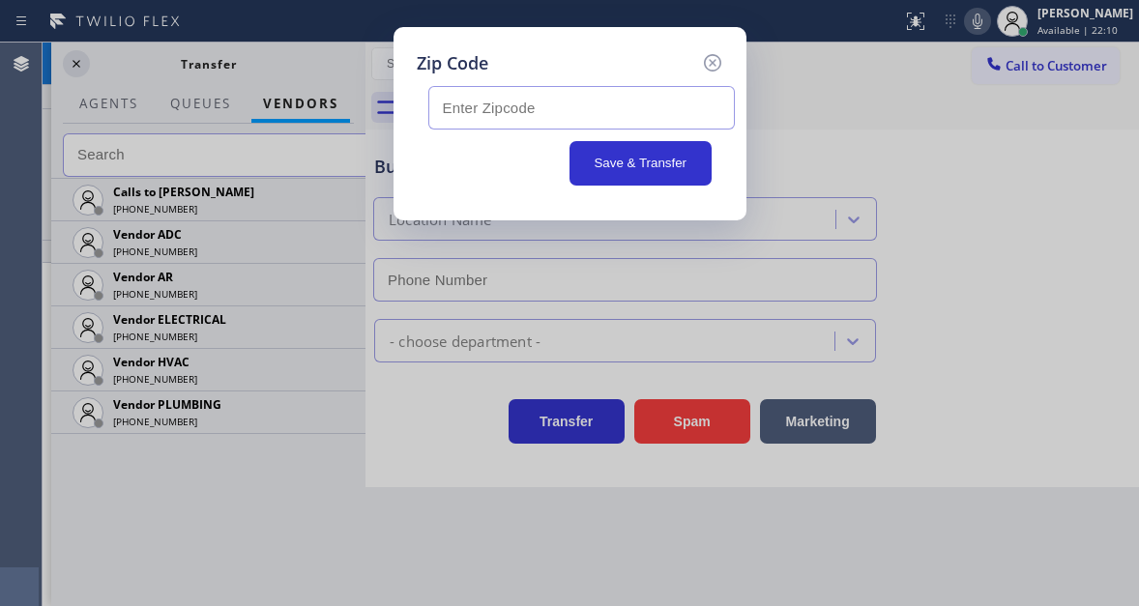
click at [512, 122] on input "text" at bounding box center [581, 107] width 306 height 43
click at [518, 106] on input "text" at bounding box center [581, 107] width 306 height 43
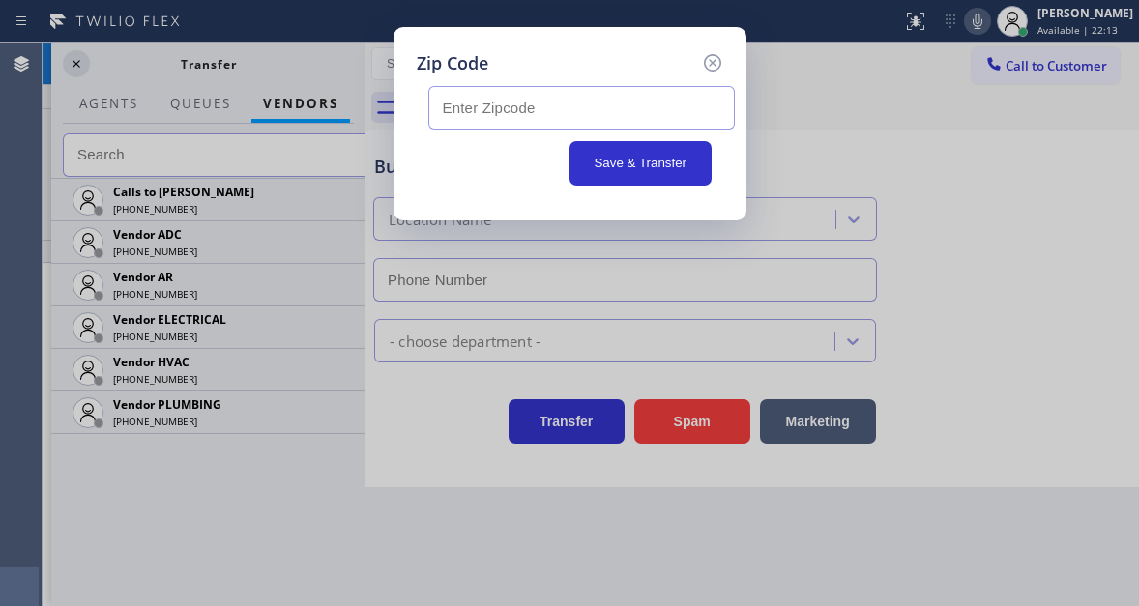
click at [518, 106] on input "text" at bounding box center [581, 107] width 306 height 43
type input "11756"
click at [610, 164] on button "Save & Transfer" at bounding box center [640, 163] width 142 height 44
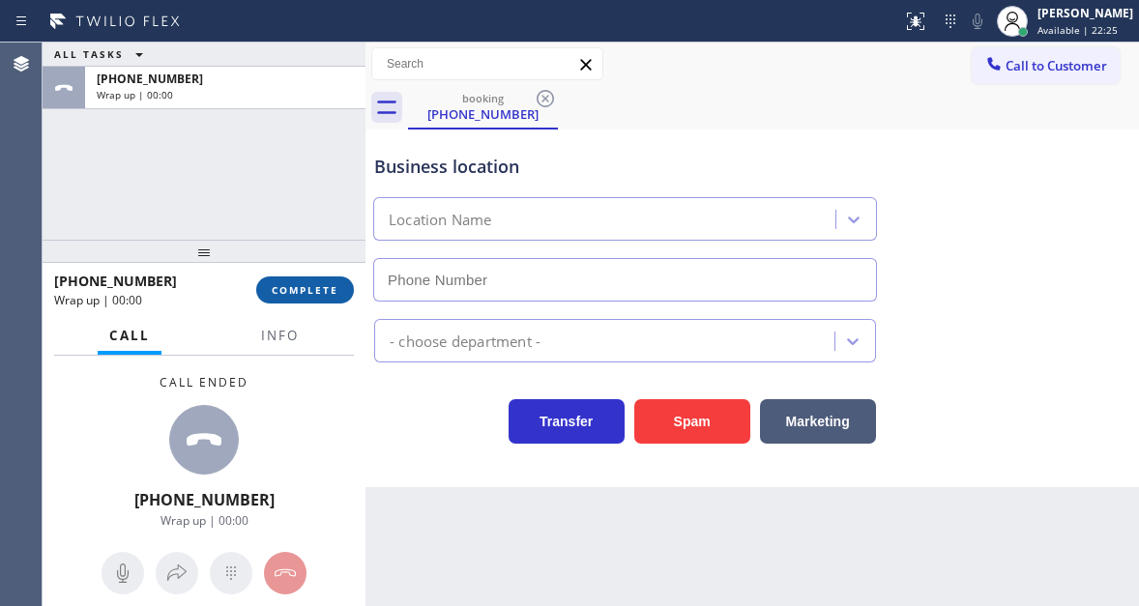
click at [306, 285] on span "COMPLETE" at bounding box center [305, 290] width 67 height 14
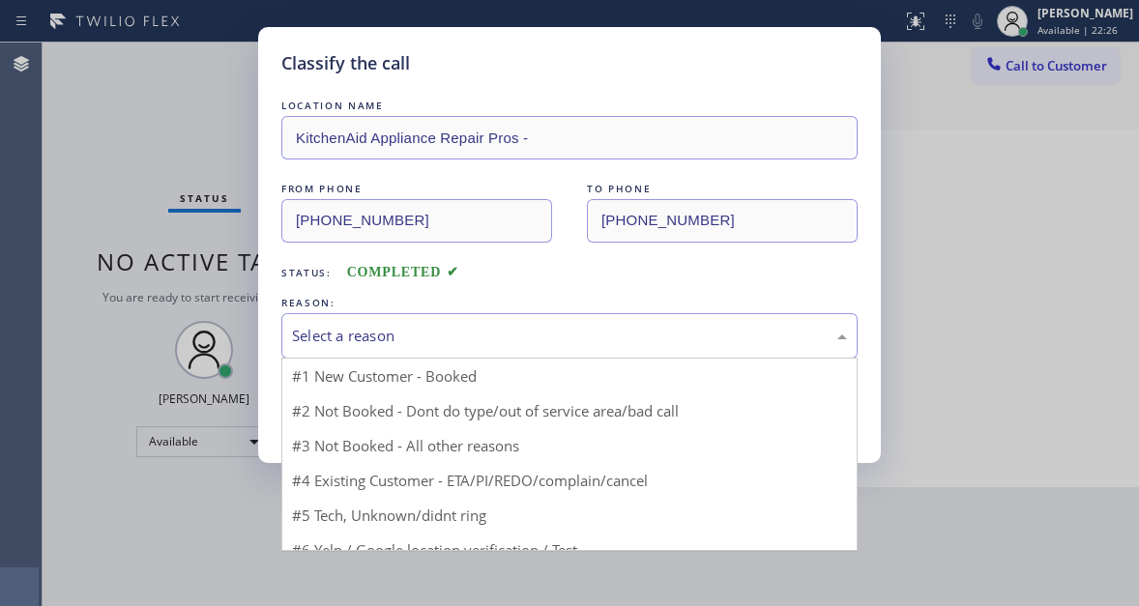
click at [447, 327] on div "Select a reason" at bounding box center [569, 336] width 555 height 22
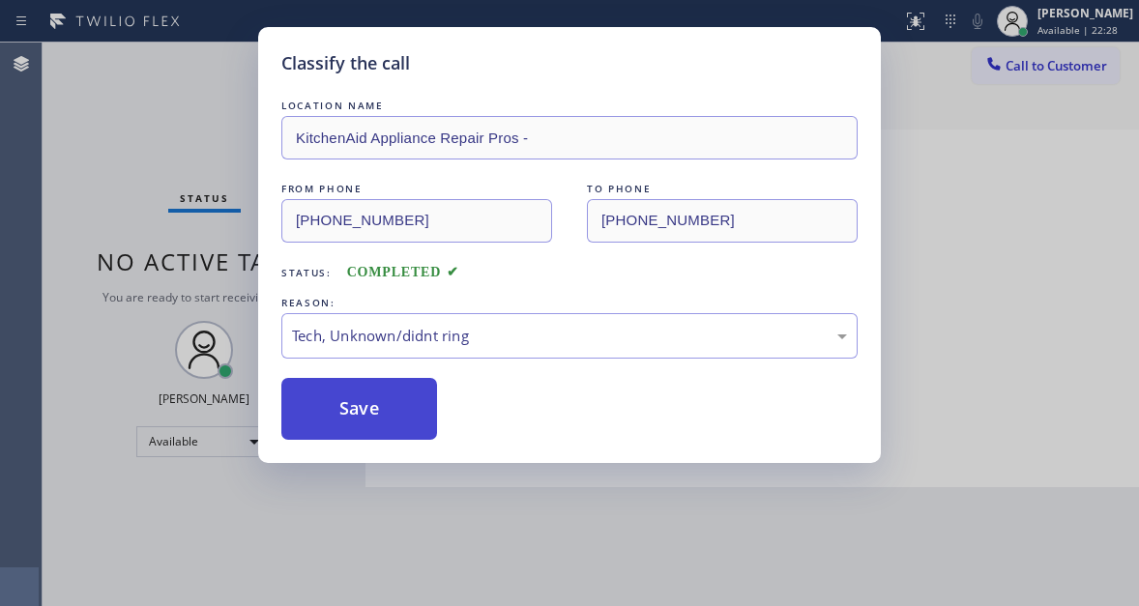
click at [411, 400] on button "Save" at bounding box center [359, 409] width 156 height 62
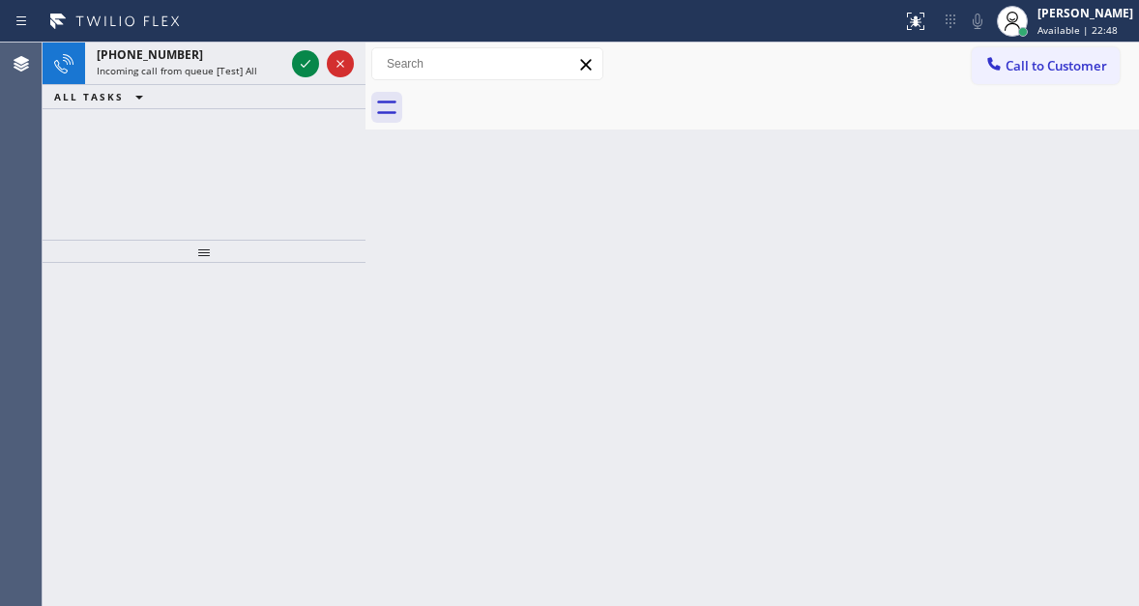
click at [1072, 185] on div "Back to Dashboard Change Sender ID Customers Technicians Select a contact Outbo…" at bounding box center [751, 324] width 773 height 563
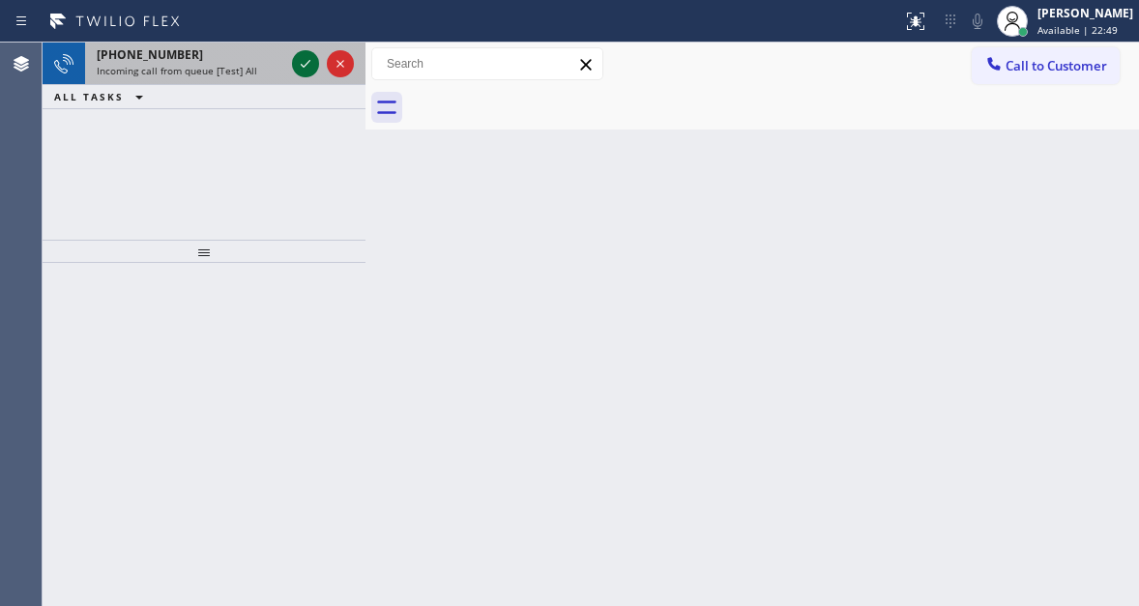
click at [309, 69] on icon at bounding box center [305, 63] width 23 height 23
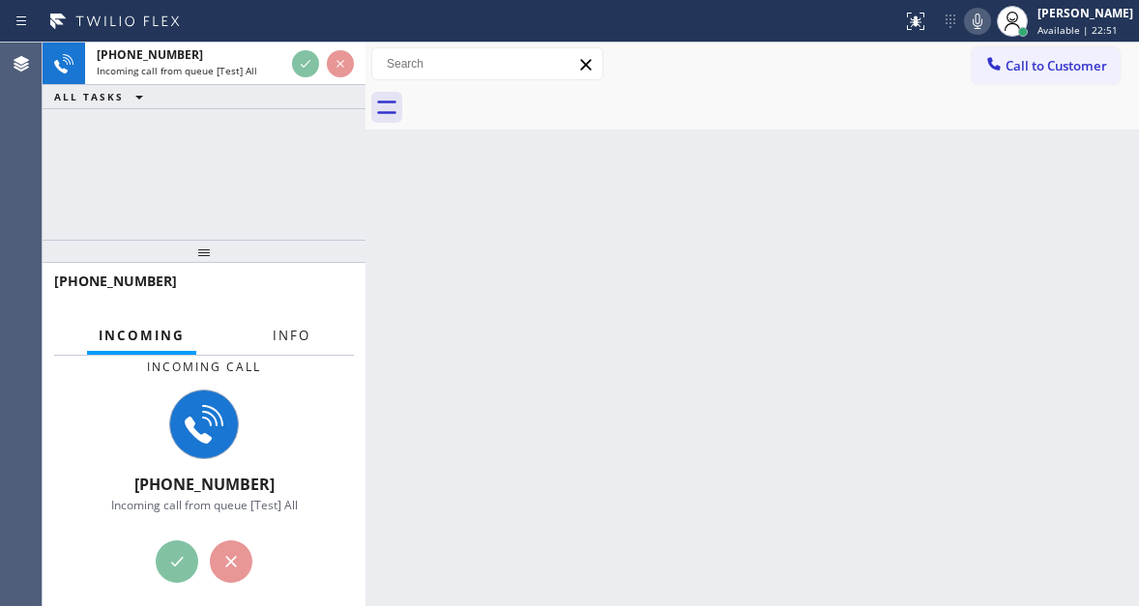
click at [314, 323] on button "Info" at bounding box center [291, 336] width 61 height 38
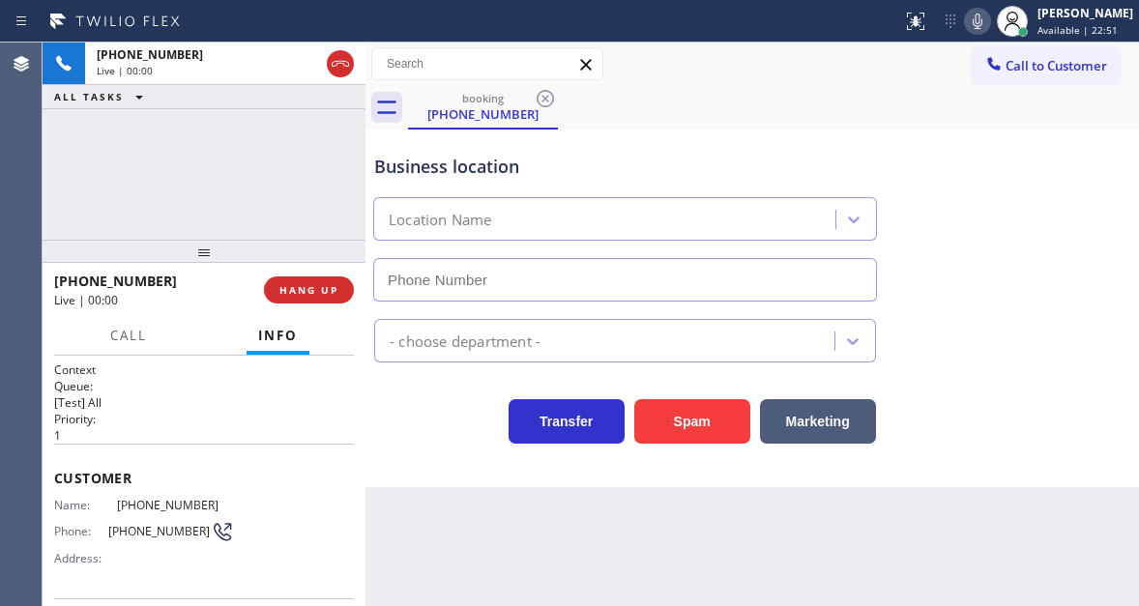
scroll to position [97, 0]
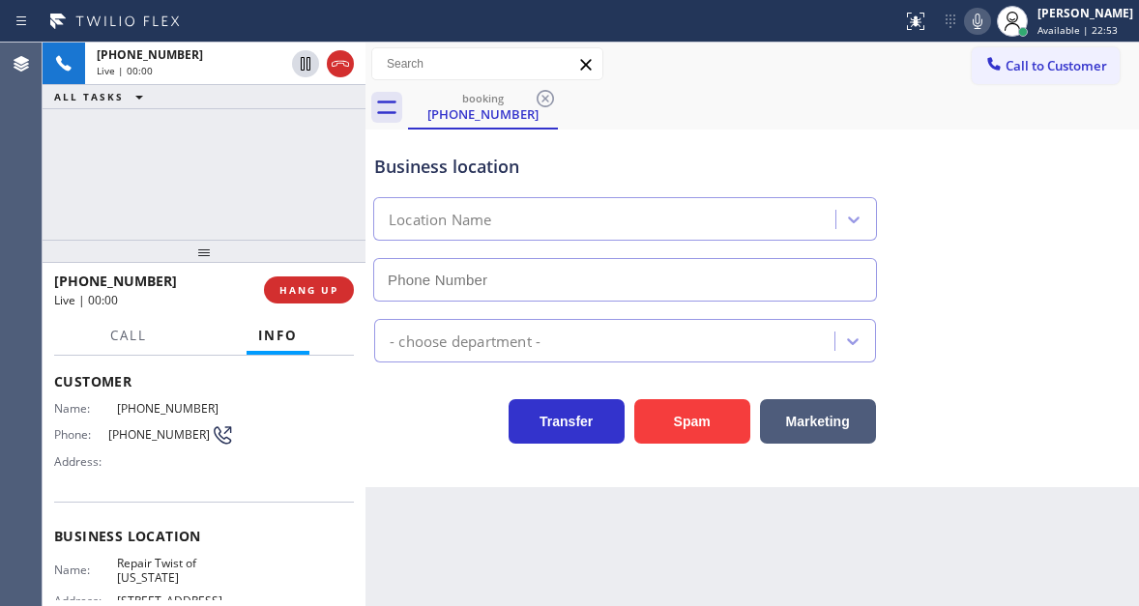
click at [139, 432] on span "[PHONE_NUMBER]" at bounding box center [159, 434] width 102 height 14
drag, startPoint x: 1094, startPoint y: 232, endPoint x: 903, endPoint y: 253, distance: 192.6
click at [1094, 232] on div "Business location Location Name" at bounding box center [752, 214] width 764 height 175
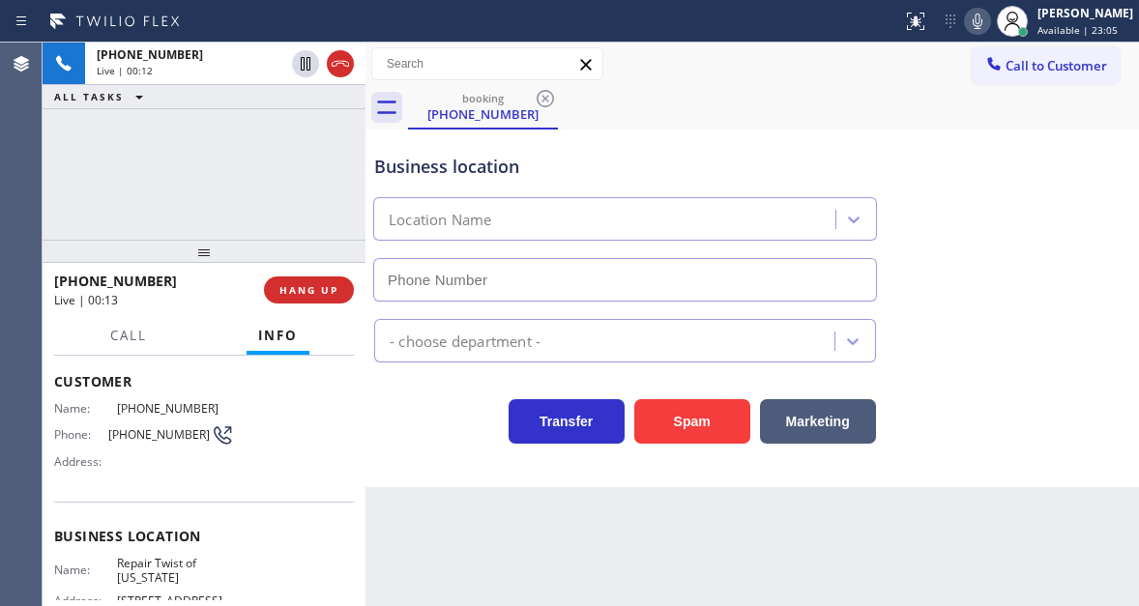
click at [140, 572] on span "Repair Twist of [US_STATE]" at bounding box center [175, 571] width 117 height 30
click at [354, 474] on div "Context Queue: [Test] All Priority: 1 Customer Name: (917) 651-9305 Phone: (917…" at bounding box center [204, 481] width 323 height 250
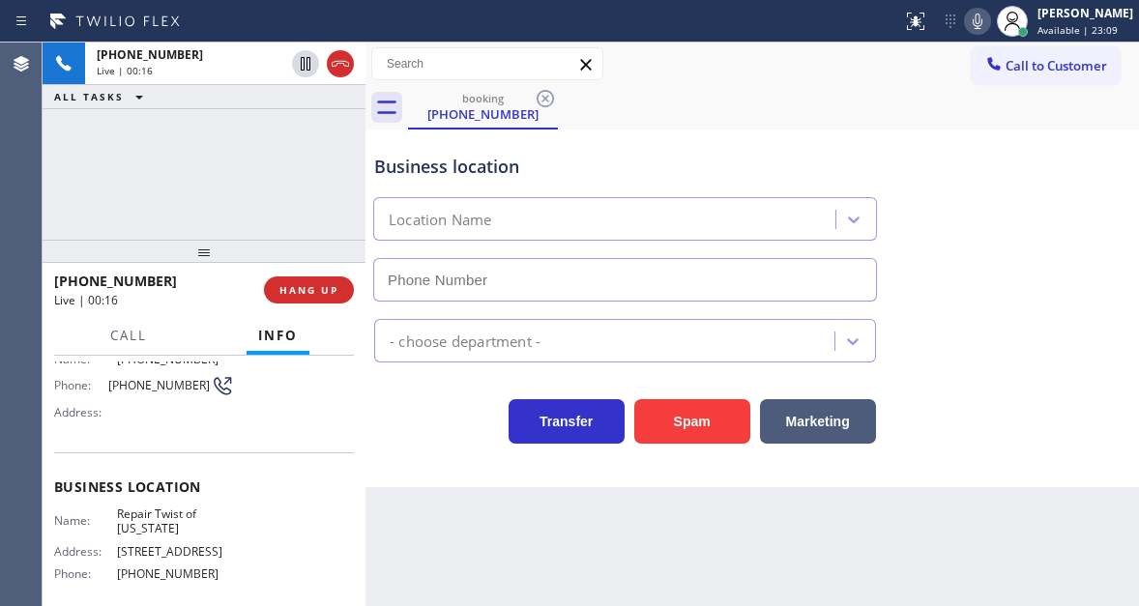
scroll to position [193, 0]
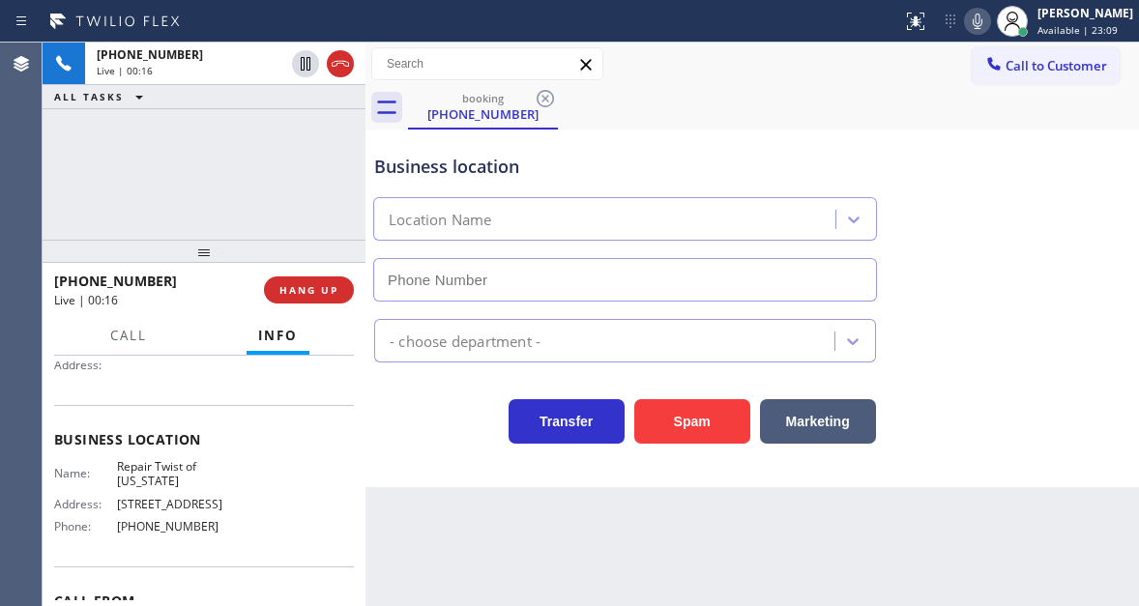
click at [165, 534] on span "[PHONE_NUMBER]" at bounding box center [175, 526] width 117 height 14
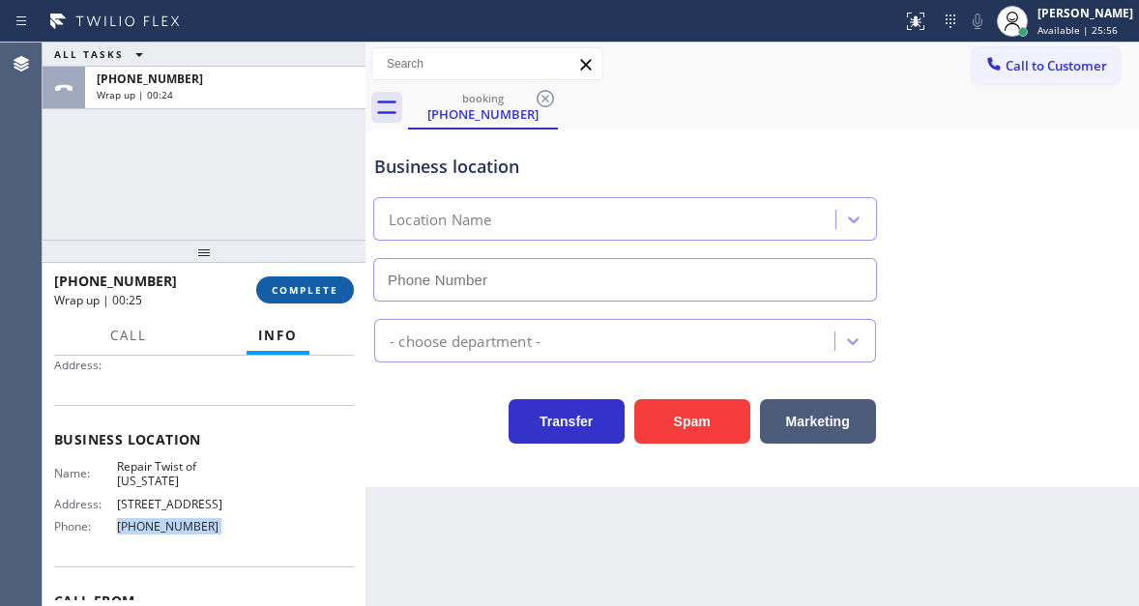
click at [297, 291] on span "COMPLETE" at bounding box center [305, 290] width 67 height 14
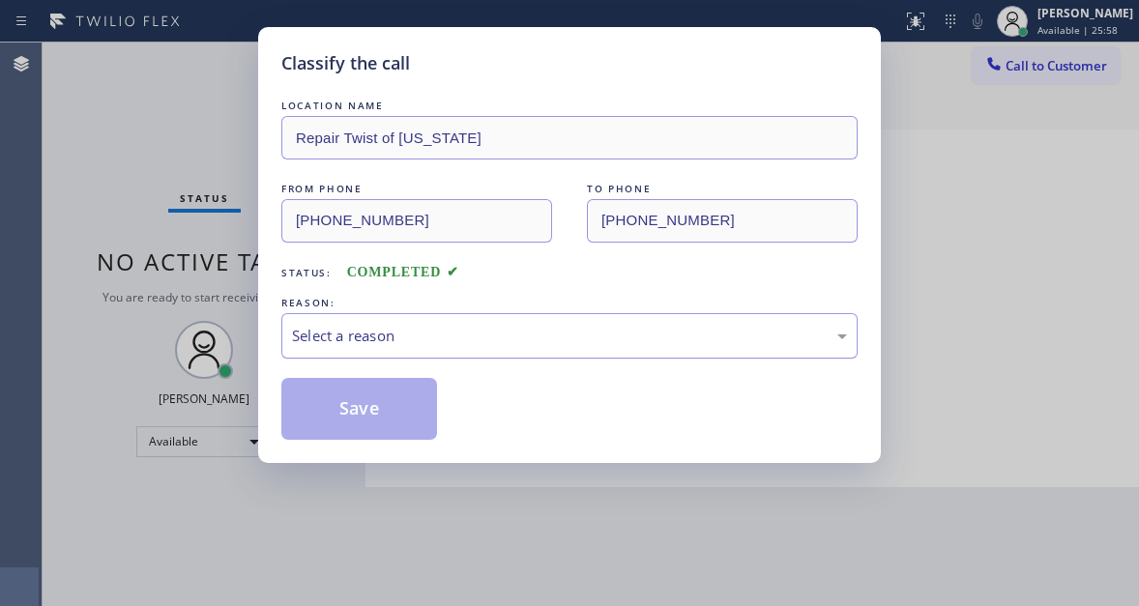
click at [444, 328] on div "Select a reason" at bounding box center [569, 336] width 555 height 22
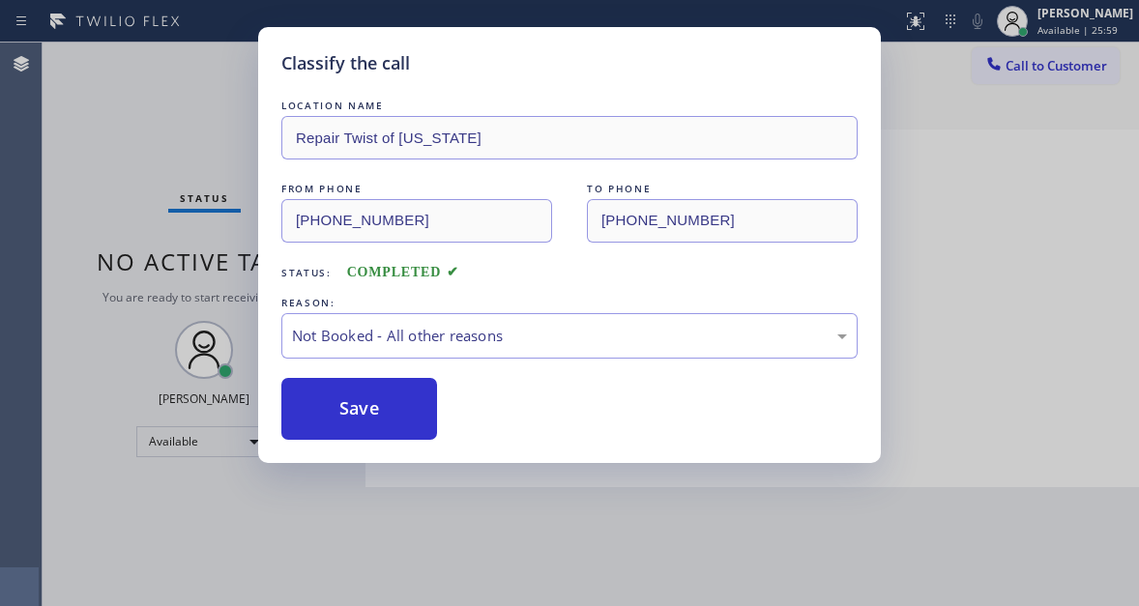
click at [386, 409] on button "Save" at bounding box center [359, 409] width 156 height 62
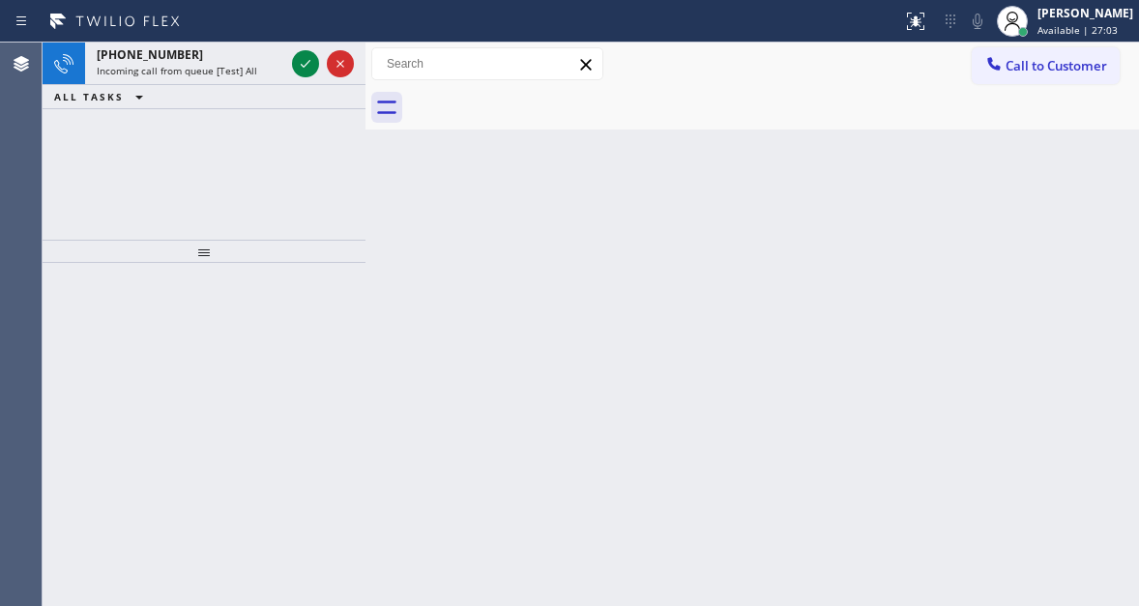
click at [1074, 163] on div "Back to Dashboard Change Sender ID Customers Technicians Select a contact Outbo…" at bounding box center [751, 324] width 773 height 563
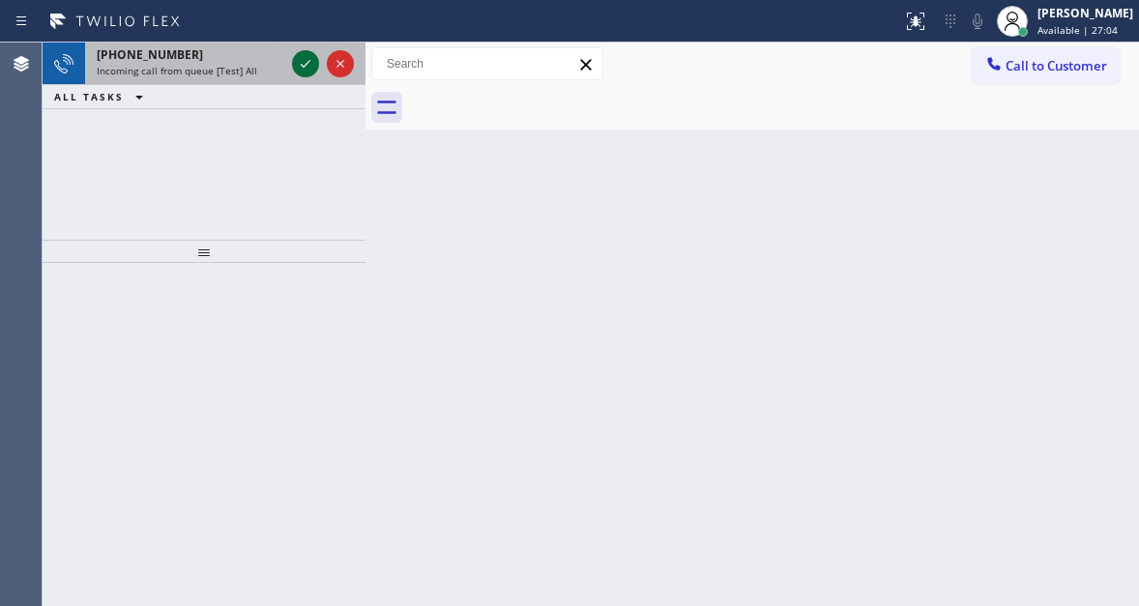
click at [296, 73] on icon at bounding box center [305, 63] width 23 height 23
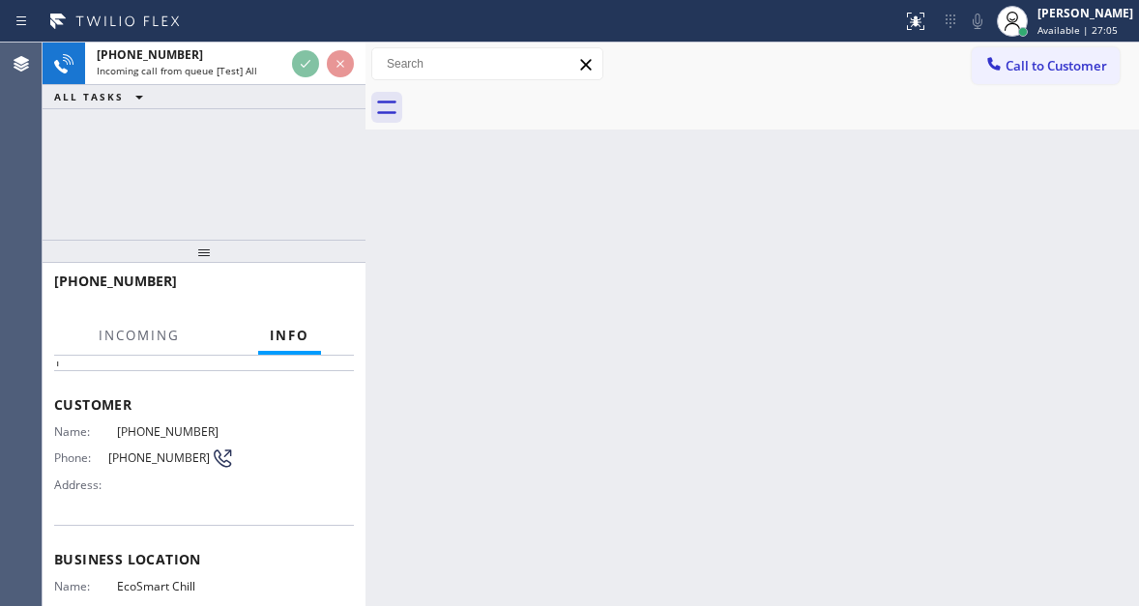
scroll to position [193, 0]
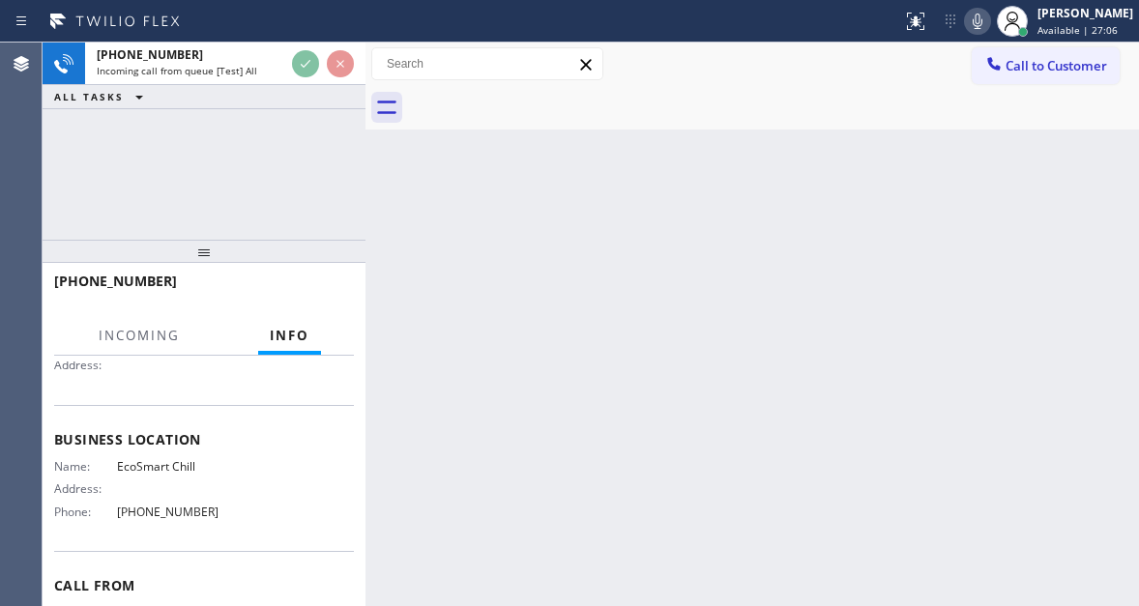
click at [146, 466] on span "EcoSmart Chill" at bounding box center [175, 466] width 117 height 14
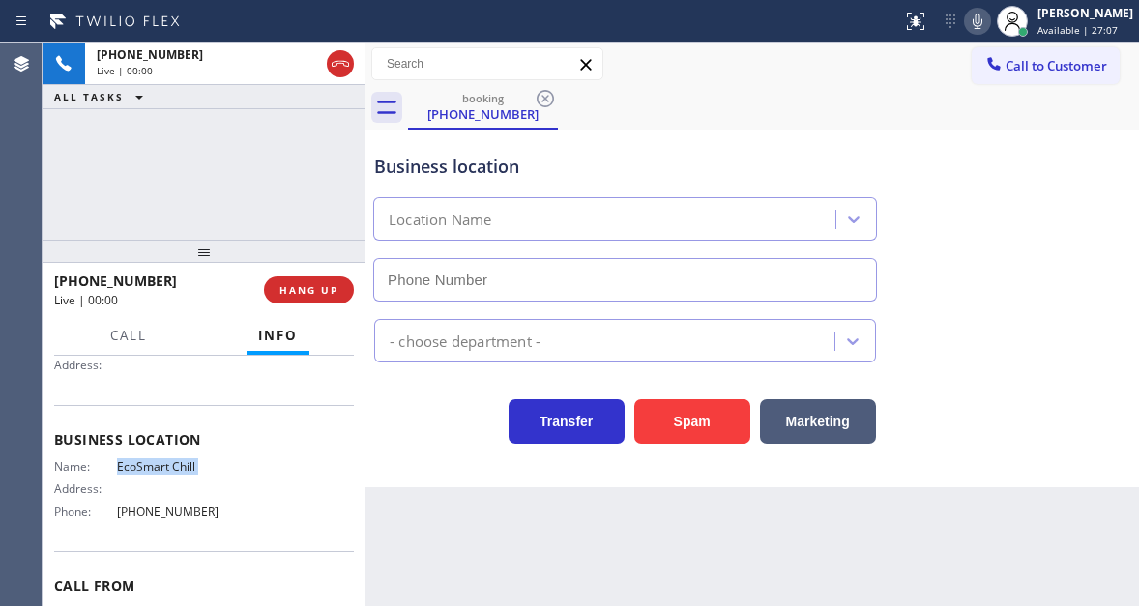
click at [146, 466] on span "EcoSmart Chill" at bounding box center [175, 466] width 117 height 14
click at [673, 418] on button "Spam" at bounding box center [692, 421] width 116 height 44
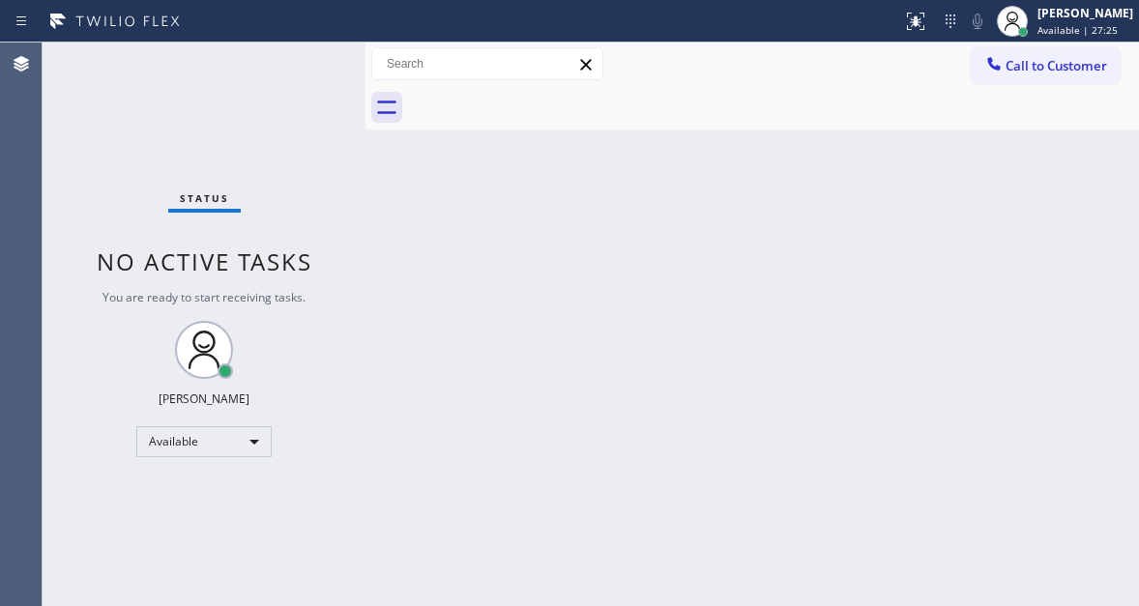
click at [1044, 163] on div "Back to Dashboard Change Sender ID Customers Technicians Select a contact Outbo…" at bounding box center [751, 324] width 773 height 563
click at [1063, 198] on div "Back to Dashboard Change Sender ID Customers Technicians Select a contact Outbo…" at bounding box center [751, 324] width 773 height 563
click at [274, 61] on div "Status No active tasks You are ready to start receiving tasks. [PERSON_NAME]" at bounding box center [204, 324] width 323 height 563
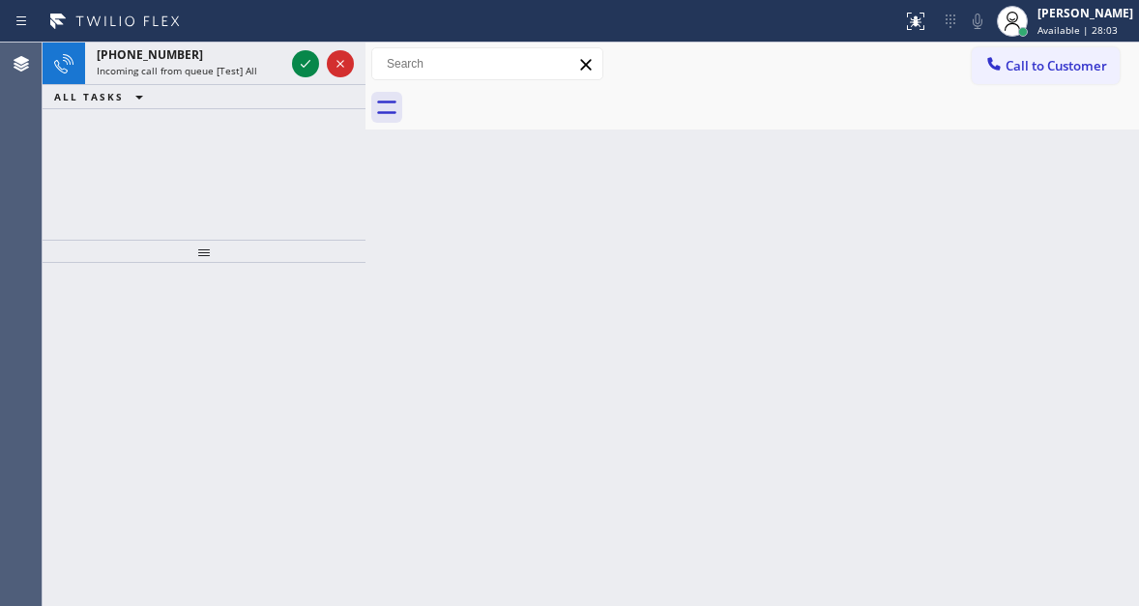
click at [1098, 208] on div "Back to Dashboard Change Sender ID Customers Technicians Select a contact Outbo…" at bounding box center [751, 324] width 773 height 563
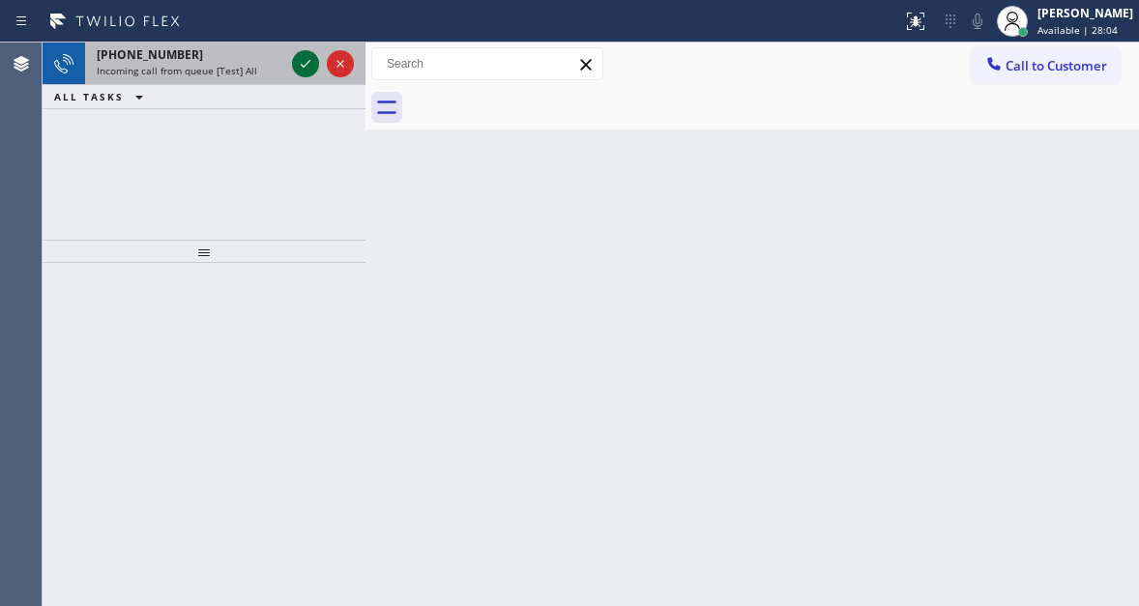
click at [301, 67] on icon at bounding box center [305, 63] width 23 height 23
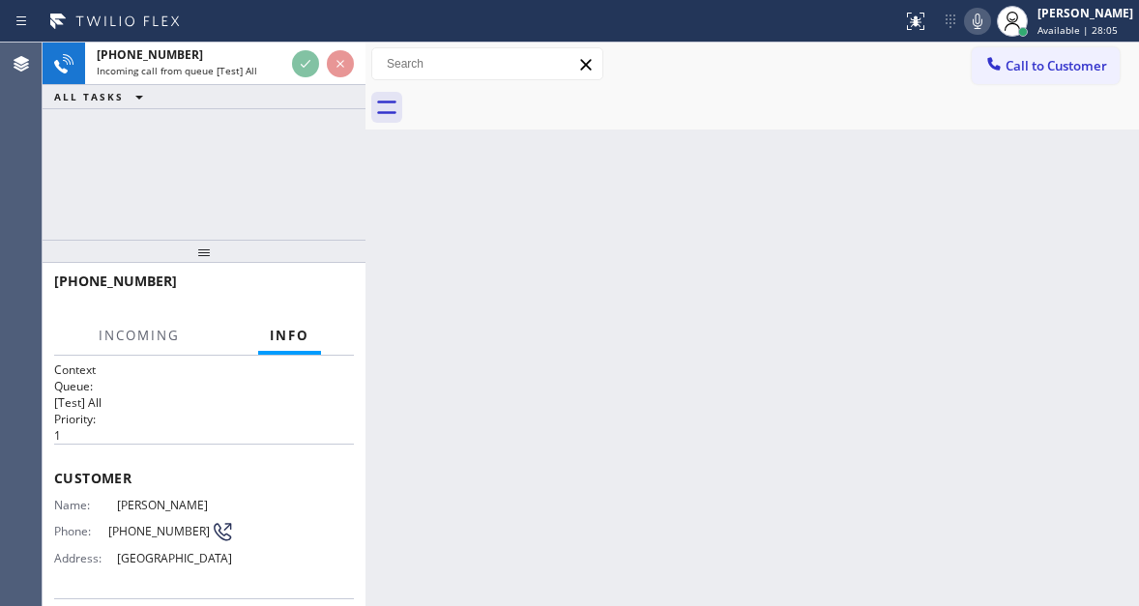
scroll to position [193, 0]
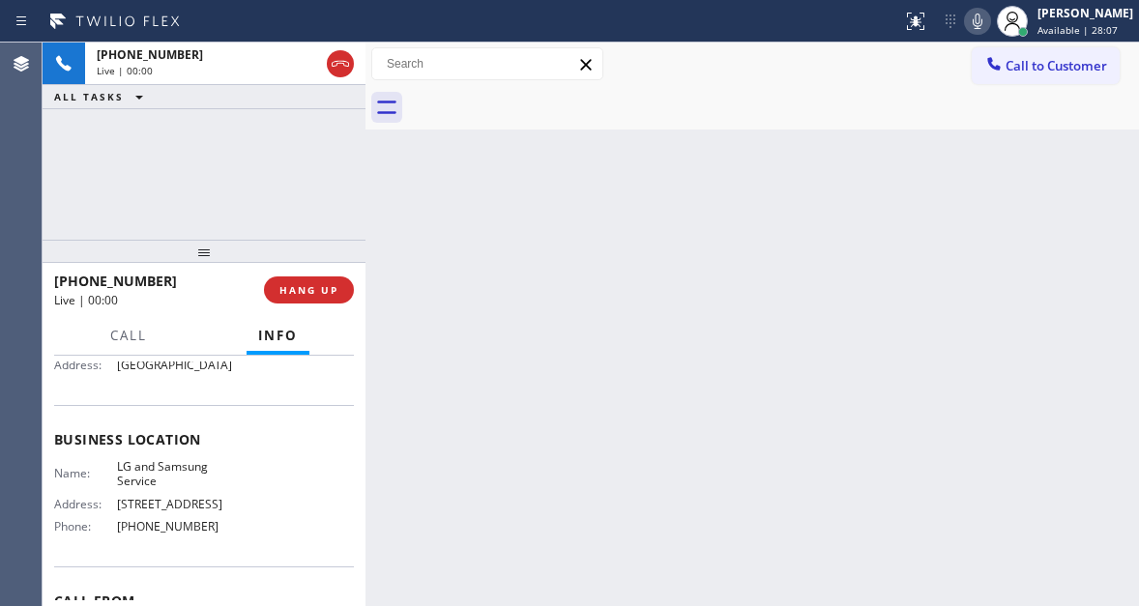
click at [169, 484] on span "LG and Samsung Service" at bounding box center [175, 474] width 117 height 30
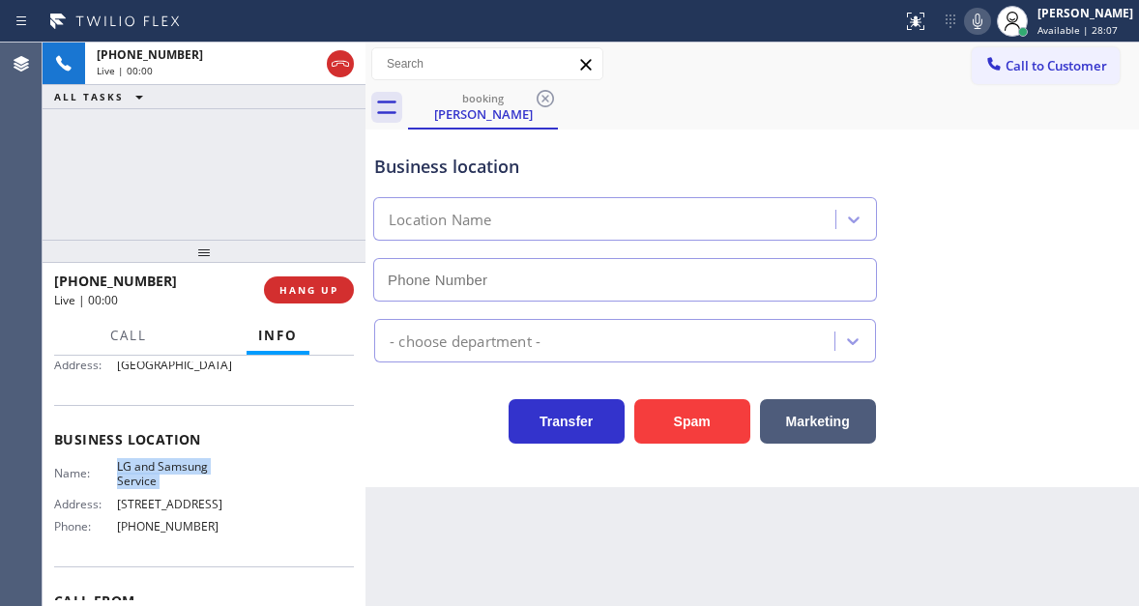
click at [169, 484] on span "LG and Samsung Service" at bounding box center [175, 474] width 117 height 30
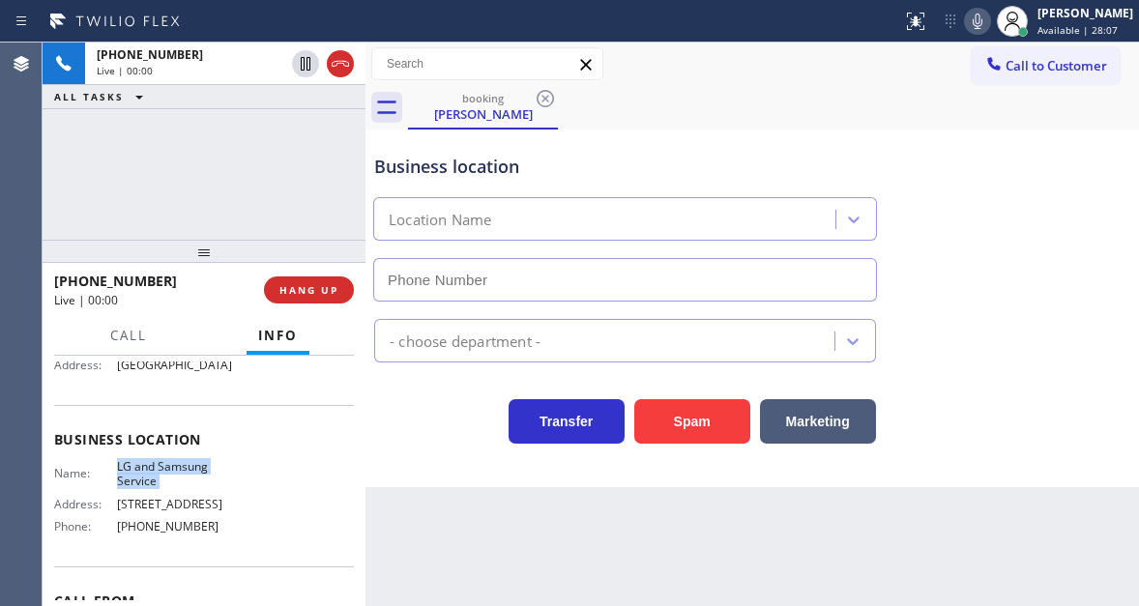
click at [169, 484] on span "LG and Samsung Service" at bounding box center [175, 474] width 117 height 30
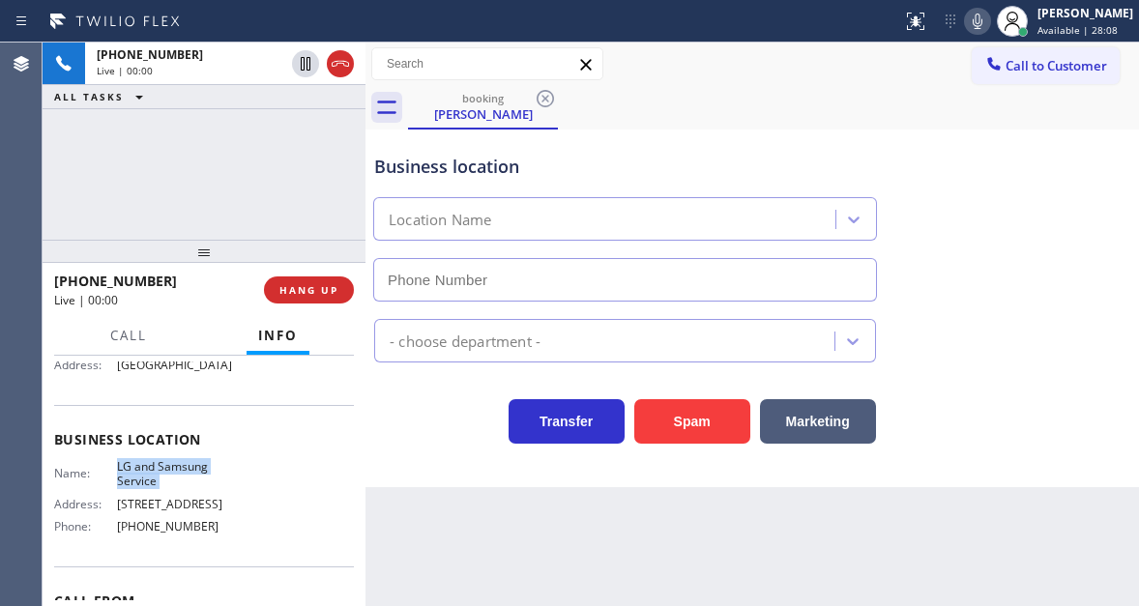
click at [169, 484] on span "LG and Samsung Service" at bounding box center [175, 474] width 117 height 30
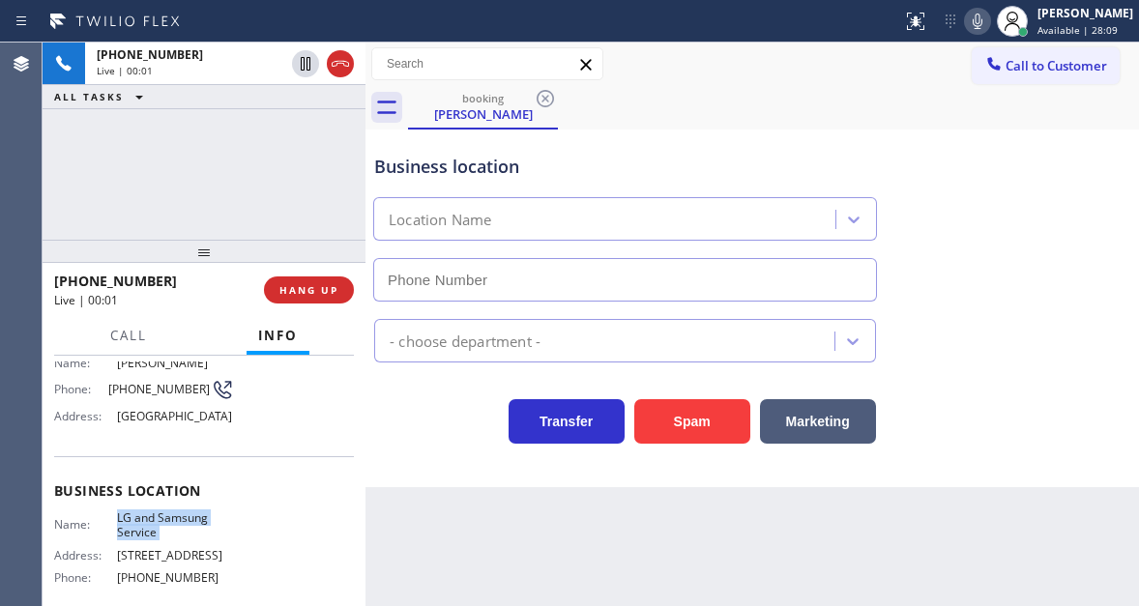
scroll to position [97, 0]
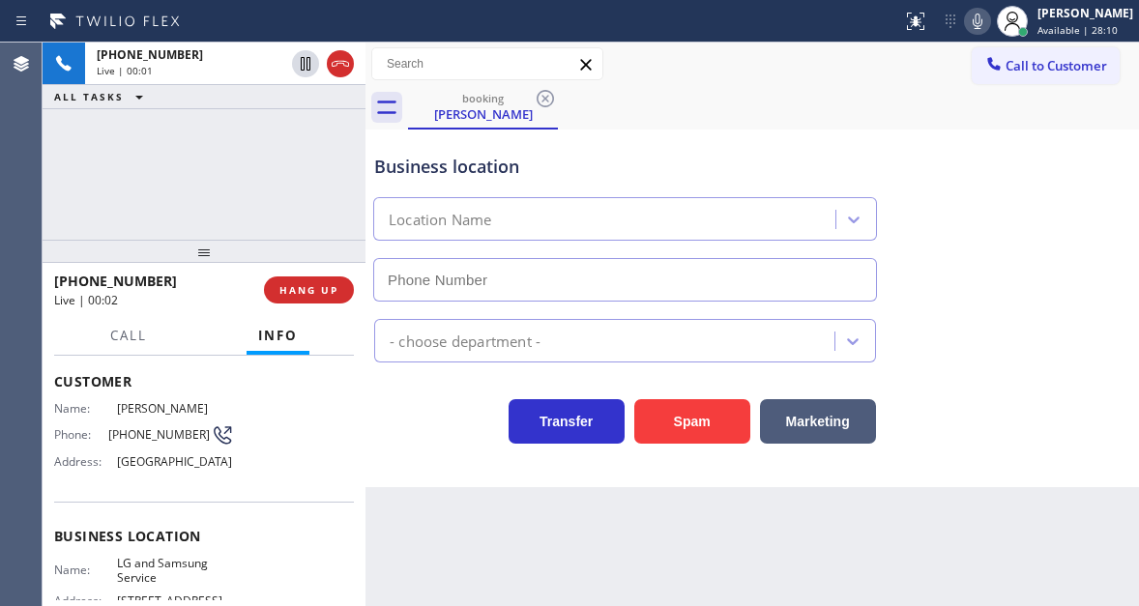
click at [129, 438] on span "(928) 713-2047" at bounding box center [159, 434] width 102 height 14
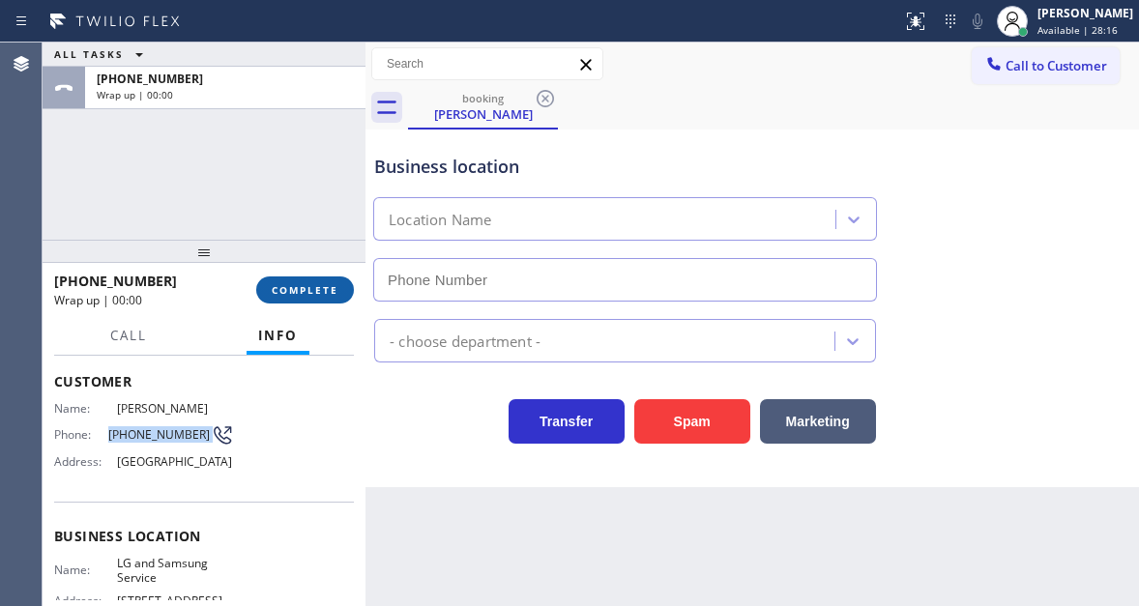
click at [311, 294] on span "COMPLETE" at bounding box center [305, 290] width 67 height 14
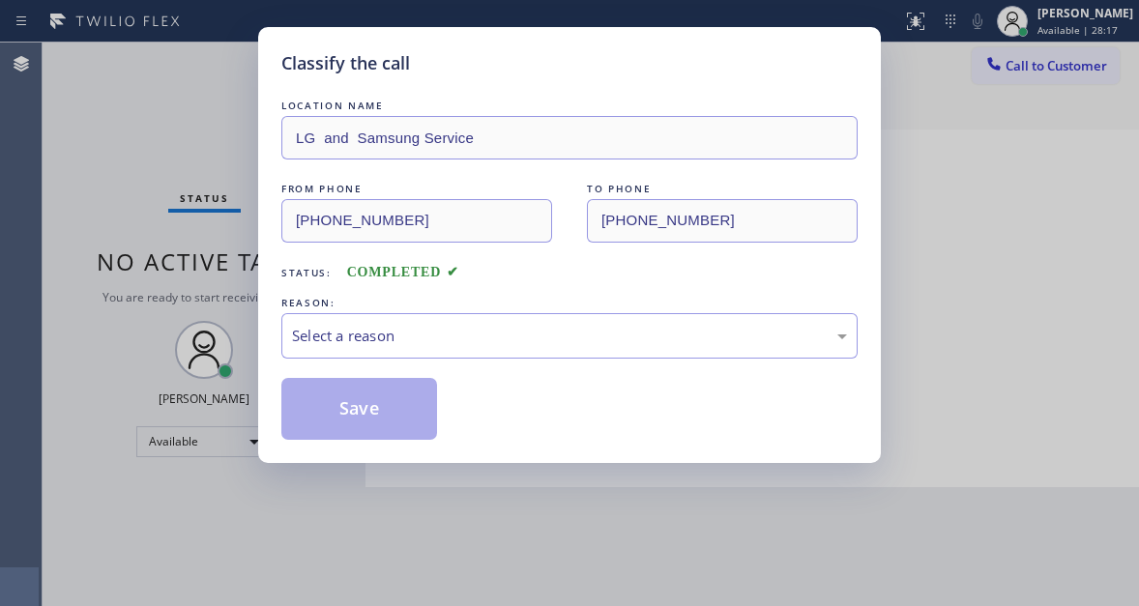
click at [403, 281] on div "Status: COMPLETED" at bounding box center [569, 267] width 576 height 31
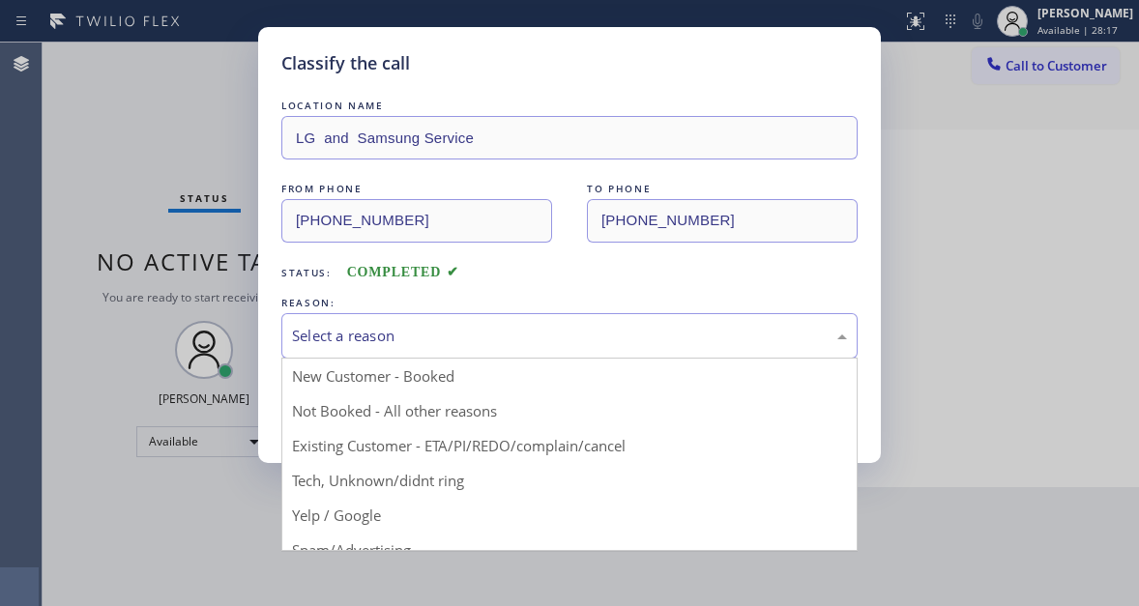
click at [413, 319] on div "Select a reason" at bounding box center [569, 335] width 576 height 45
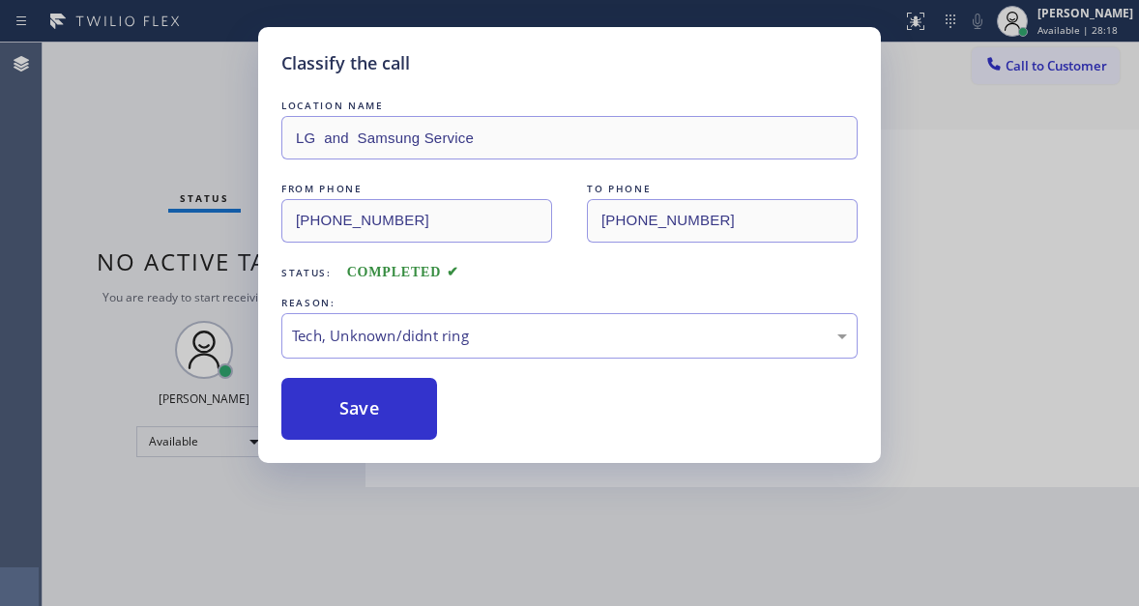
click at [428, 452] on div "Classify the call LOCATION NAME LG and Samsung Service FROM PHONE (928) 713-204…" at bounding box center [569, 245] width 622 height 436
click at [390, 412] on button "Save" at bounding box center [359, 409] width 156 height 62
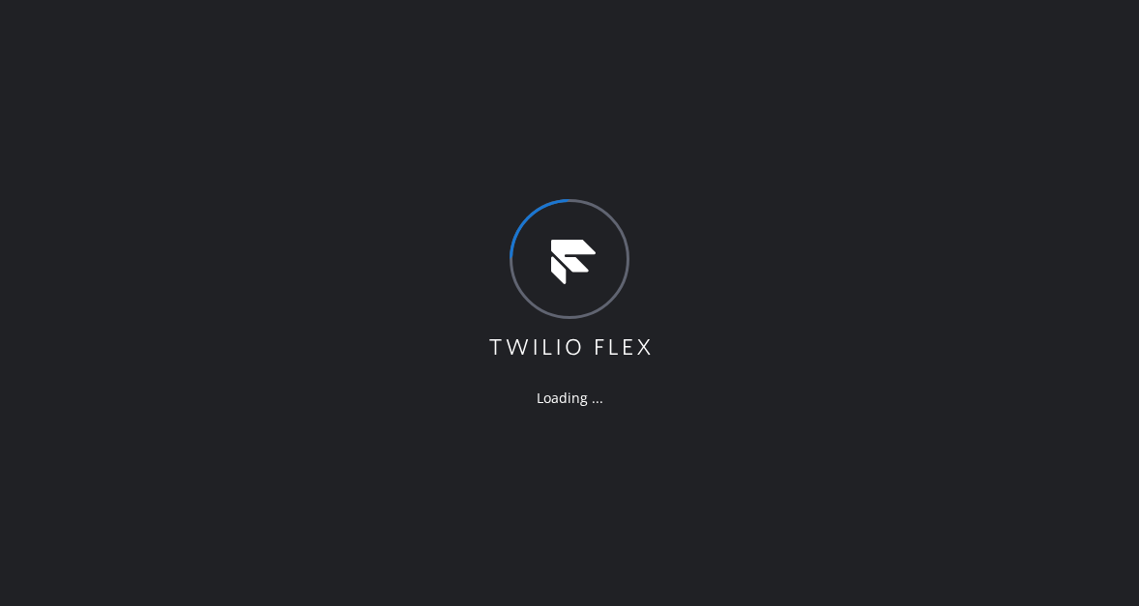
click at [1100, 192] on div "Loading ..." at bounding box center [569, 303] width 1139 height 606
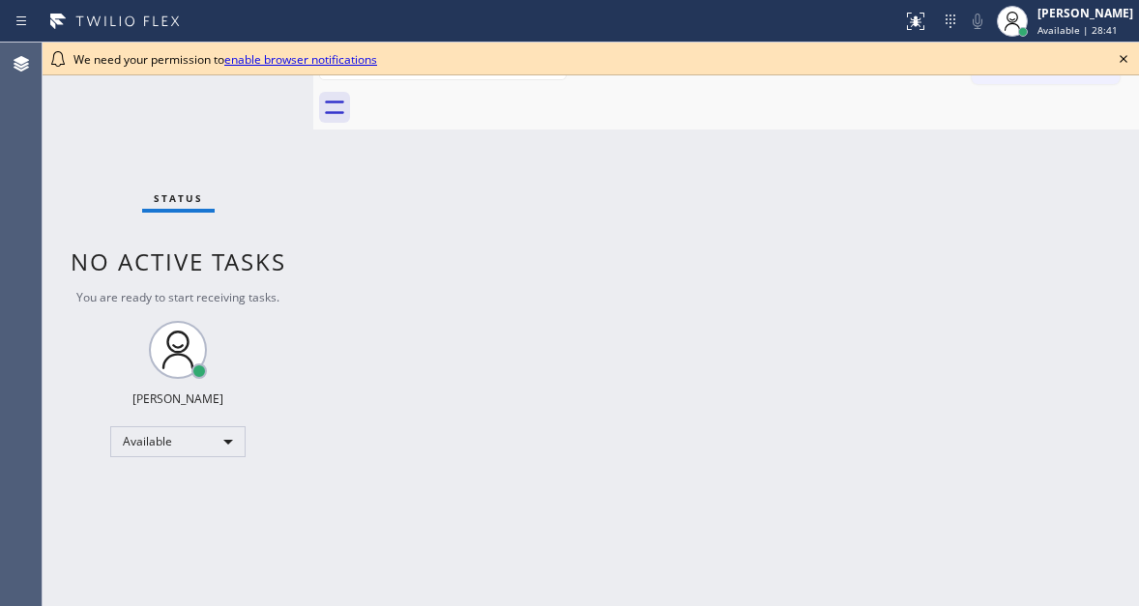
click at [365, 64] on link "enable browser notifications" at bounding box center [300, 59] width 153 height 16
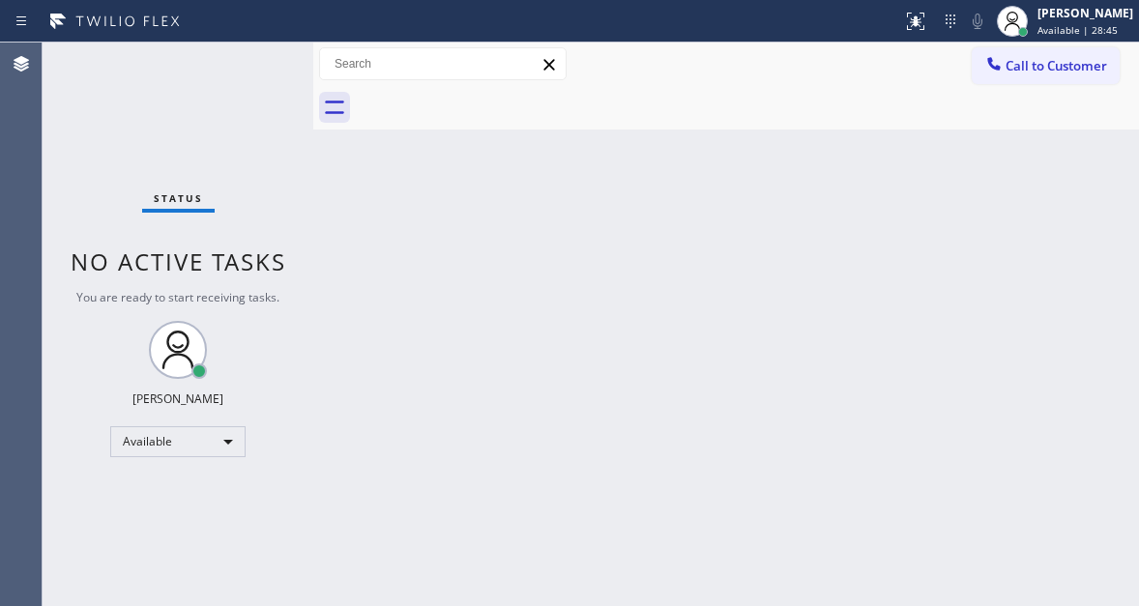
click at [248, 66] on div "Status No active tasks You are ready to start receiving tasks. [PERSON_NAME]" at bounding box center [178, 324] width 271 height 563
click at [238, 71] on div "Status No active tasks You are ready to start receiving tasks. [PERSON_NAME]" at bounding box center [178, 324] width 271 height 563
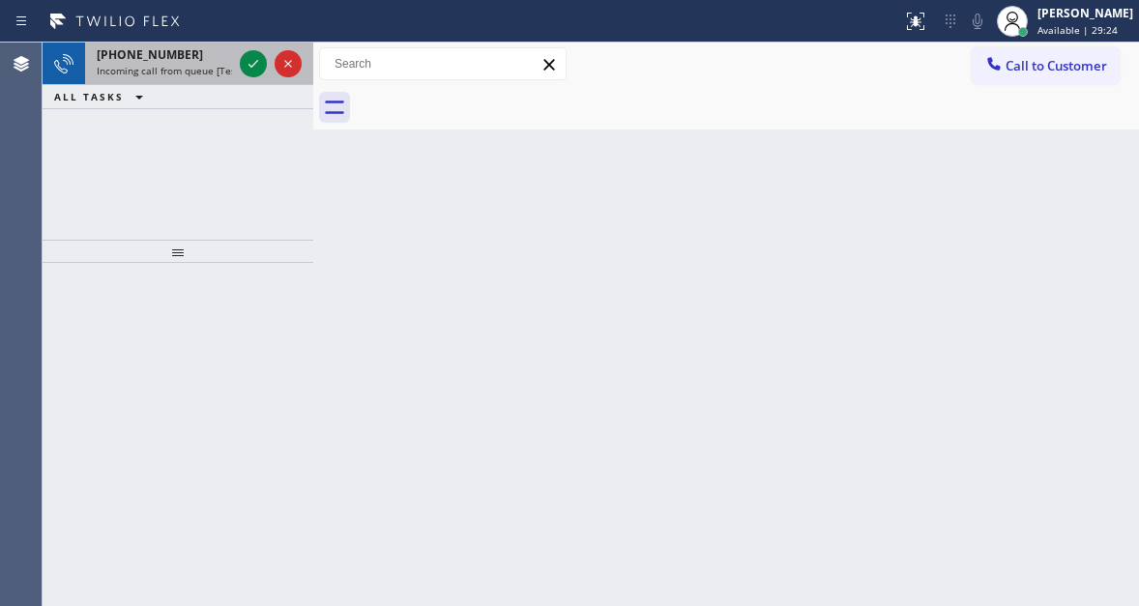
click at [244, 75] on div at bounding box center [271, 64] width 70 height 43
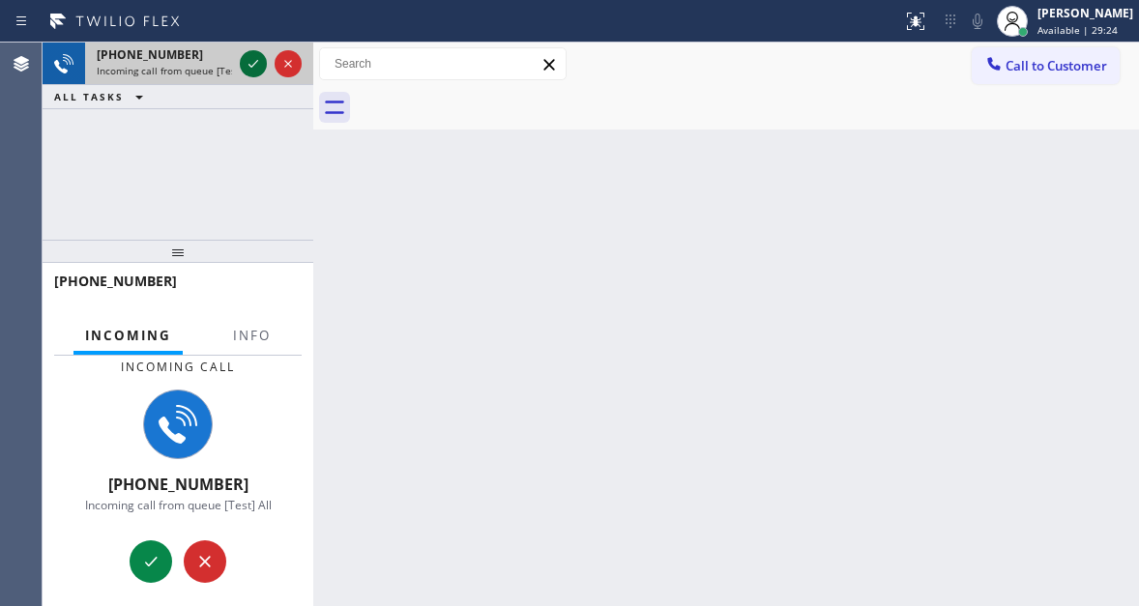
click at [247, 73] on icon at bounding box center [253, 63] width 23 height 23
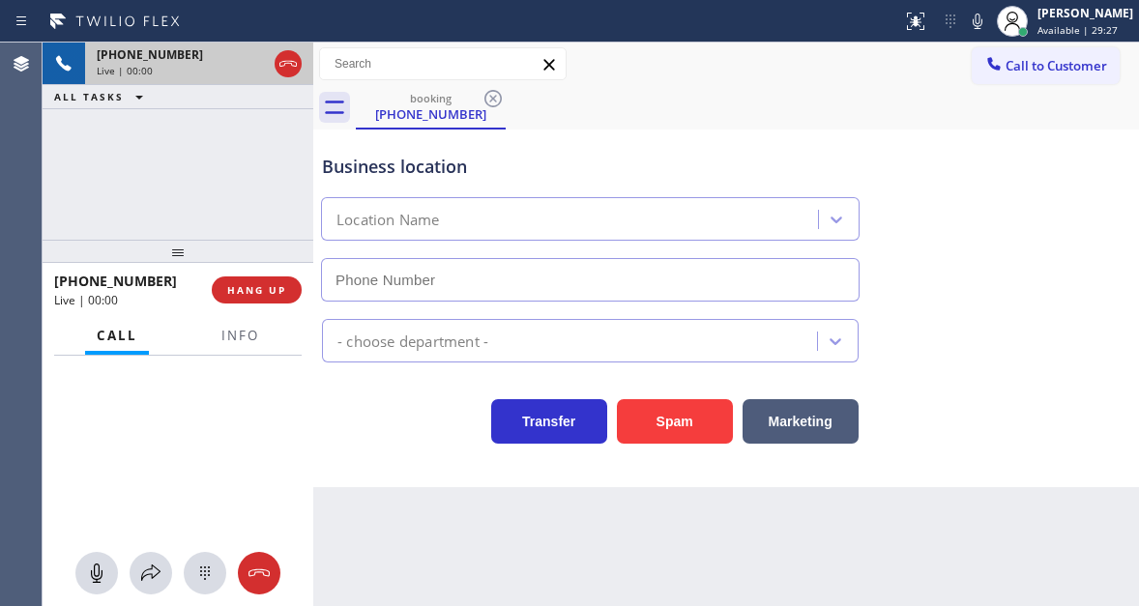
type input "[PHONE_NUMBER]"
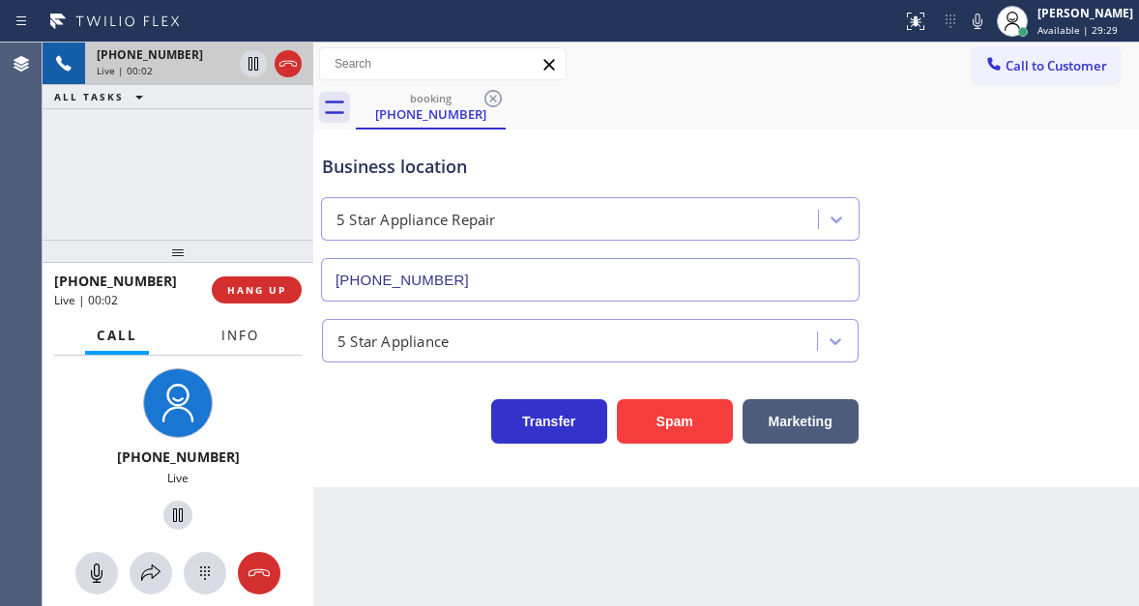
click at [246, 346] on button "Info" at bounding box center [240, 336] width 61 height 38
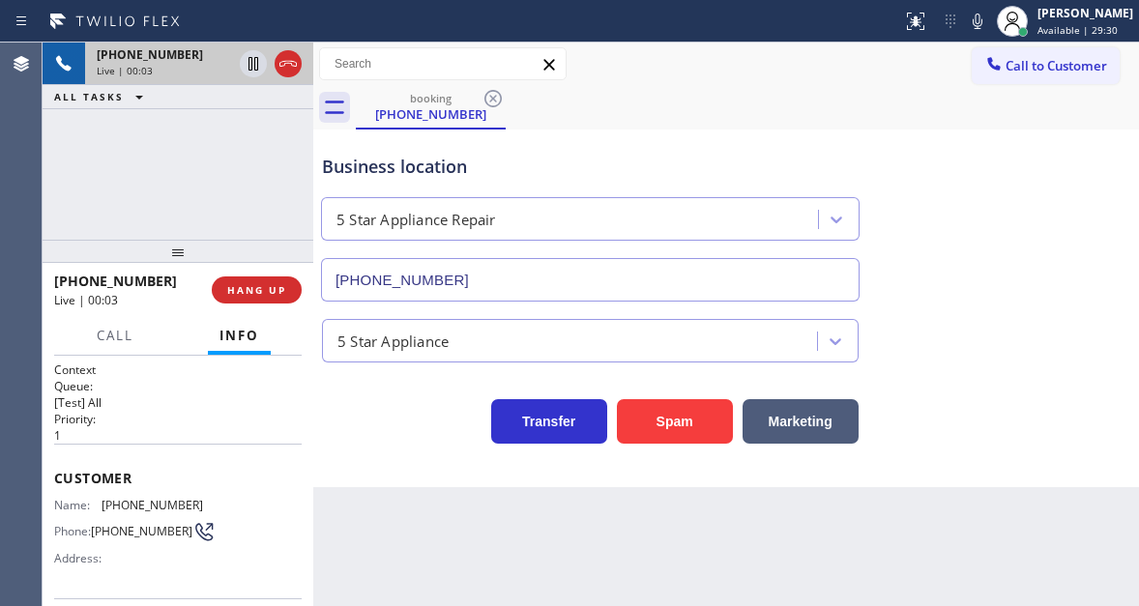
click at [128, 514] on div "Name: [PHONE_NUMBER] Phone: [PHONE_NUMBER] Address:" at bounding box center [128, 536] width 149 height 76
copy span "[PHONE_NUMBER]"
click at [313, 533] on div at bounding box center [313, 324] width 0 height 563
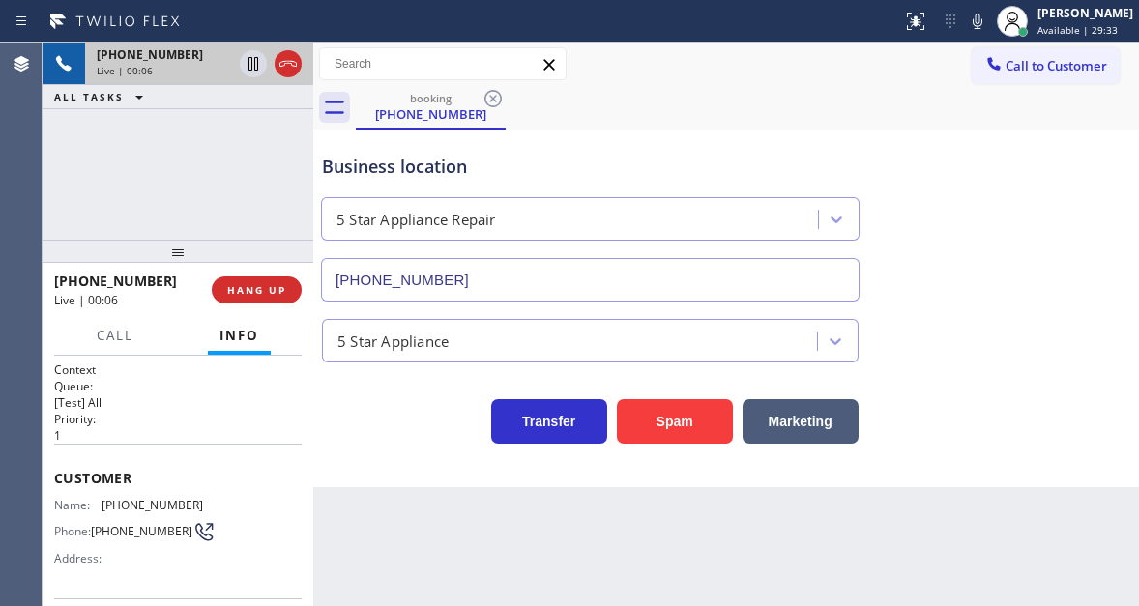
scroll to position [97, 0]
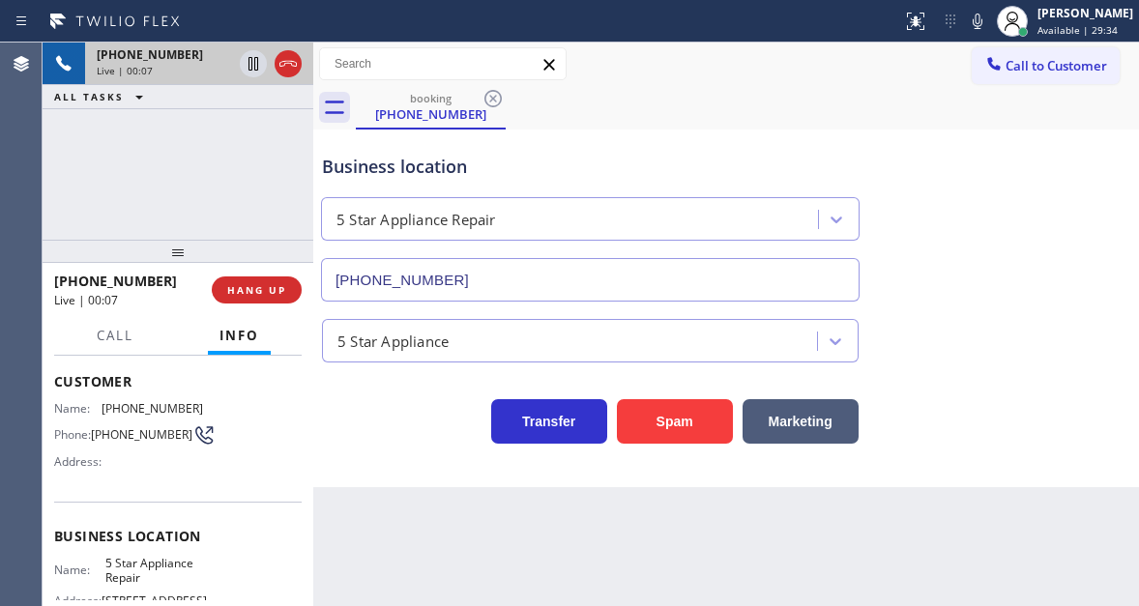
click at [139, 584] on span "5 Star Appliance Repair" at bounding box center [153, 571] width 97 height 30
copy span "5 Star Appliance Repair"
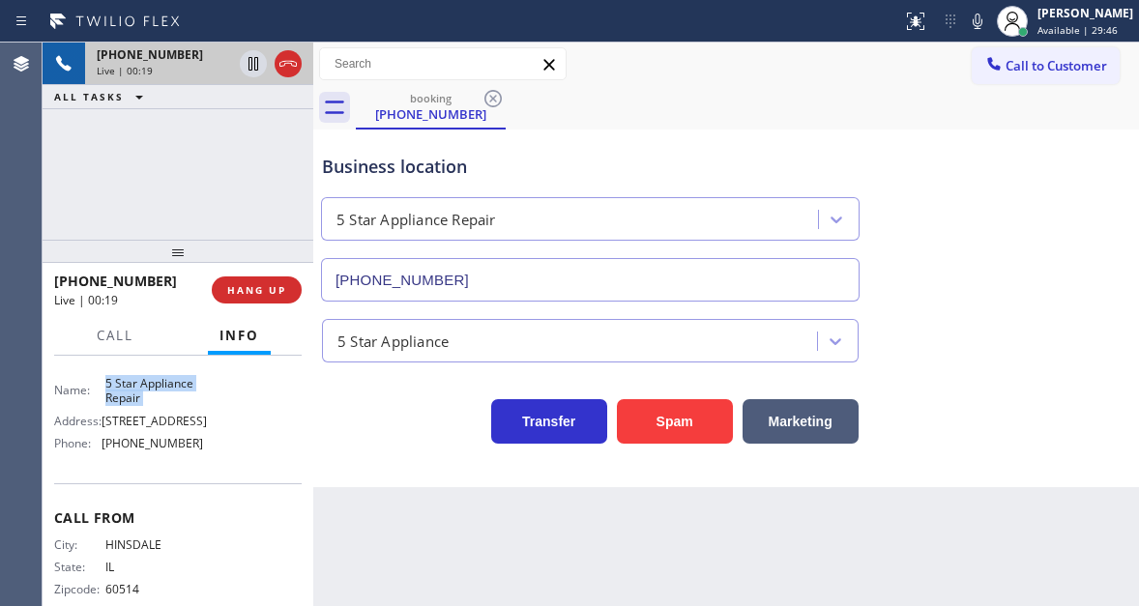
scroll to position [290, 0]
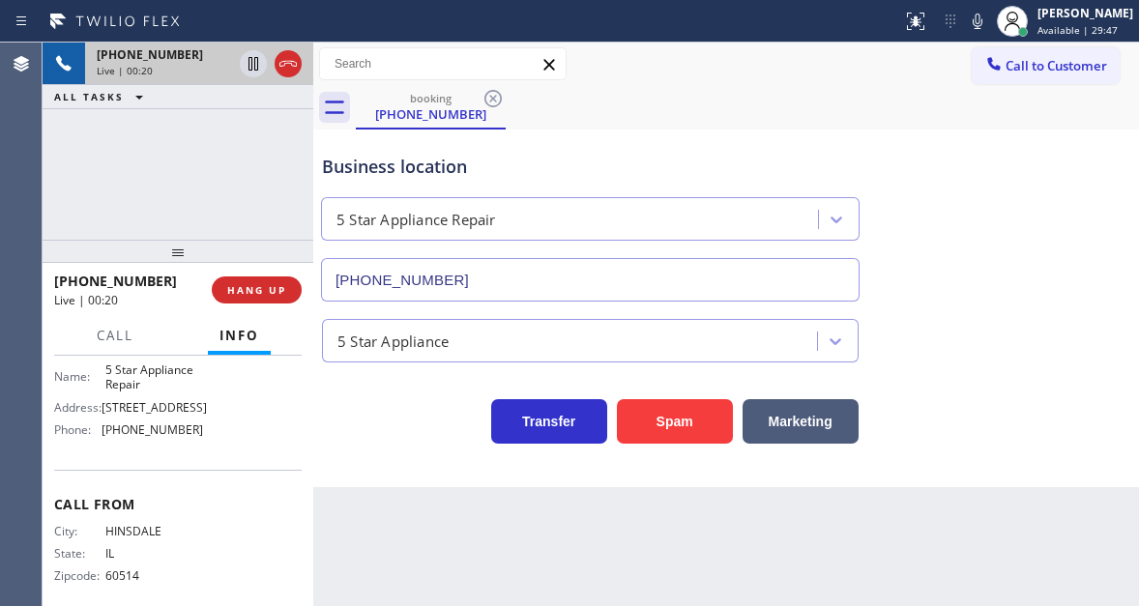
click at [150, 445] on div "Name: 5 Star Appliance Repair Address: [STREET_ADDRESS] Phone: [PHONE_NUMBER]" at bounding box center [128, 403] width 149 height 83
copy span "[PHONE_NUMBER]"
click at [201, 145] on div "[PHONE_NUMBER] Live | 00:54 ALL TASKS ALL TASKS ACTIVE TASKS TASKS IN WRAP UP" at bounding box center [178, 141] width 271 height 197
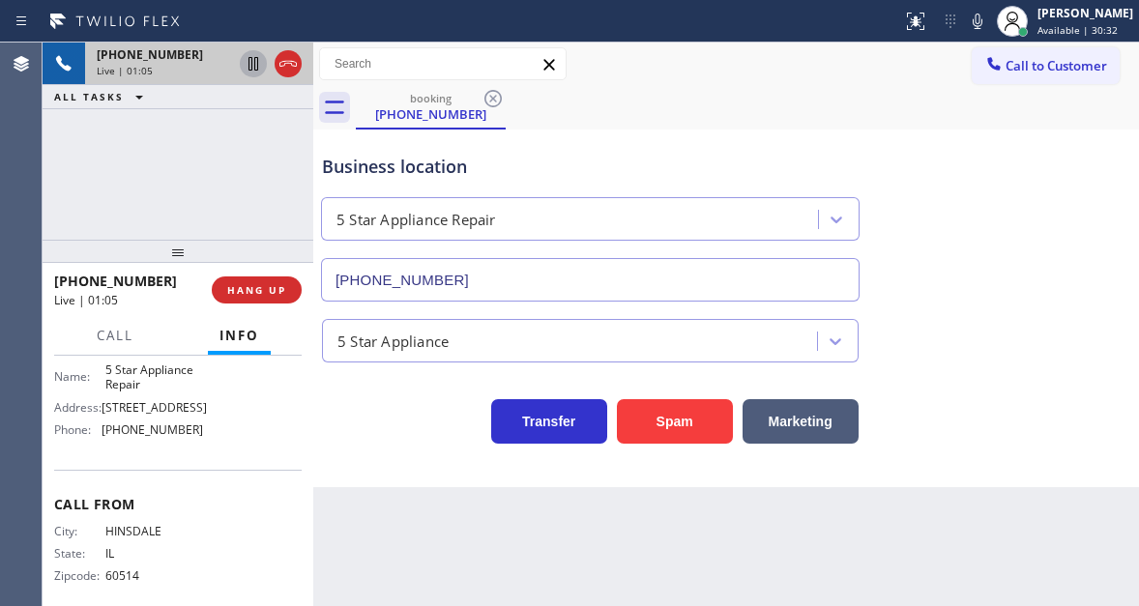
click at [250, 68] on icon at bounding box center [253, 63] width 23 height 23
click at [251, 69] on icon at bounding box center [253, 64] width 14 height 14
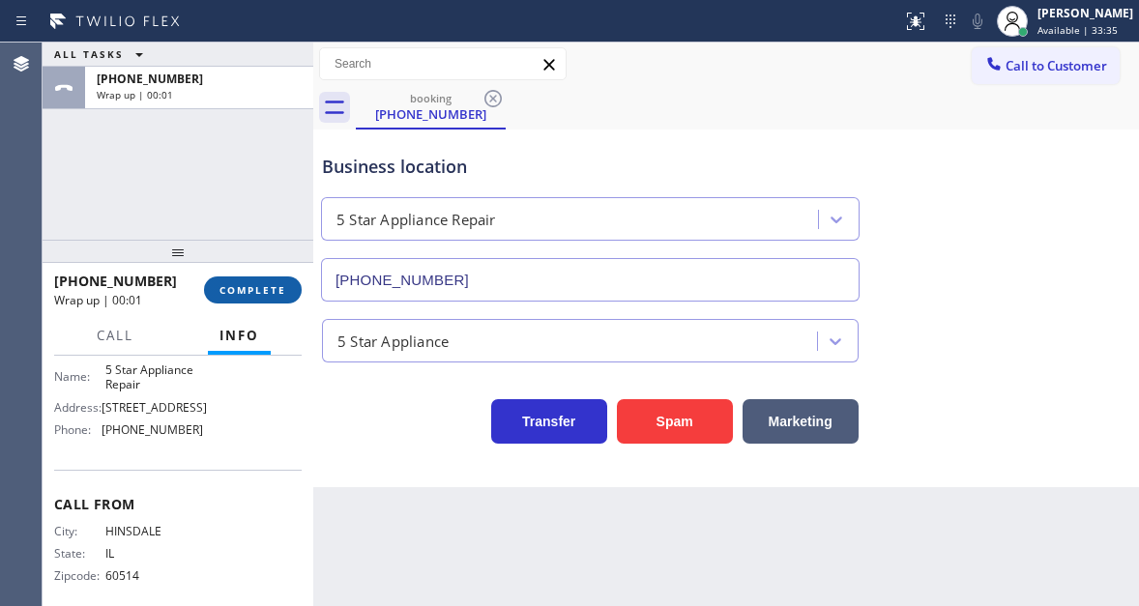
click at [252, 286] on span "COMPLETE" at bounding box center [252, 290] width 67 height 14
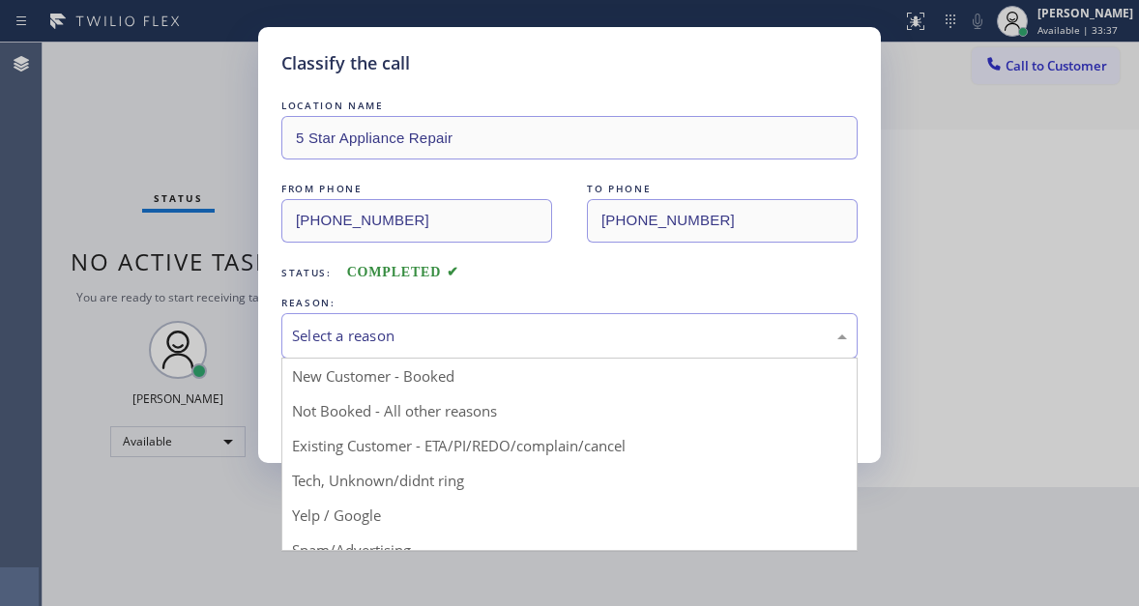
click at [362, 326] on div "Select a reason" at bounding box center [569, 336] width 555 height 22
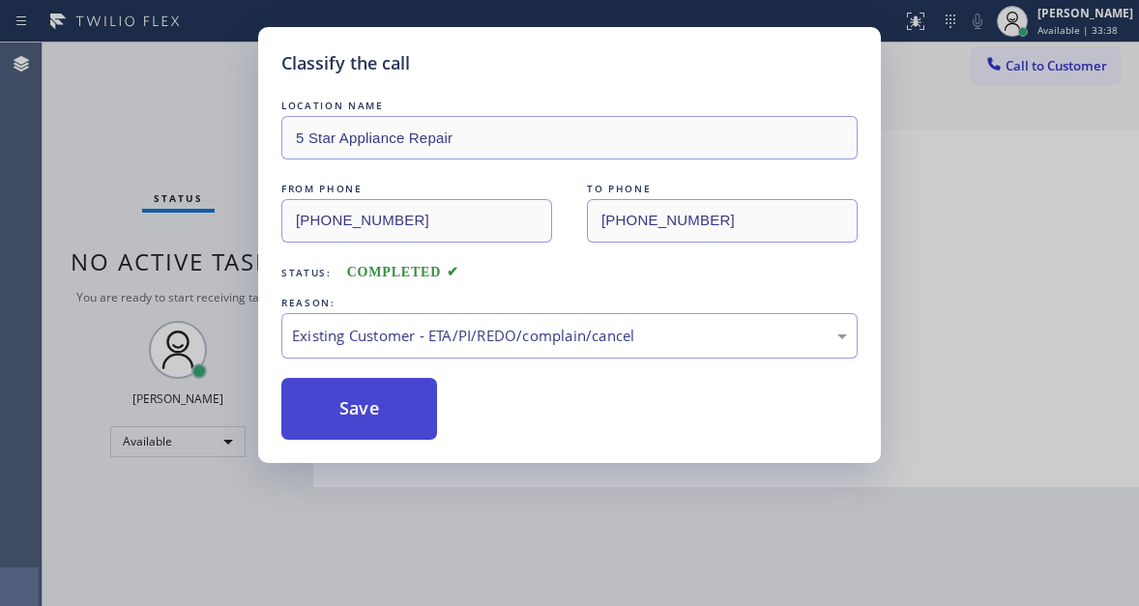
click at [387, 408] on button "Save" at bounding box center [359, 409] width 156 height 62
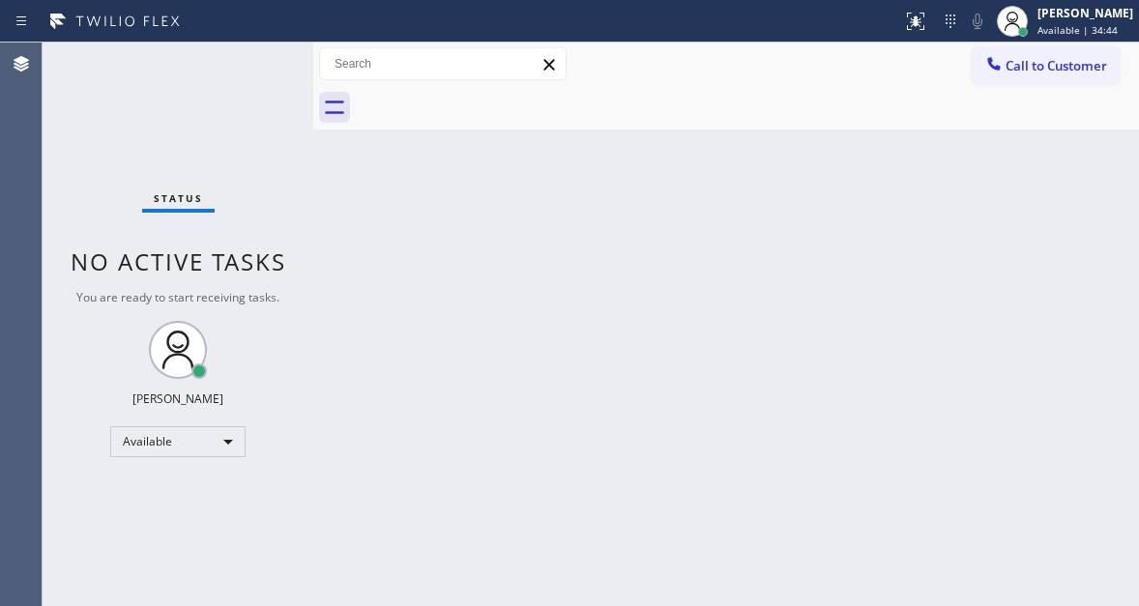
click at [218, 84] on div "Status No active tasks You are ready to start receiving tasks. [PERSON_NAME]" at bounding box center [178, 324] width 271 height 563
click at [1048, 262] on div "Back to Dashboard Change Sender ID Customers Technicians Select a contact Outbo…" at bounding box center [725, 324] width 825 height 563
click at [271, 73] on div "Status No active tasks You are ready to start receiving tasks. [PERSON_NAME]" at bounding box center [178, 324] width 271 height 563
drag, startPoint x: 646, startPoint y: 301, endPoint x: 643, endPoint y: 360, distance: 59.0
click at [646, 301] on div "Back to Dashboard Change Sender ID Customers Technicians Select a contact Outbo…" at bounding box center [725, 324] width 825 height 563
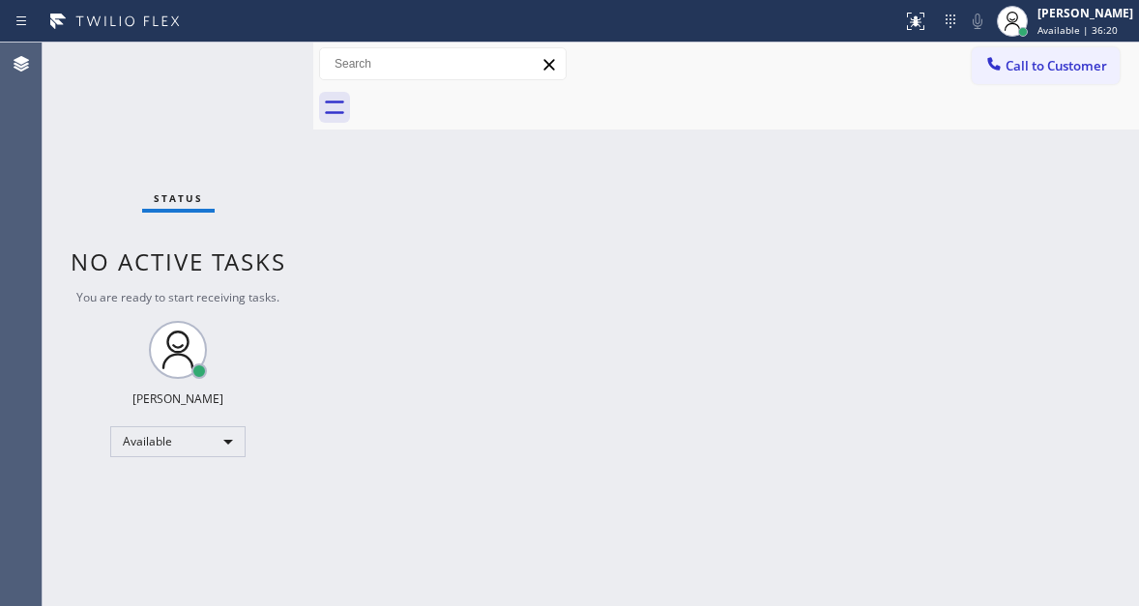
drag, startPoint x: 1033, startPoint y: 247, endPoint x: 1011, endPoint y: 222, distance: 33.6
click at [1033, 247] on div "Back to Dashboard Change Sender ID Customers Technicians Select a contact Outbo…" at bounding box center [725, 324] width 825 height 563
click at [255, 66] on div "Status No active tasks You are ready to start receiving tasks. [PERSON_NAME]" at bounding box center [178, 324] width 271 height 563
click at [258, 87] on div "Status No active tasks You are ready to start receiving tasks. [PERSON_NAME]" at bounding box center [178, 324] width 271 height 563
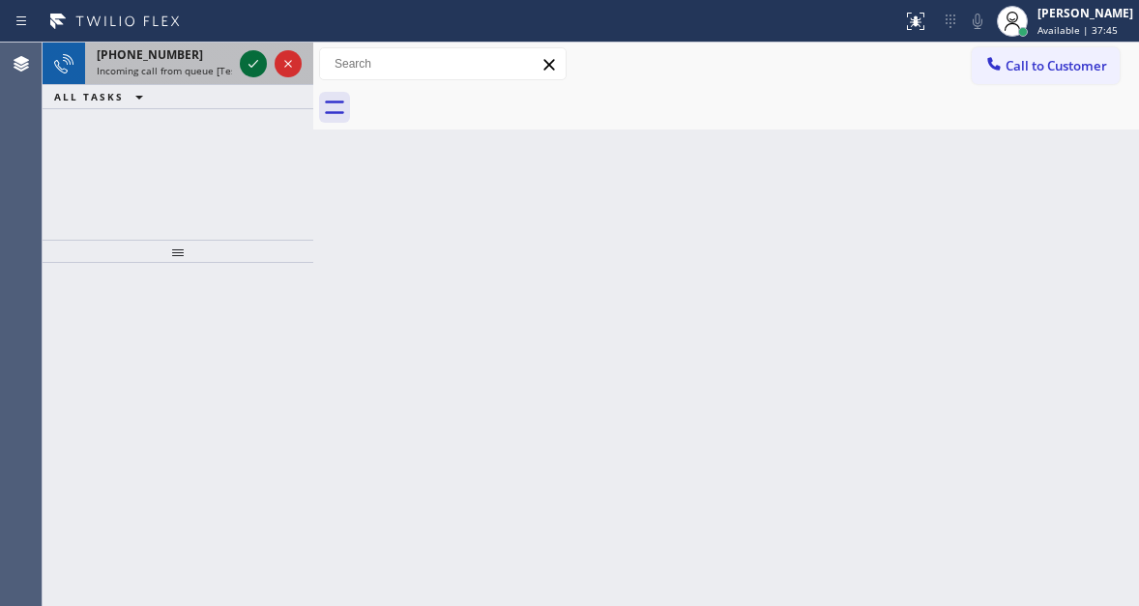
click at [246, 55] on icon at bounding box center [253, 63] width 23 height 23
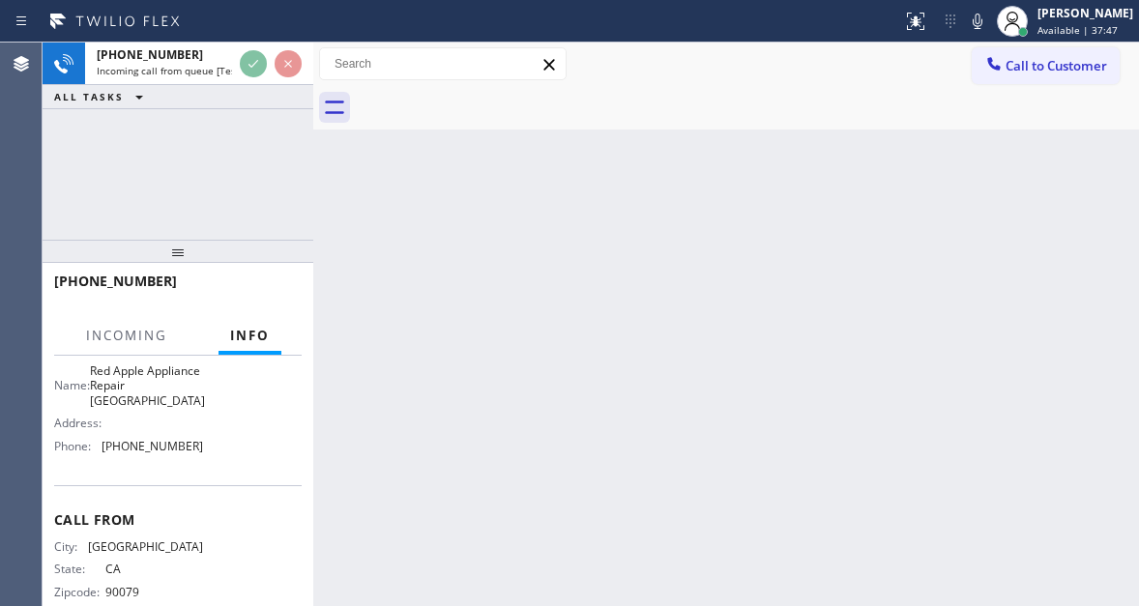
scroll to position [290, 0]
click at [134, 385] on span "Red Apple Appliance Repair [GEOGRAPHIC_DATA]" at bounding box center [147, 384] width 115 height 44
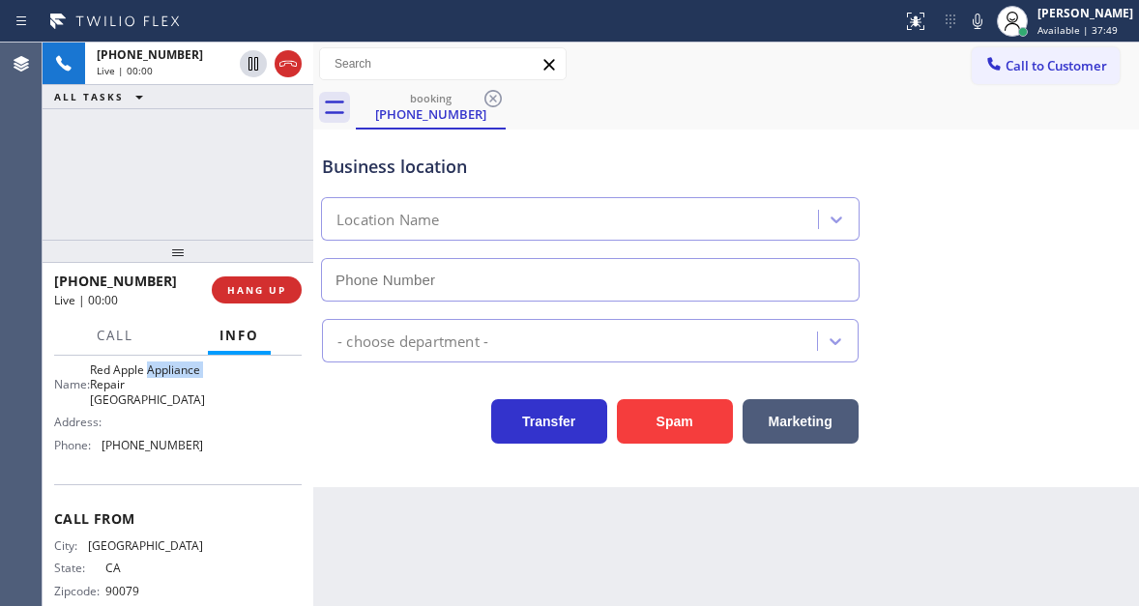
click at [134, 385] on span "Red Apple Appliance Repair [GEOGRAPHIC_DATA]" at bounding box center [147, 384] width 115 height 44
type input "[PHONE_NUMBER]"
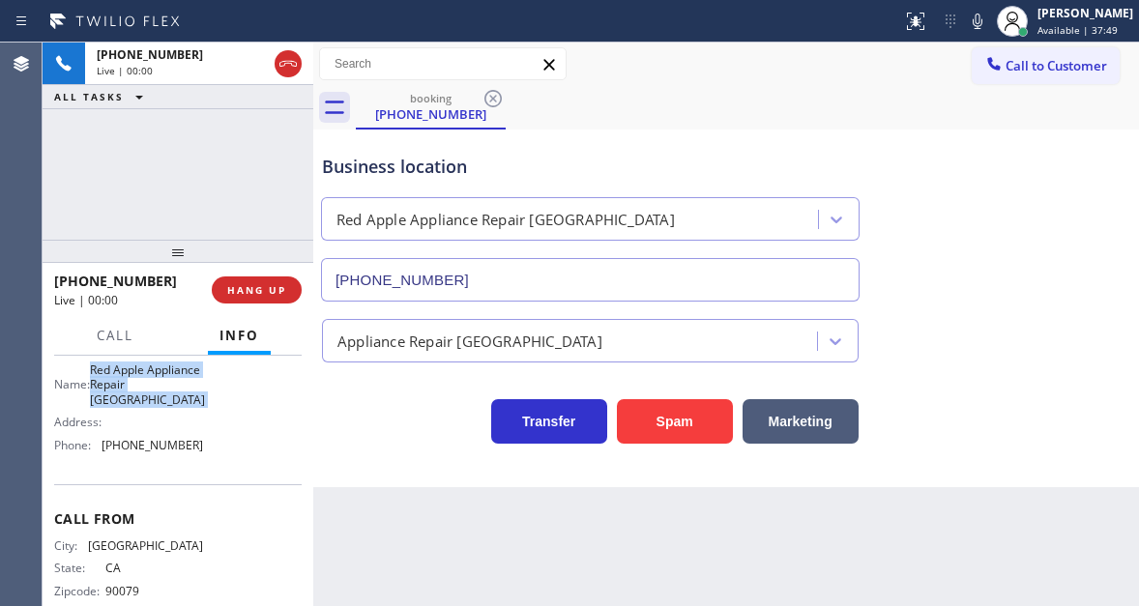
click at [134, 385] on span "Red Apple Appliance Repair [GEOGRAPHIC_DATA]" at bounding box center [147, 384] width 115 height 44
click at [158, 384] on span "Red Apple Appliance Repair [GEOGRAPHIC_DATA]" at bounding box center [147, 384] width 115 height 44
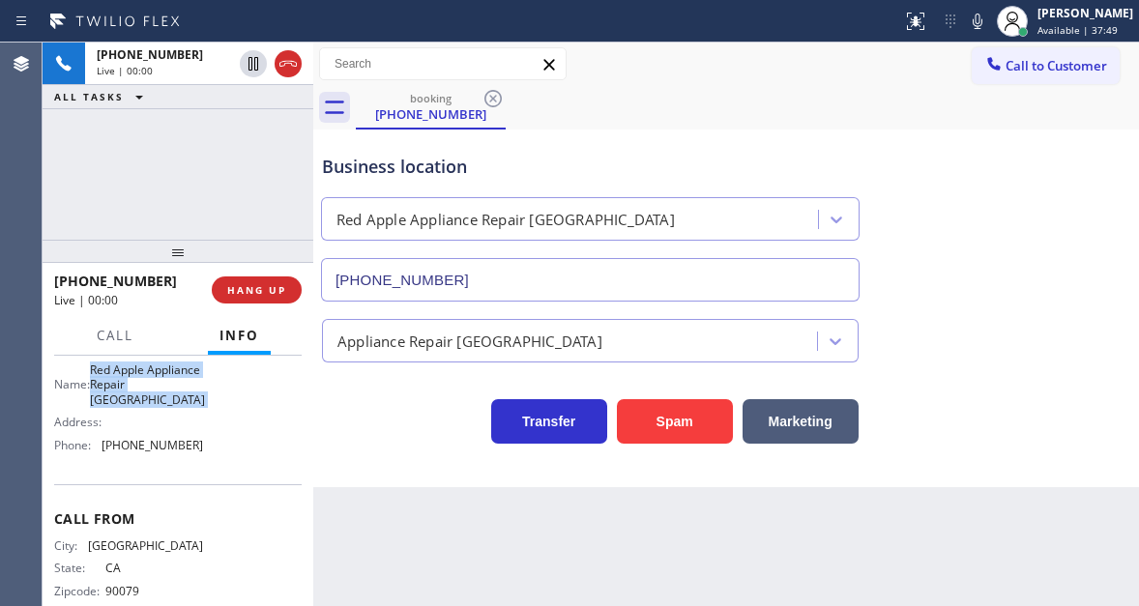
click at [158, 384] on span "Red Apple Appliance Repair [GEOGRAPHIC_DATA]" at bounding box center [147, 384] width 115 height 44
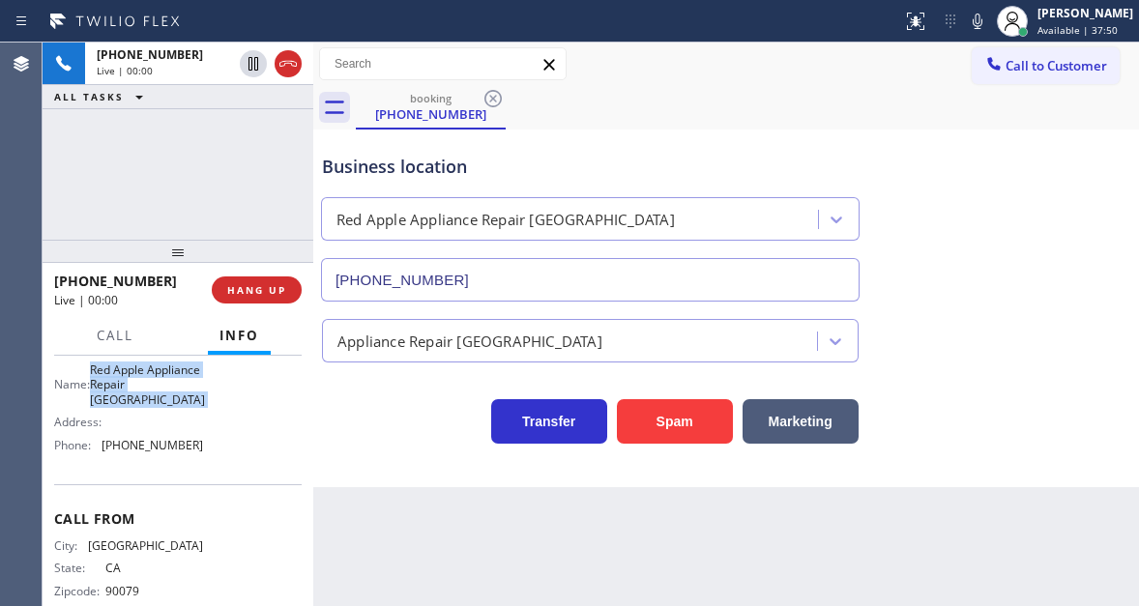
click at [158, 384] on span "Red Apple Appliance Repair [GEOGRAPHIC_DATA]" at bounding box center [147, 384] width 115 height 44
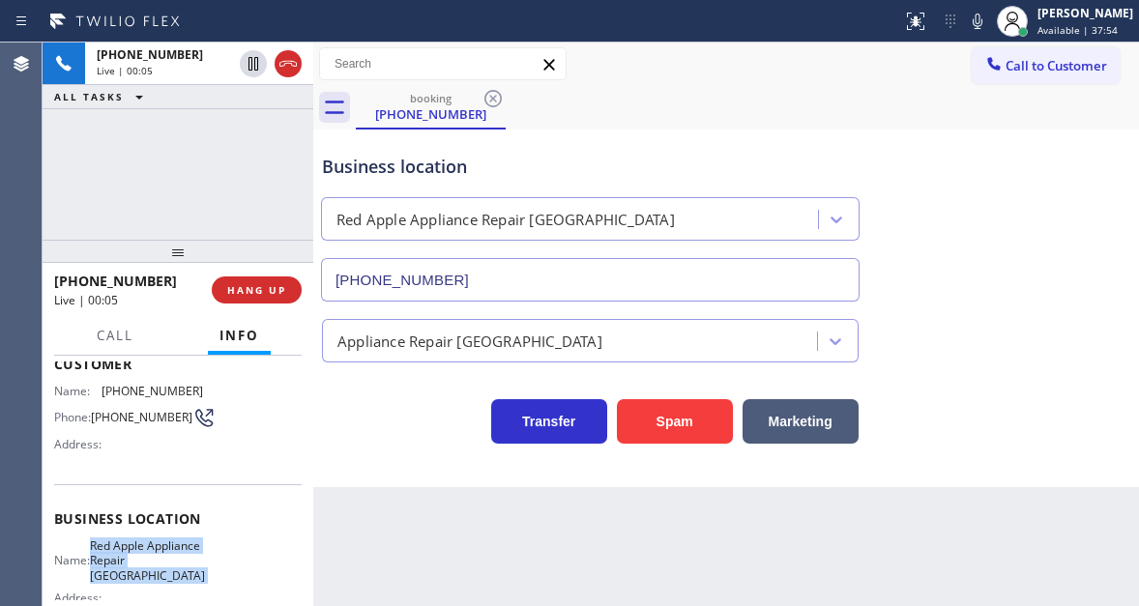
scroll to position [97, 0]
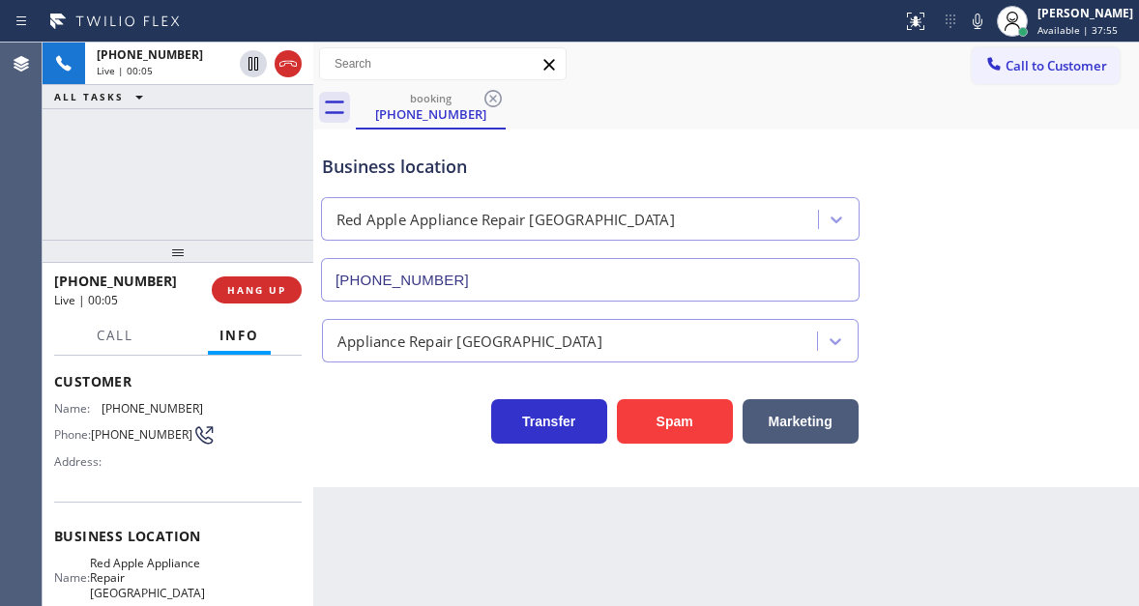
click at [106, 427] on span "[PHONE_NUMBER]" at bounding box center [141, 434] width 101 height 14
copy div "[PHONE_NUMBER]"
click at [336, 518] on div "Back to Dashboard Change Sender ID Customers Technicians Select a contact Outbo…" at bounding box center [725, 324] width 825 height 563
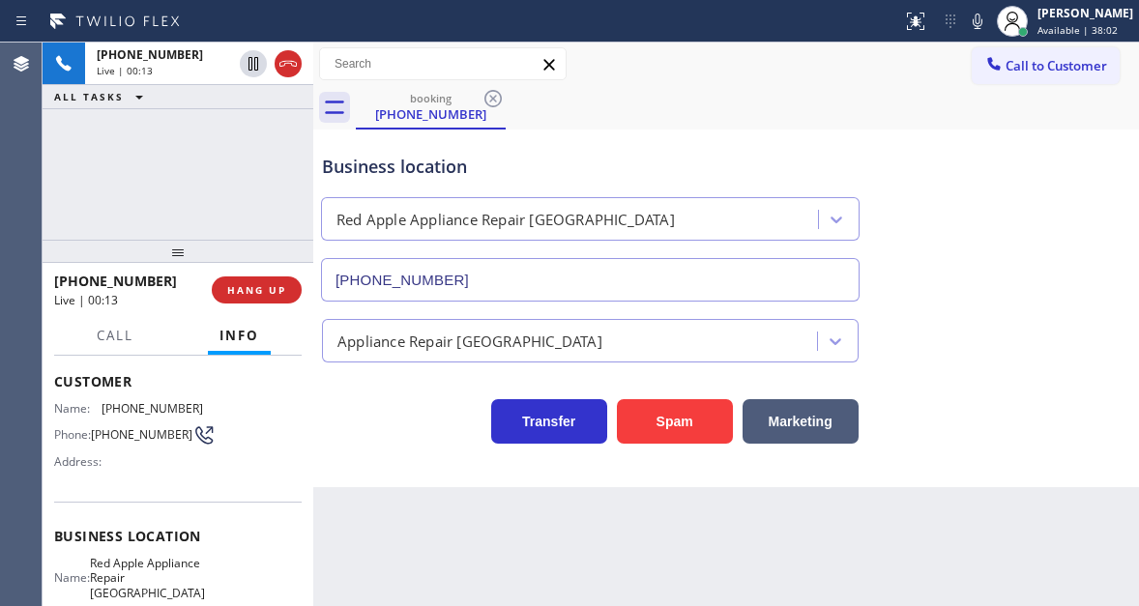
click at [174, 564] on span "Red Apple Appliance Repair [GEOGRAPHIC_DATA]" at bounding box center [147, 578] width 115 height 44
copy span "Red Apple Appliance Repair [GEOGRAPHIC_DATA]"
click at [319, 533] on div "Back to Dashboard Change Sender ID Customers Technicians Select a contact Outbo…" at bounding box center [725, 324] width 825 height 563
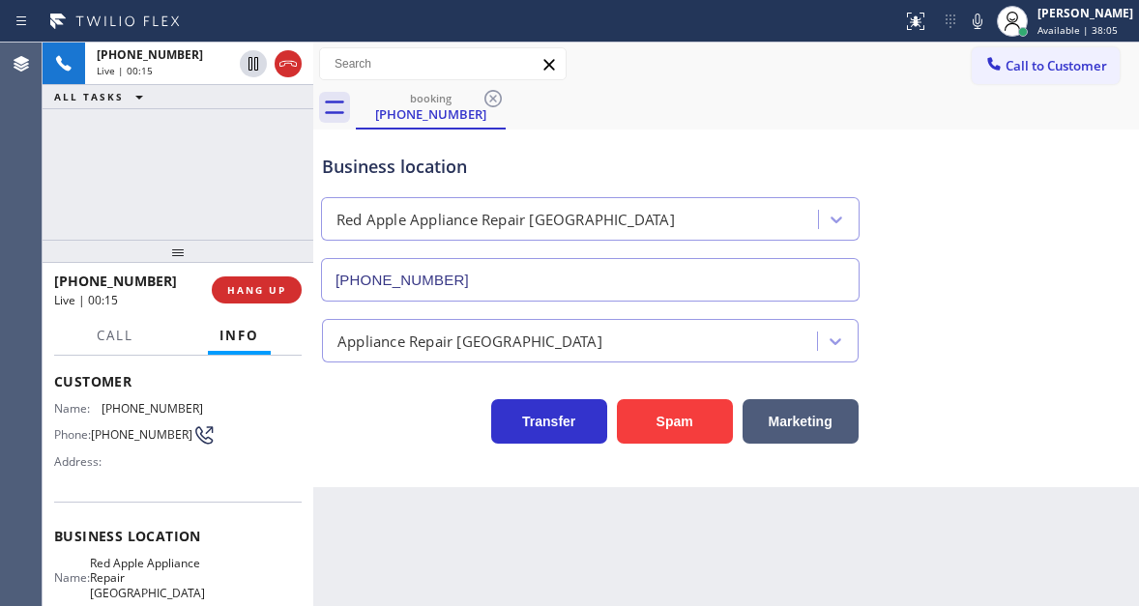
scroll to position [193, 0]
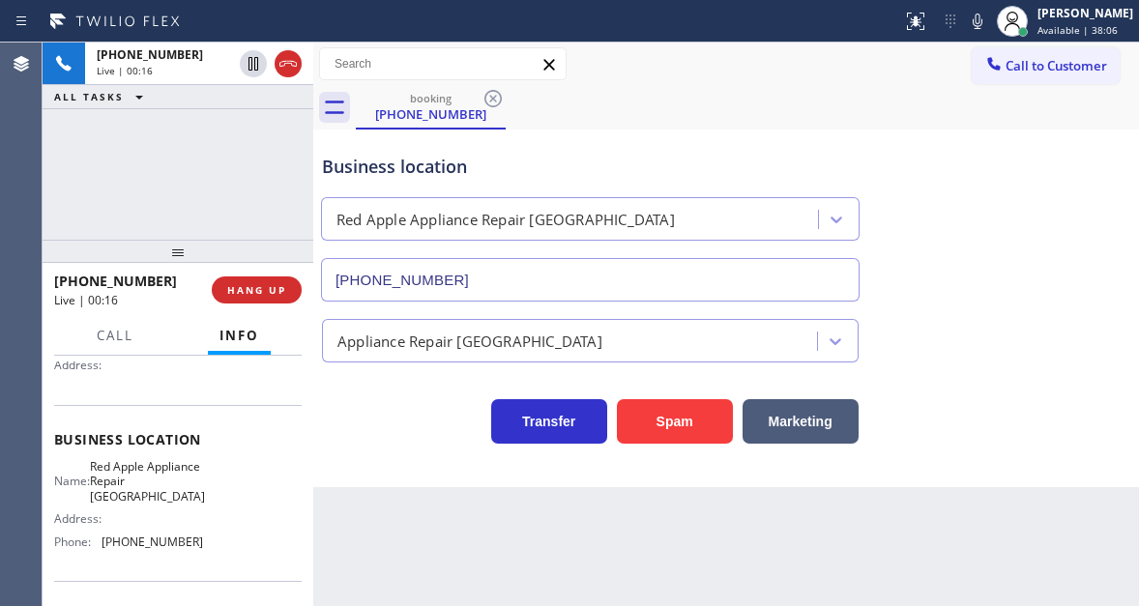
click at [149, 556] on div "Name: Red Apple Appliance Repair Studio City Address: Phone: [PHONE_NUMBER]" at bounding box center [128, 508] width 149 height 98
copy span "[PHONE_NUMBER]"
click at [644, 156] on div "Business location" at bounding box center [590, 167] width 536 height 26
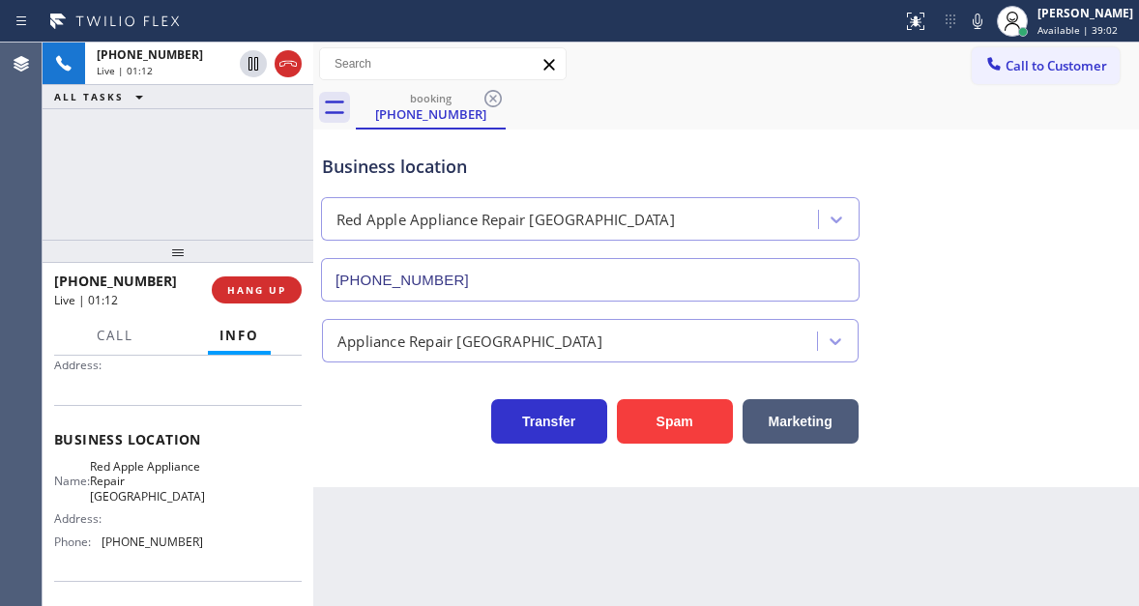
click at [449, 172] on div "Business location" at bounding box center [590, 167] width 536 height 26
click at [471, 176] on div "Business location" at bounding box center [590, 167] width 536 height 26
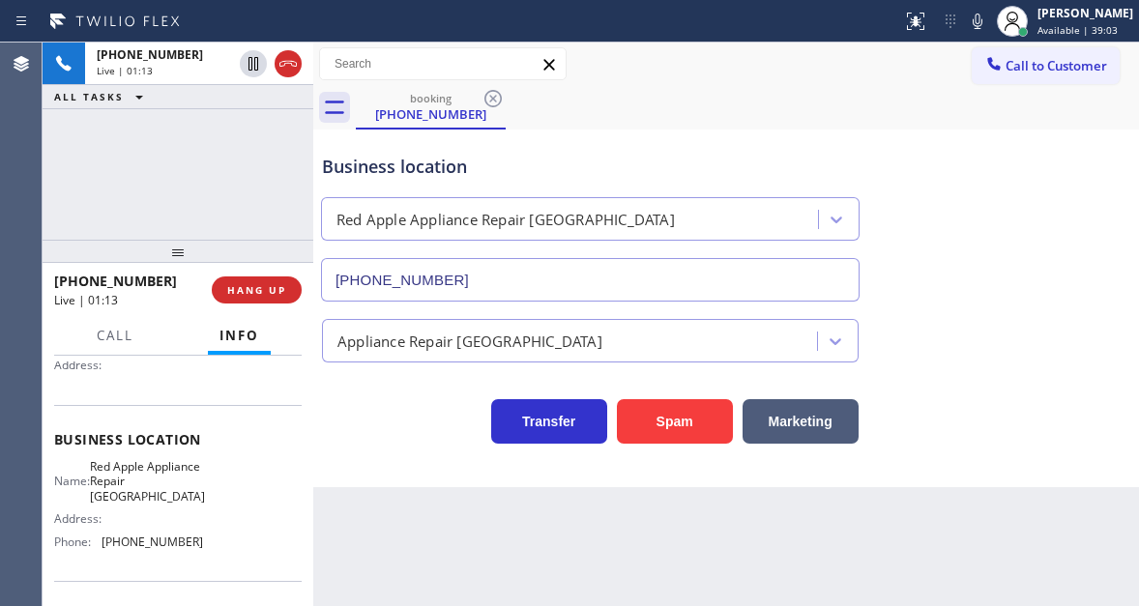
click at [471, 176] on div "Business location" at bounding box center [590, 167] width 536 height 26
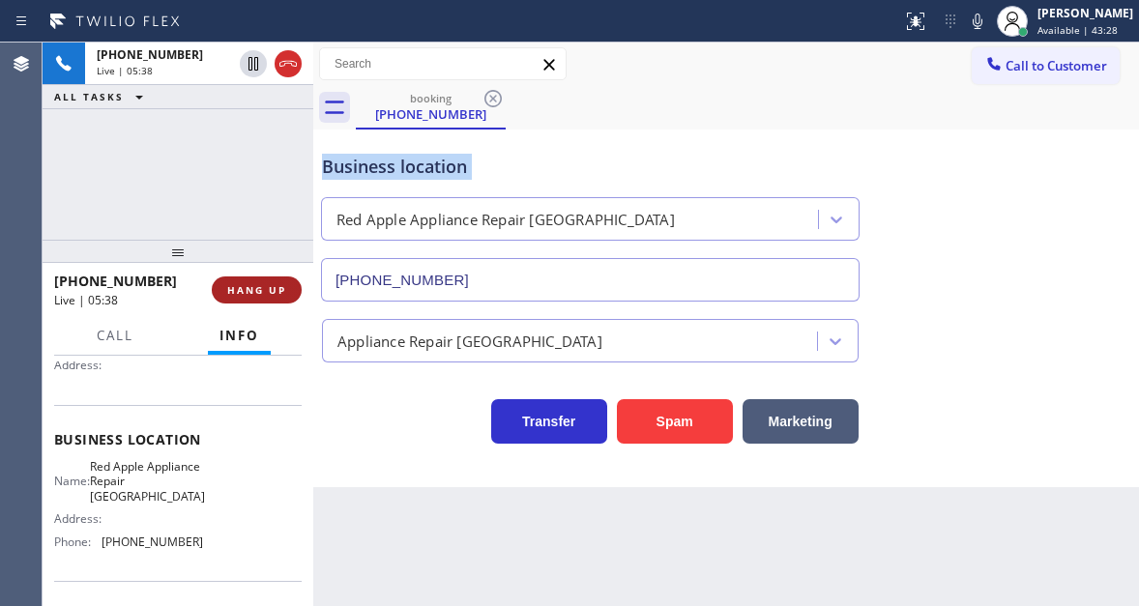
click at [266, 292] on span "HANG UP" at bounding box center [256, 290] width 59 height 14
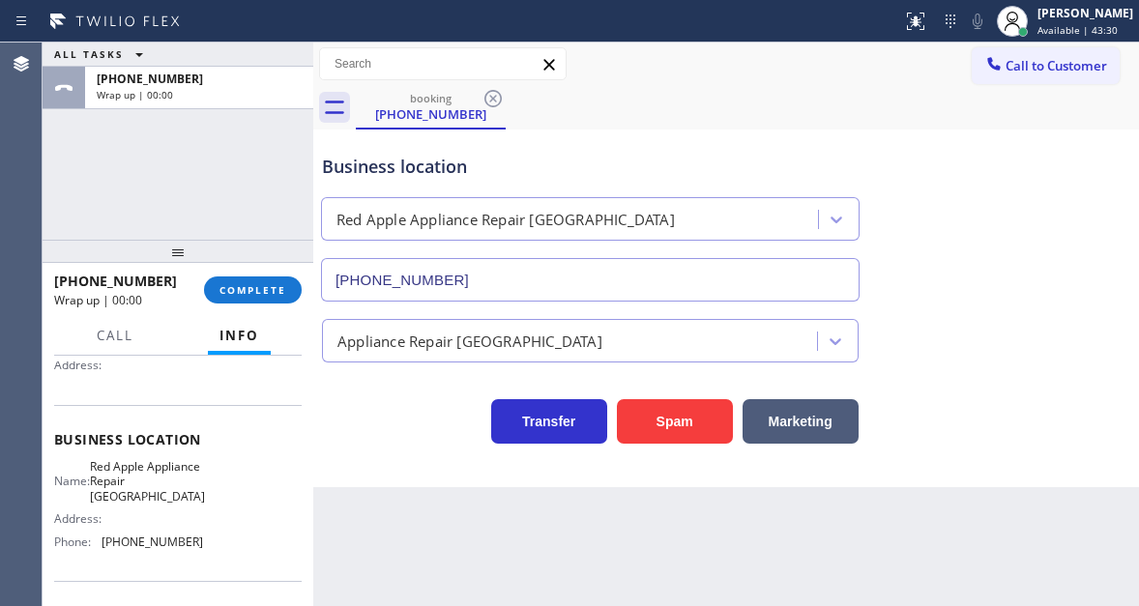
click at [364, 467] on div "Business location Red Apple Appliance Repair [GEOGRAPHIC_DATA] [PHONE_NUMBER] A…" at bounding box center [725, 309] width 825 height 358
click at [273, 285] on span "COMPLETE" at bounding box center [252, 290] width 67 height 14
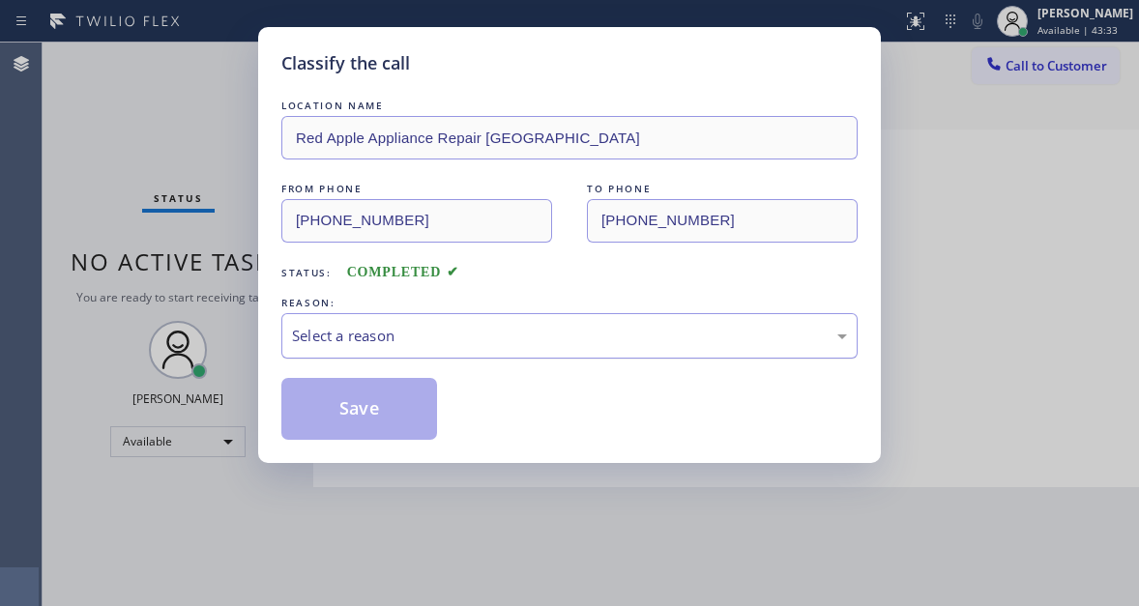
click at [379, 332] on div "Select a reason" at bounding box center [569, 336] width 555 height 22
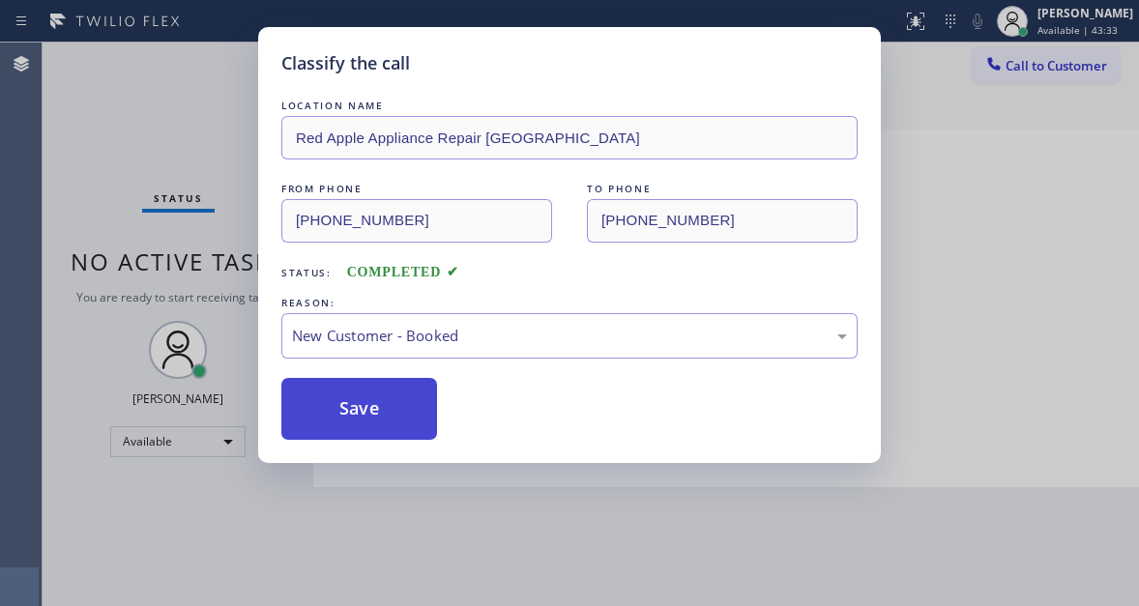
click at [368, 396] on button "Save" at bounding box center [359, 409] width 156 height 62
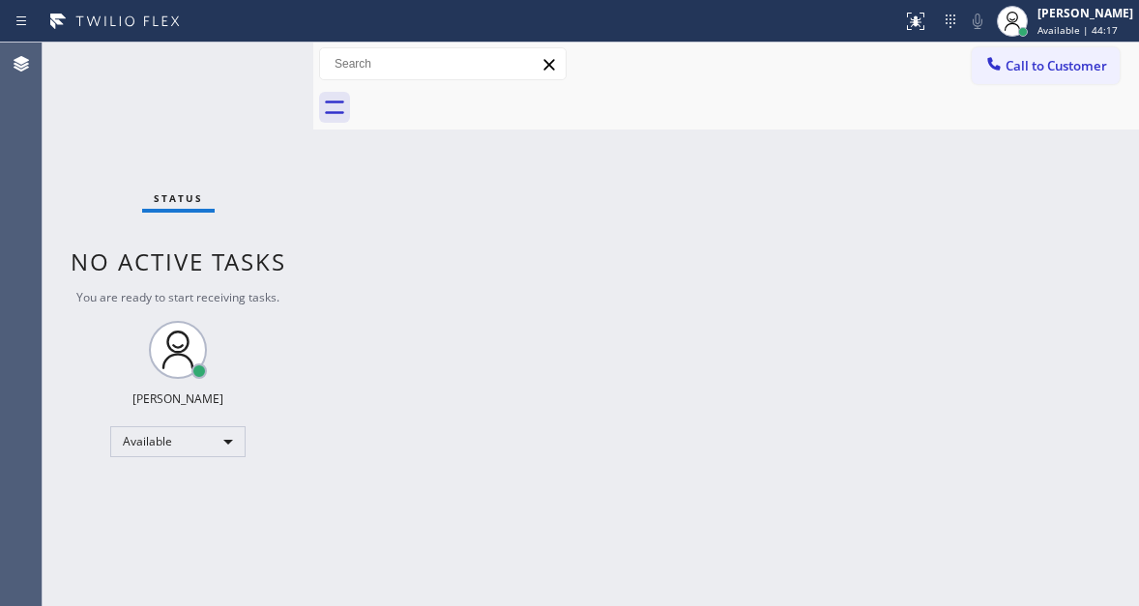
click at [229, 57] on div "Status No active tasks You are ready to start receiving tasks. [PERSON_NAME]" at bounding box center [178, 324] width 271 height 563
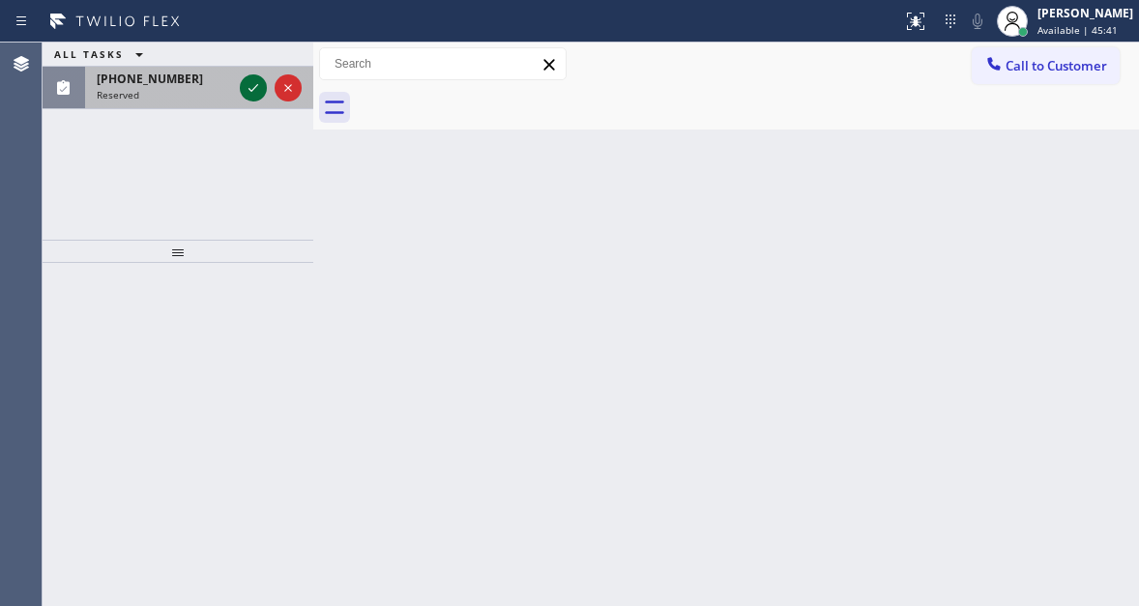
click at [244, 87] on icon at bounding box center [253, 87] width 23 height 23
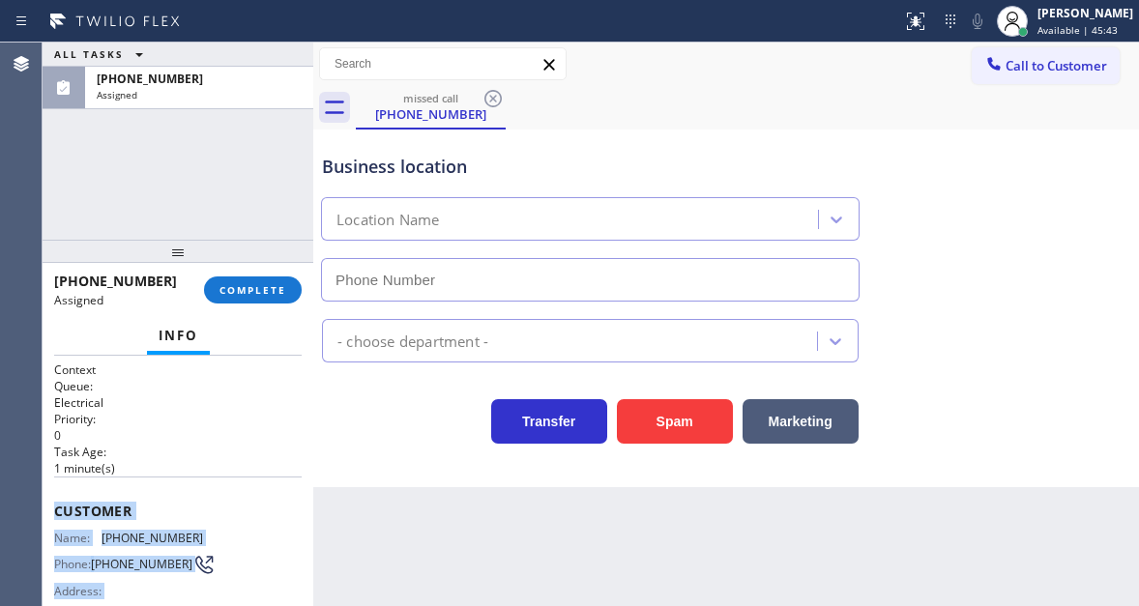
scroll to position [361, 0]
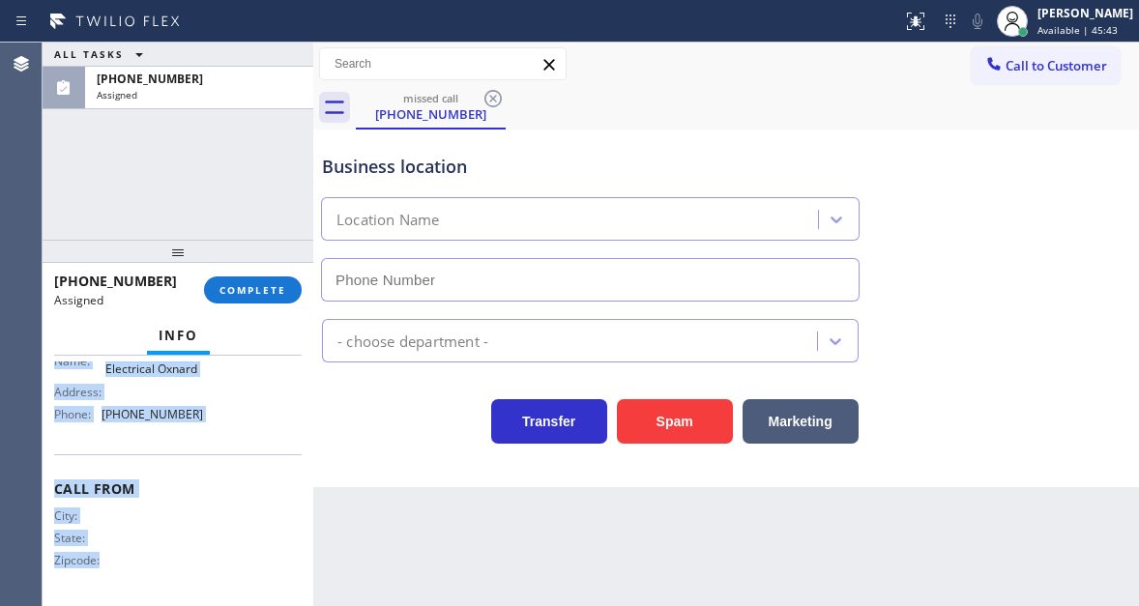
type input "[PHONE_NUMBER]"
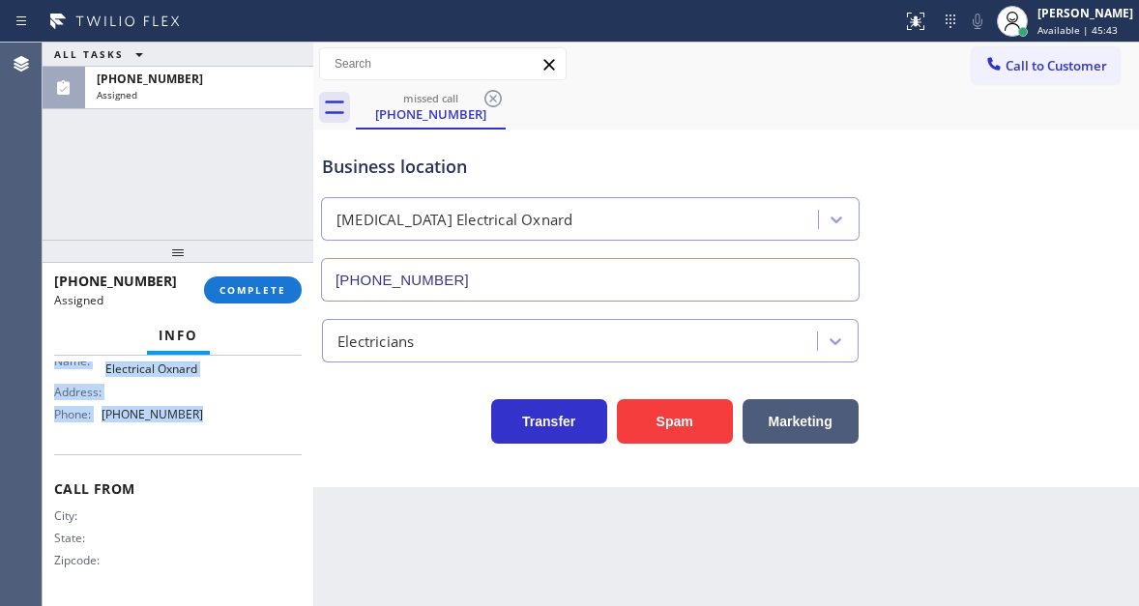
drag, startPoint x: 55, startPoint y: 504, endPoint x: 248, endPoint y: 427, distance: 207.8
click at [248, 427] on div "Context Queue: Electrical Priority: 0 Task Age: [DEMOGRAPHIC_DATA] minute(s) Cu…" at bounding box center [177, 311] width 247 height 577
copy div "Customer Name: [PHONE_NUMBER] Phone: [PHONE_NUMBER] Address: Business location …"
click at [261, 285] on span "COMPLETE" at bounding box center [252, 290] width 67 height 14
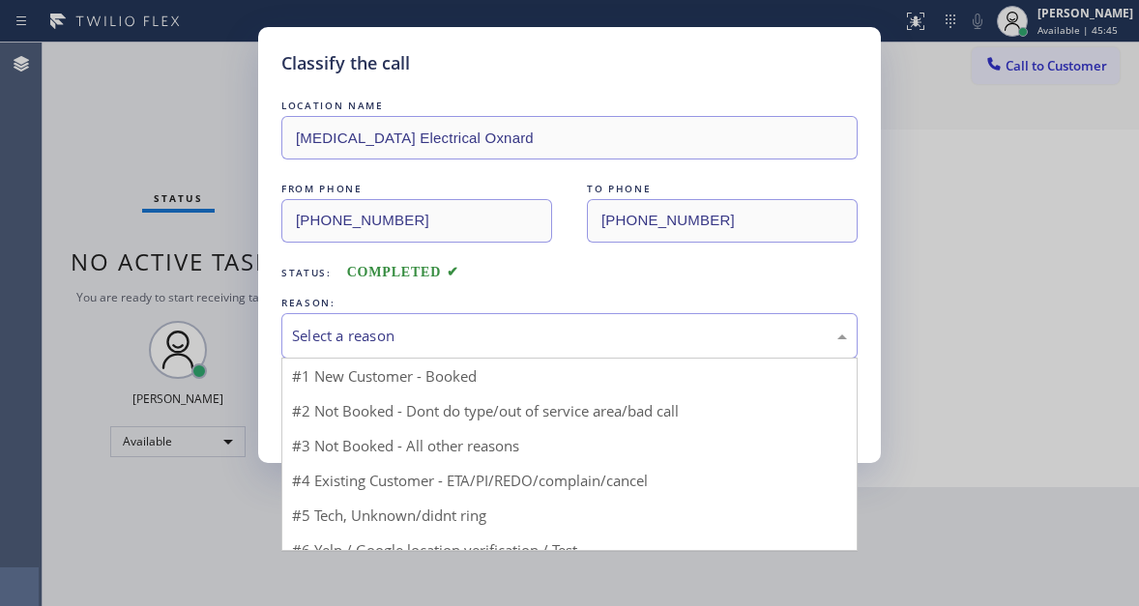
click at [475, 335] on div "Select a reason" at bounding box center [569, 336] width 555 height 22
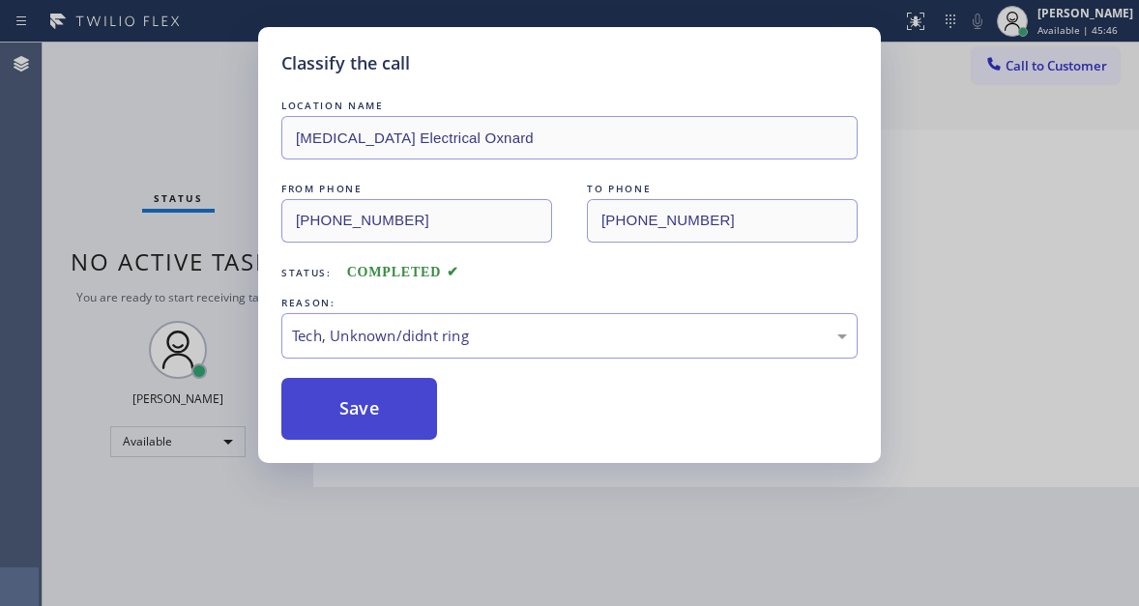
click at [400, 418] on button "Save" at bounding box center [359, 409] width 156 height 62
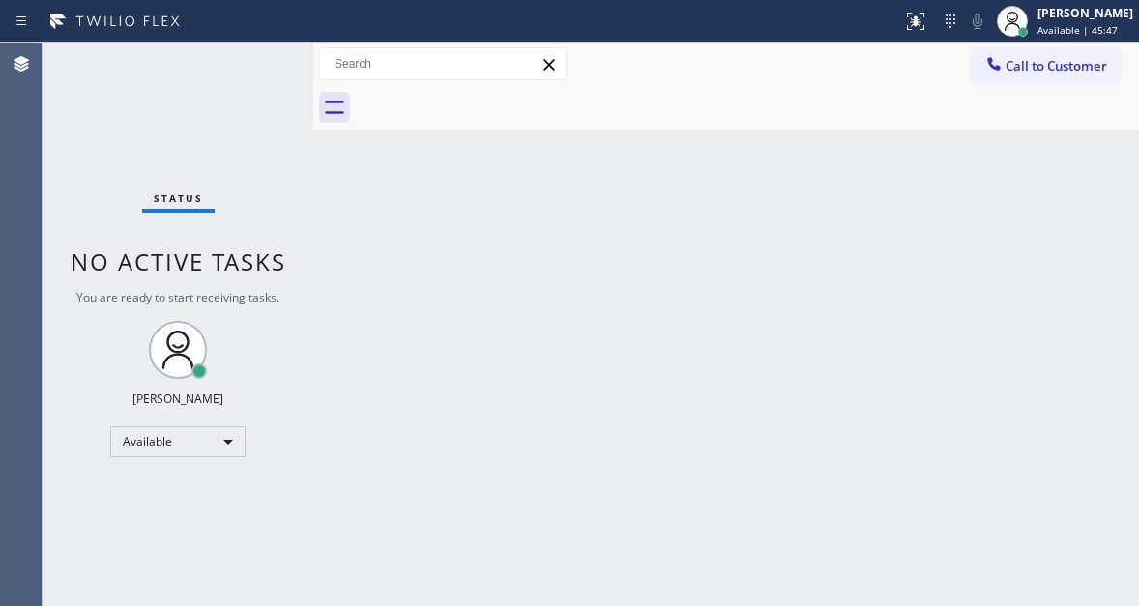
click at [1085, 33] on span "Available | 45:47" at bounding box center [1077, 30] width 80 height 14
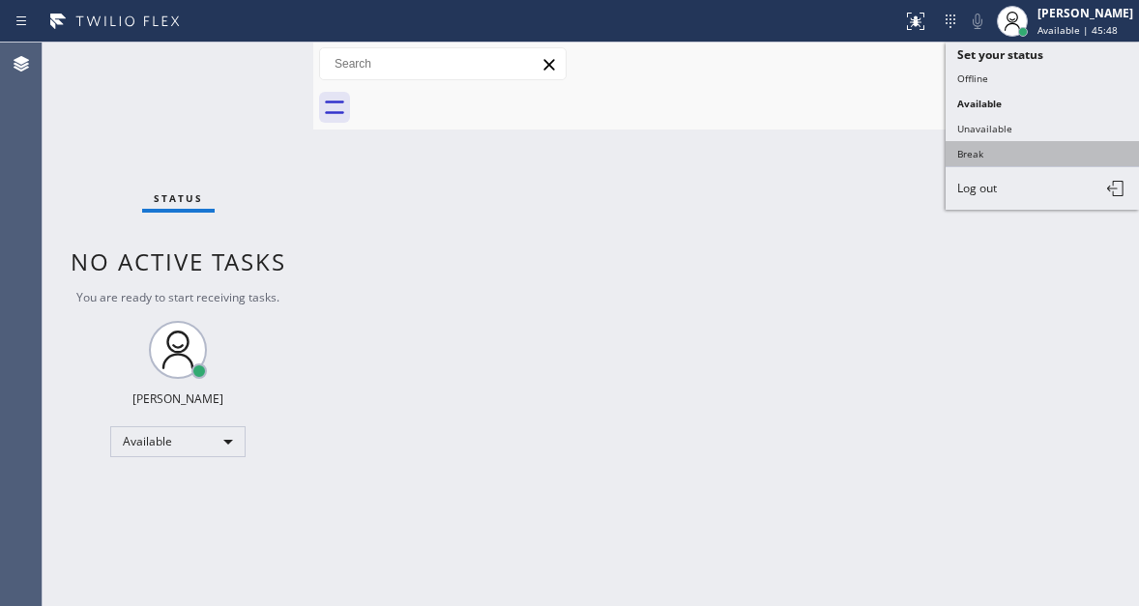
click at [1007, 155] on button "Break" at bounding box center [1041, 153] width 193 height 25
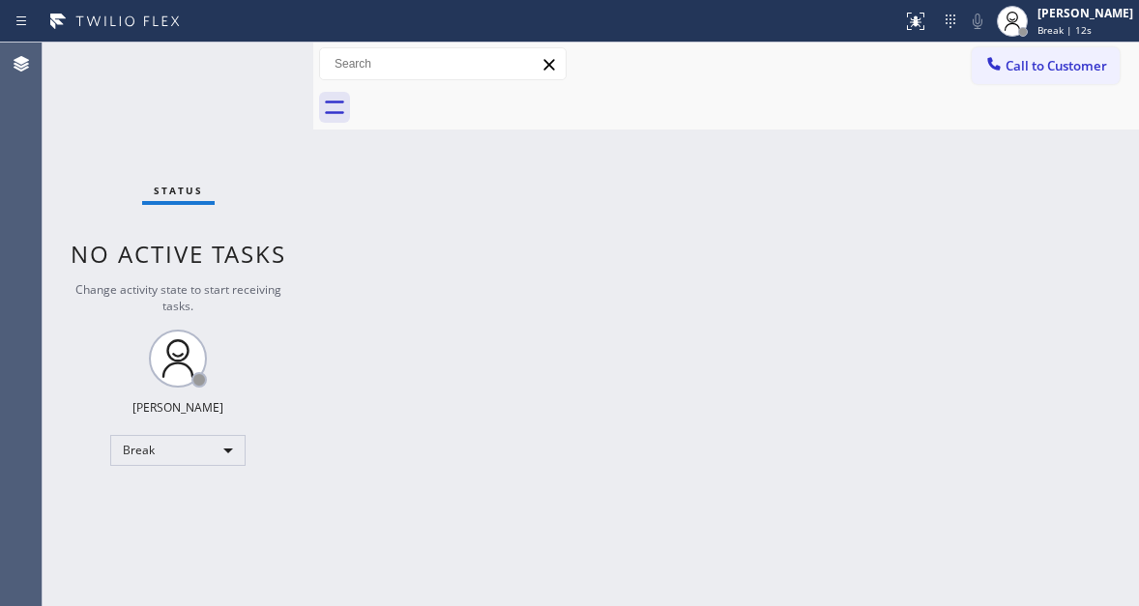
click at [1100, 216] on div "Back to Dashboard Change Sender ID Customers Technicians Select a contact Outbo…" at bounding box center [725, 324] width 825 height 563
click at [234, 114] on div "Status No active tasks Change activity state to start receiving tasks. [PERSON_…" at bounding box center [178, 324] width 271 height 563
click at [1060, 33] on span "Break | 3:25" at bounding box center [1066, 30] width 58 height 14
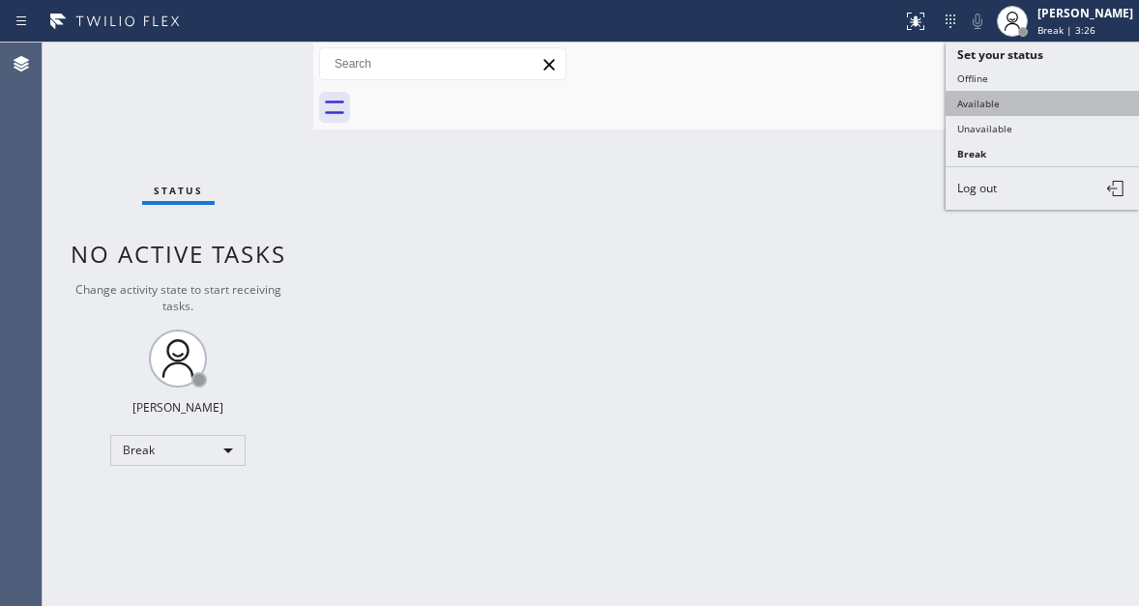
click at [1044, 100] on button "Available" at bounding box center [1041, 103] width 193 height 25
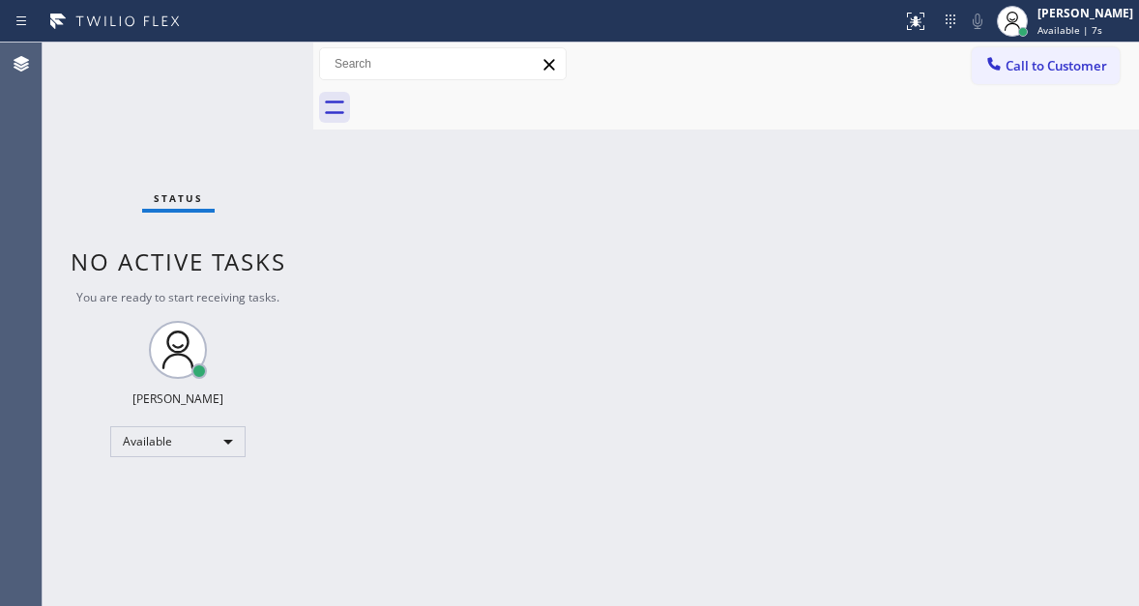
click at [250, 71] on div "Status No active tasks You are ready to start receiving tasks. [PERSON_NAME]" at bounding box center [178, 324] width 271 height 563
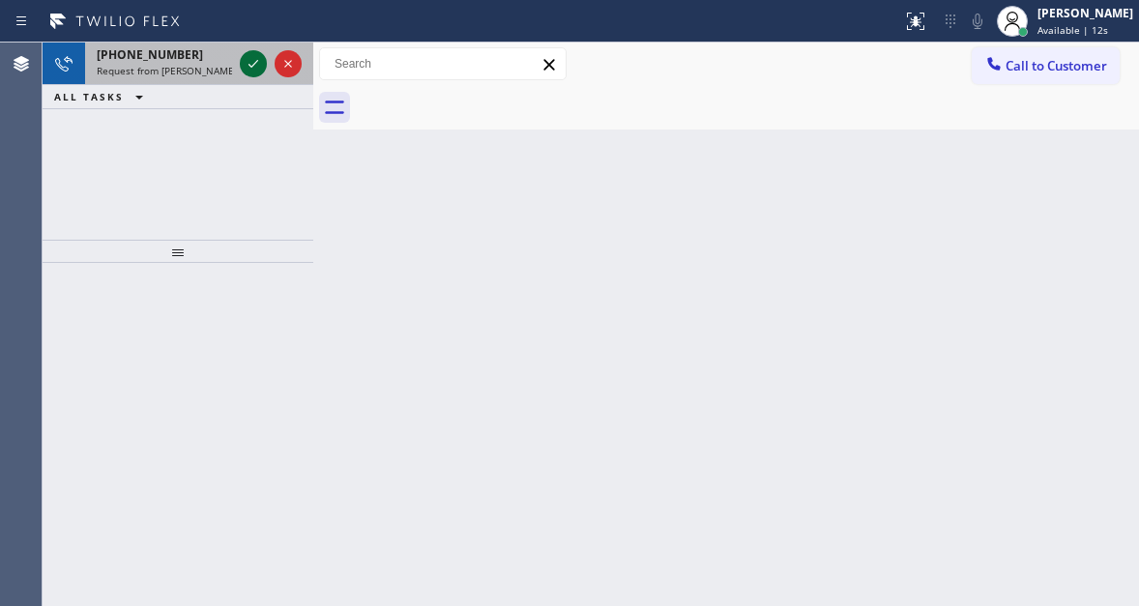
click at [245, 63] on icon at bounding box center [253, 63] width 23 height 23
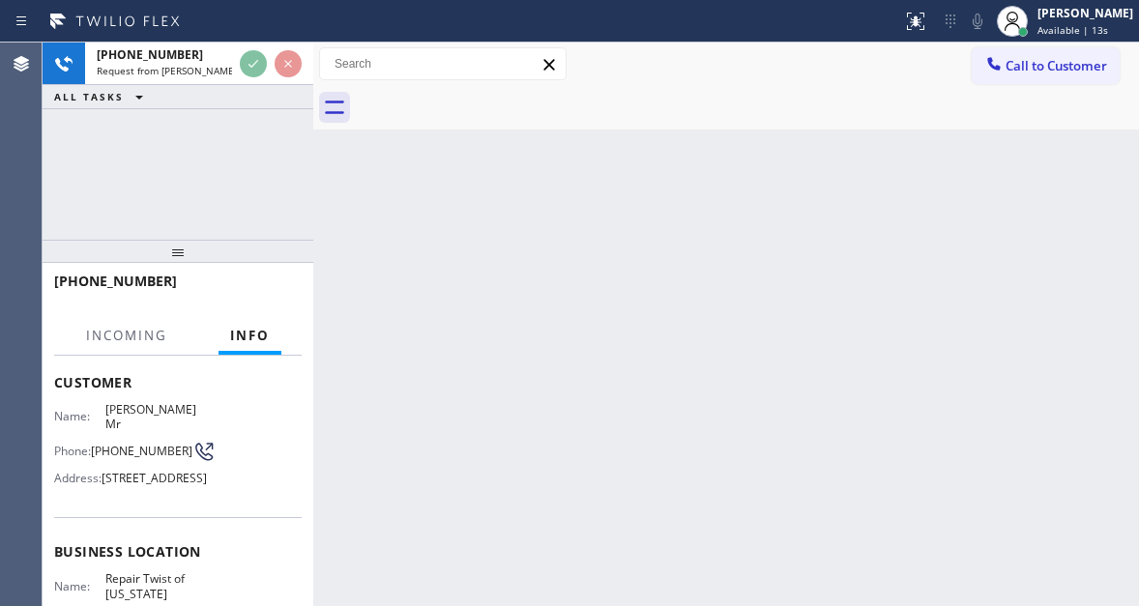
scroll to position [97, 0]
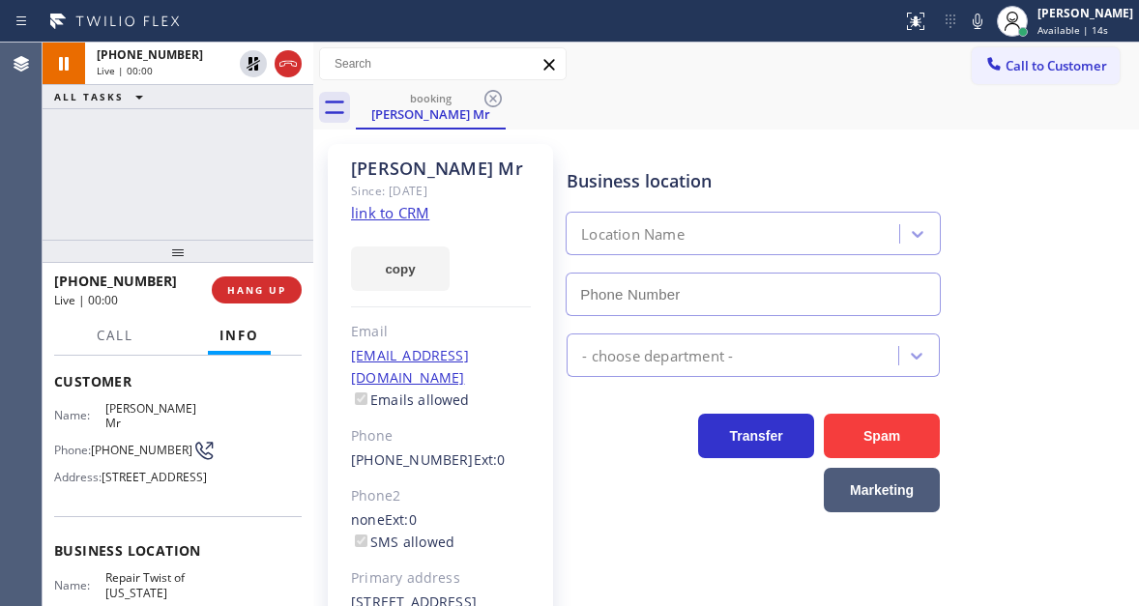
type input "[PHONE_NUMBER]"
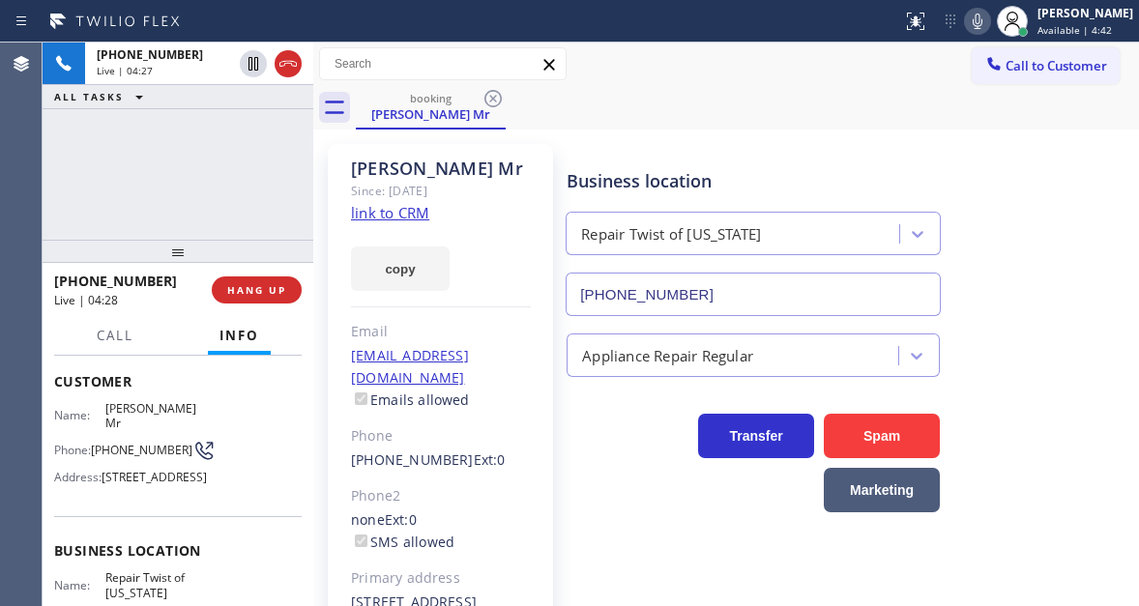
click at [989, 20] on icon at bounding box center [977, 21] width 23 height 23
click at [235, 159] on div "[PHONE_NUMBER] Live | 04:34 ALL TASKS ALL TASKS ACTIVE TASKS TASKS IN WRAP UP" at bounding box center [178, 141] width 271 height 197
click at [982, 25] on icon at bounding box center [977, 21] width 10 height 15
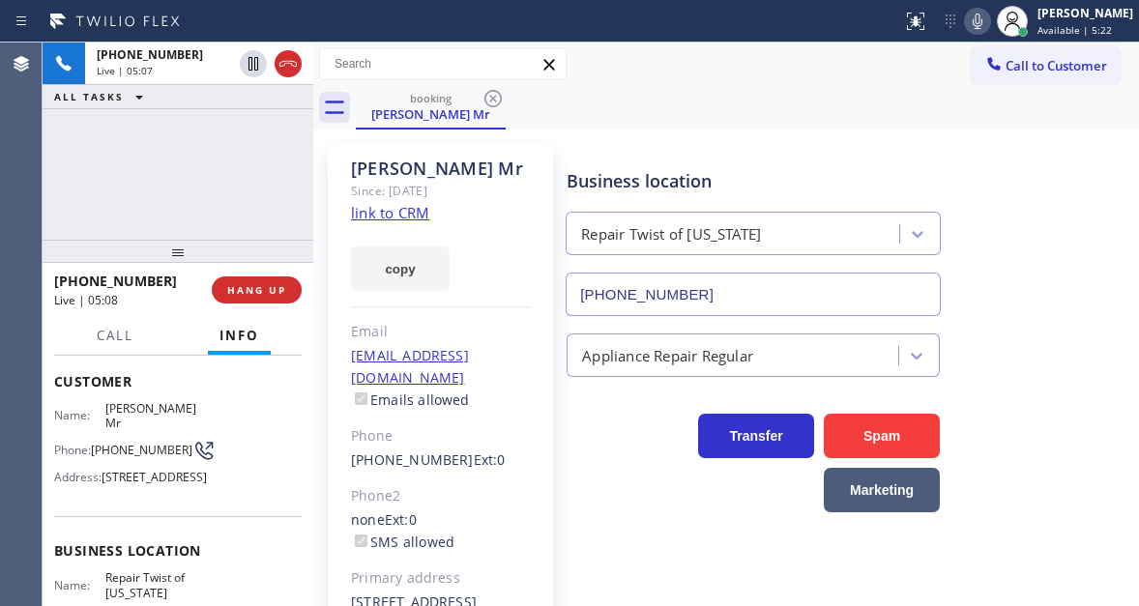
click at [984, 27] on icon at bounding box center [977, 21] width 23 height 23
click at [989, 30] on icon at bounding box center [977, 21] width 23 height 23
click at [982, 23] on icon at bounding box center [977, 21] width 10 height 15
click at [268, 298] on button "HANG UP" at bounding box center [257, 289] width 90 height 27
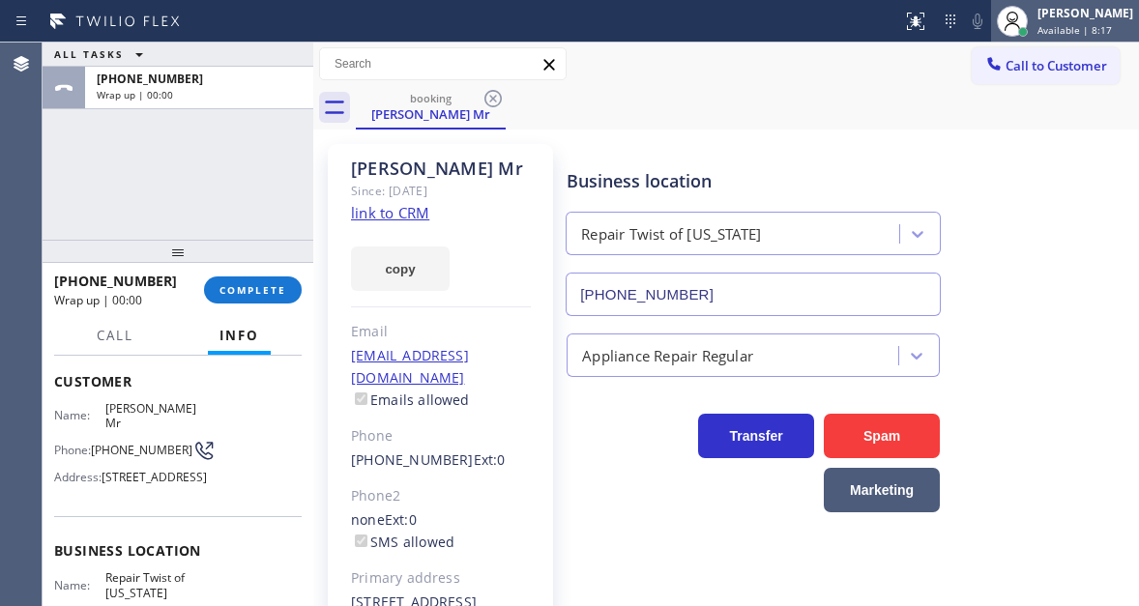
click at [1055, 15] on div "[PERSON_NAME]" at bounding box center [1085, 13] width 96 height 16
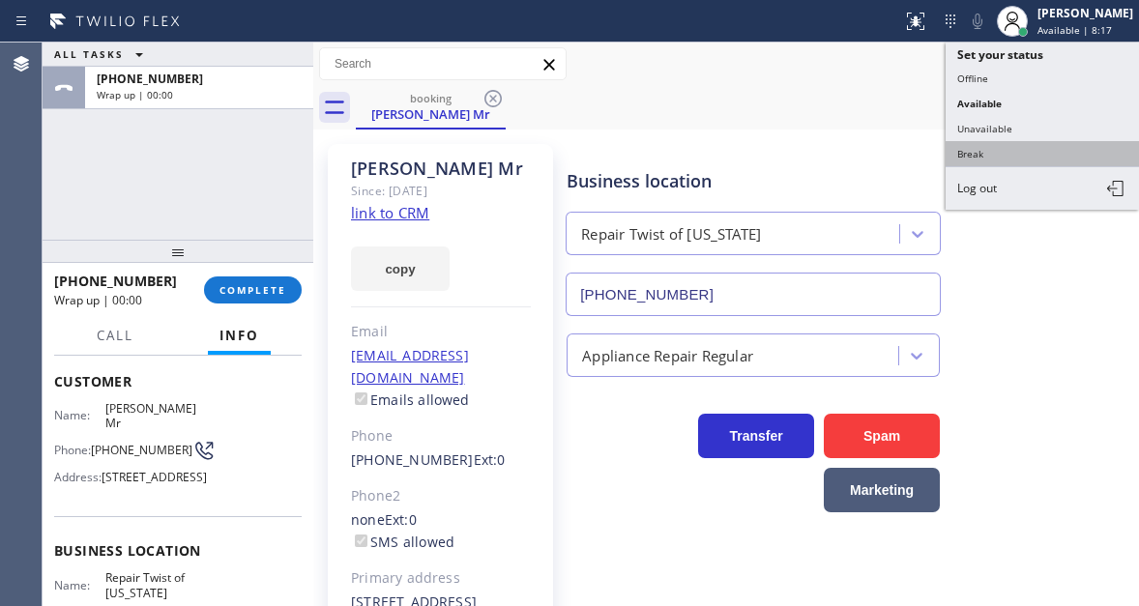
click at [1013, 164] on button "Break" at bounding box center [1041, 153] width 193 height 25
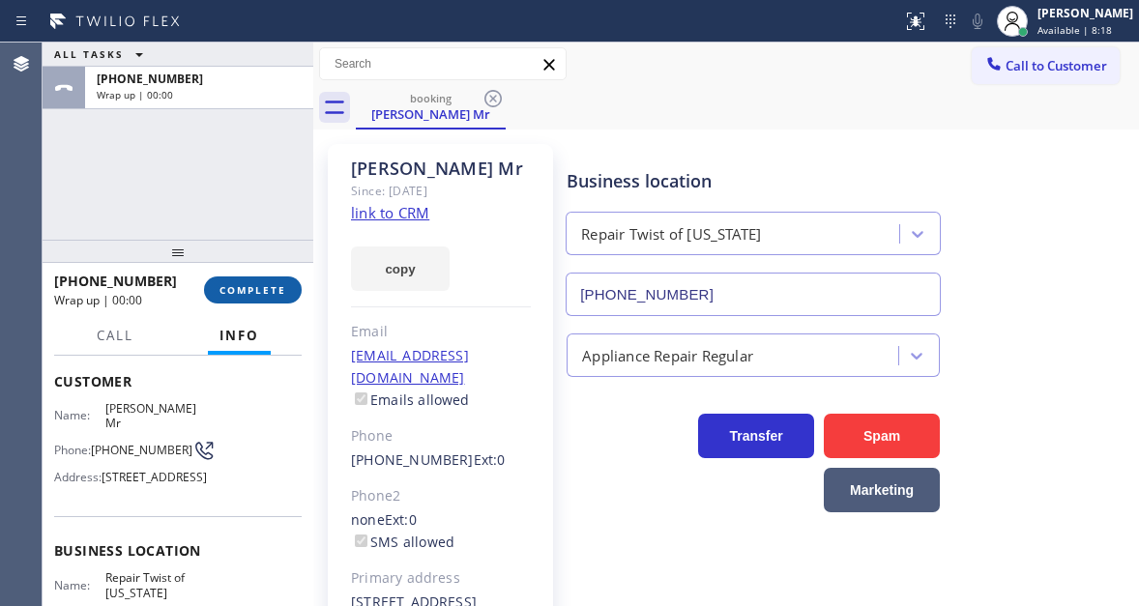
click at [274, 298] on button "COMPLETE" at bounding box center [253, 289] width 98 height 27
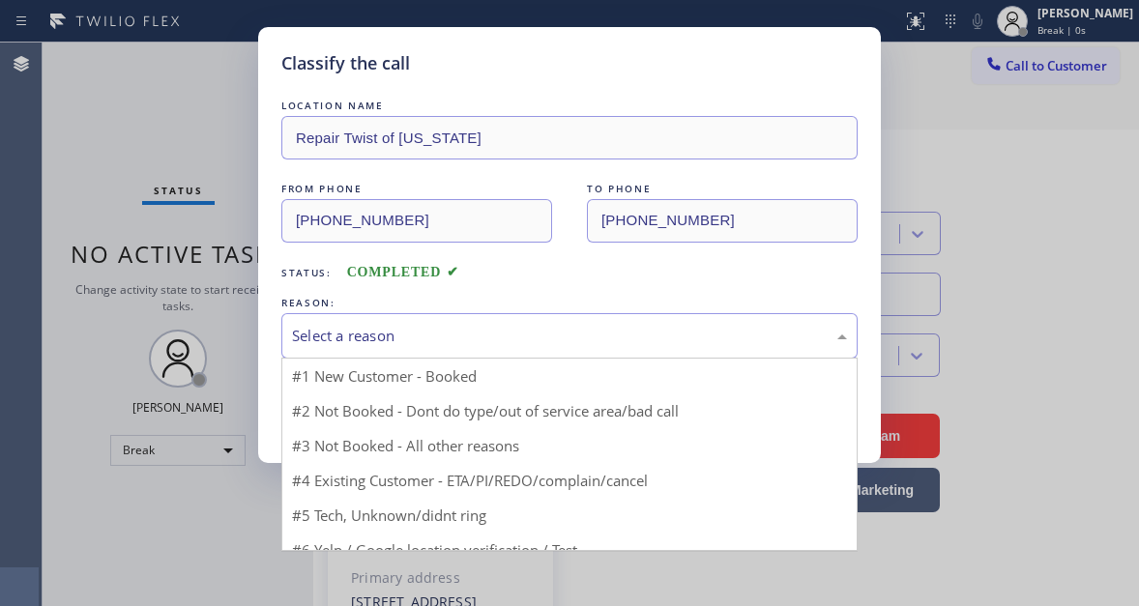
click at [453, 322] on div "Select a reason" at bounding box center [569, 335] width 576 height 45
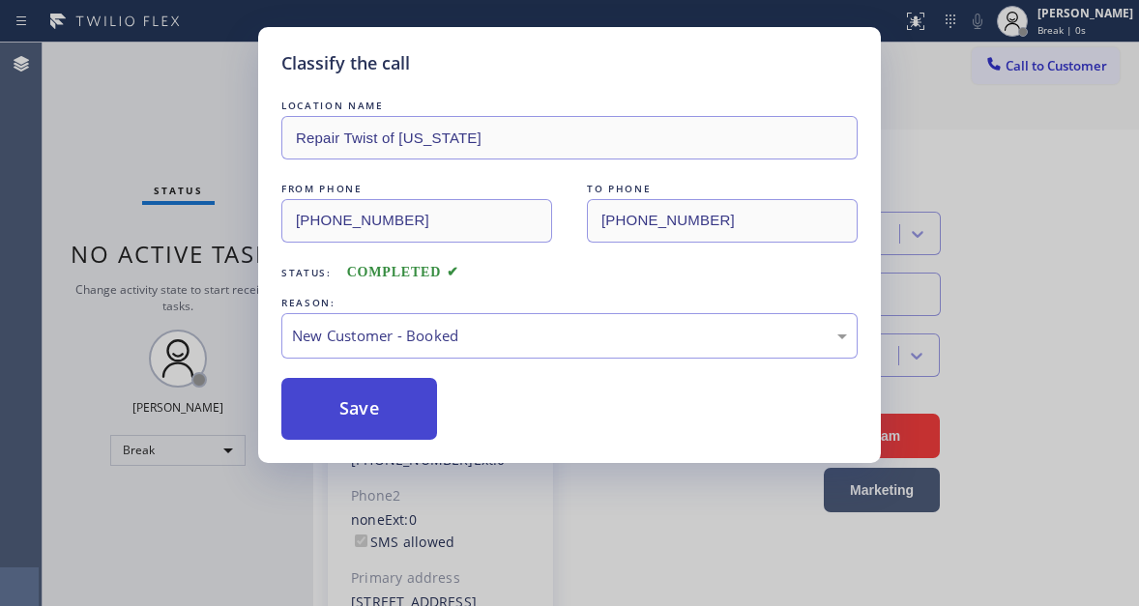
click at [410, 406] on button "Save" at bounding box center [359, 409] width 156 height 62
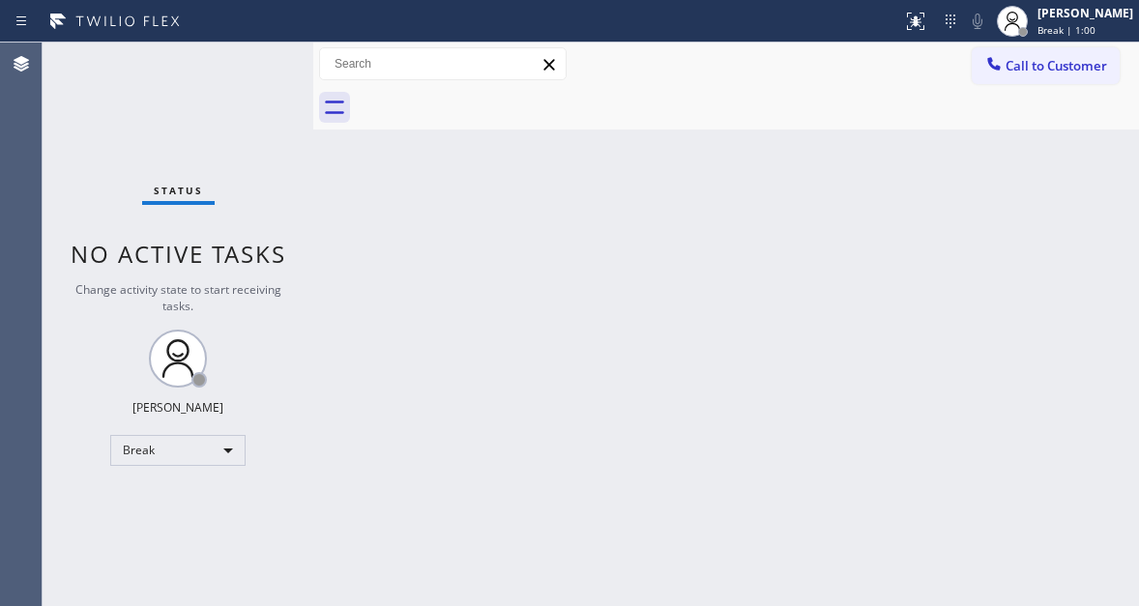
click at [261, 54] on div "Status No active tasks Change activity state to start receiving tasks. [PERSON_…" at bounding box center [178, 324] width 271 height 563
